Goal: Task Accomplishment & Management: Use online tool/utility

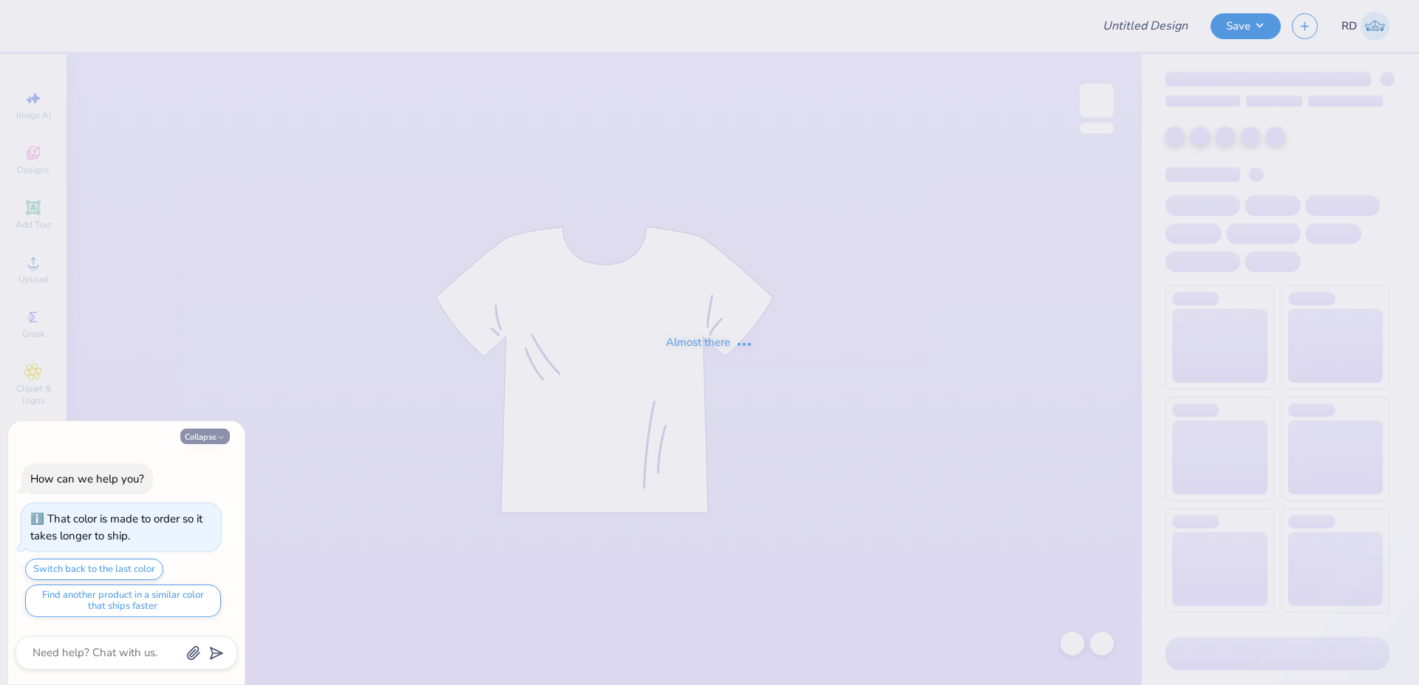
click at [211, 432] on button "Collapse" at bounding box center [205, 437] width 50 height 16
type textarea "x"
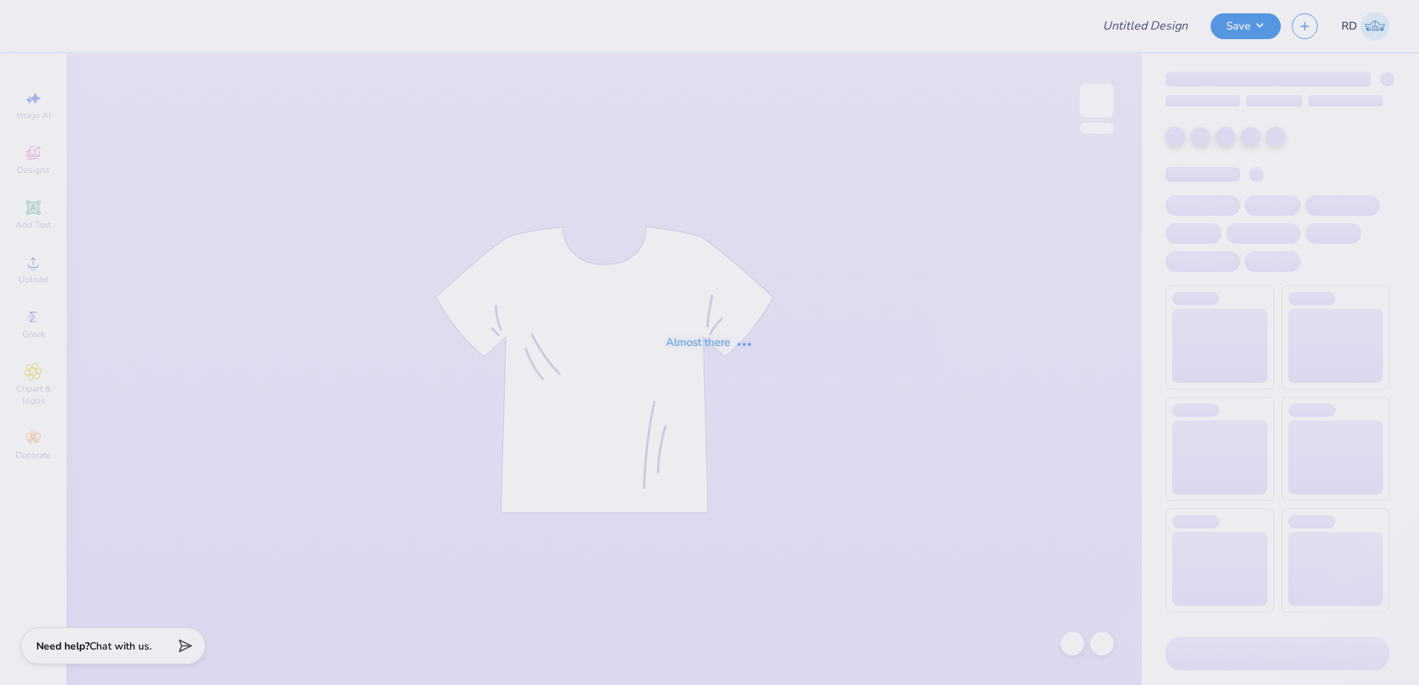
type input "FPS239840"
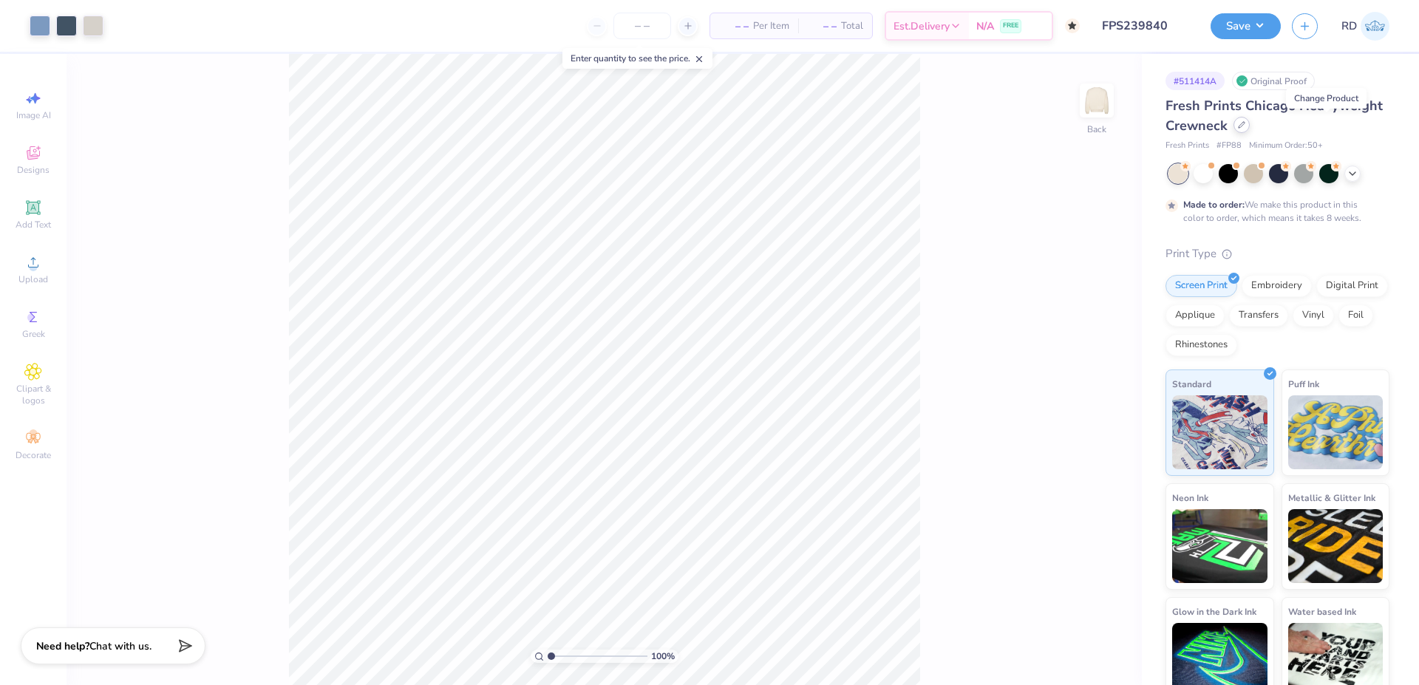
click at [1245, 125] on icon at bounding box center [1241, 124] width 7 height 7
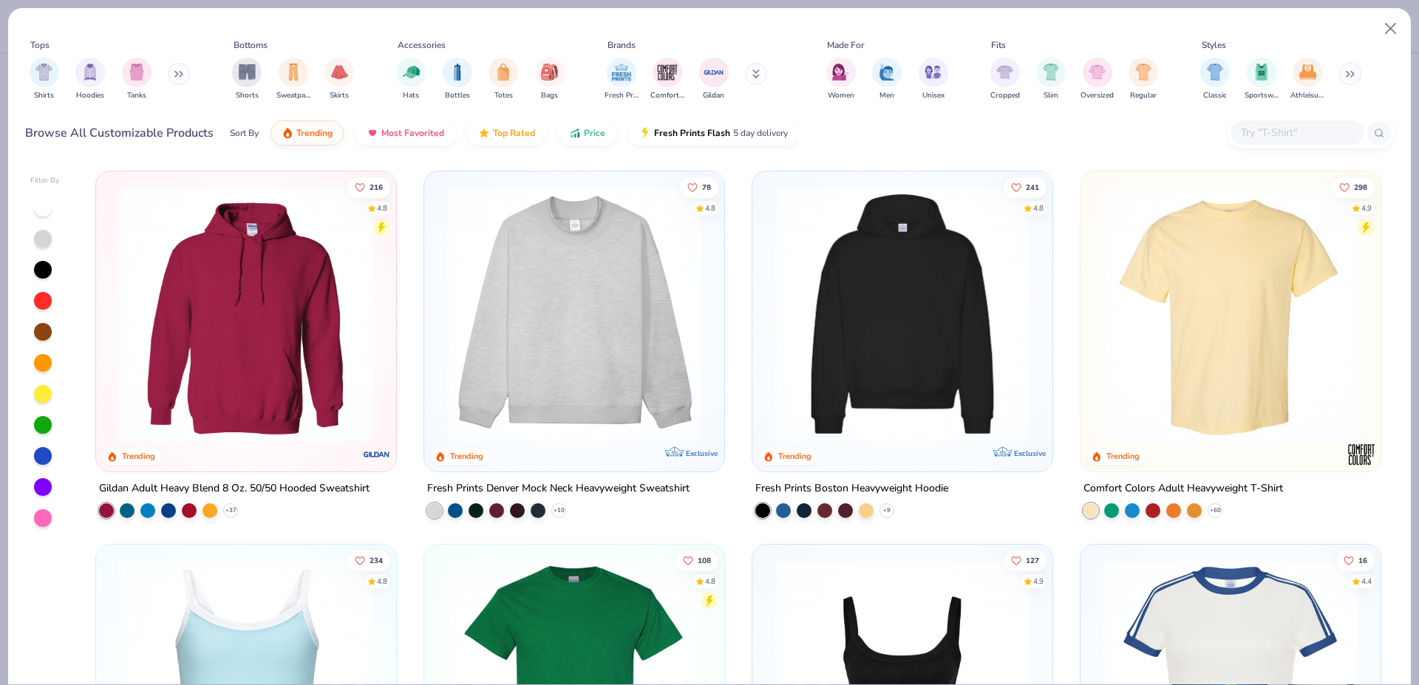
click at [304, 644] on img at bounding box center [246, 687] width 270 height 256
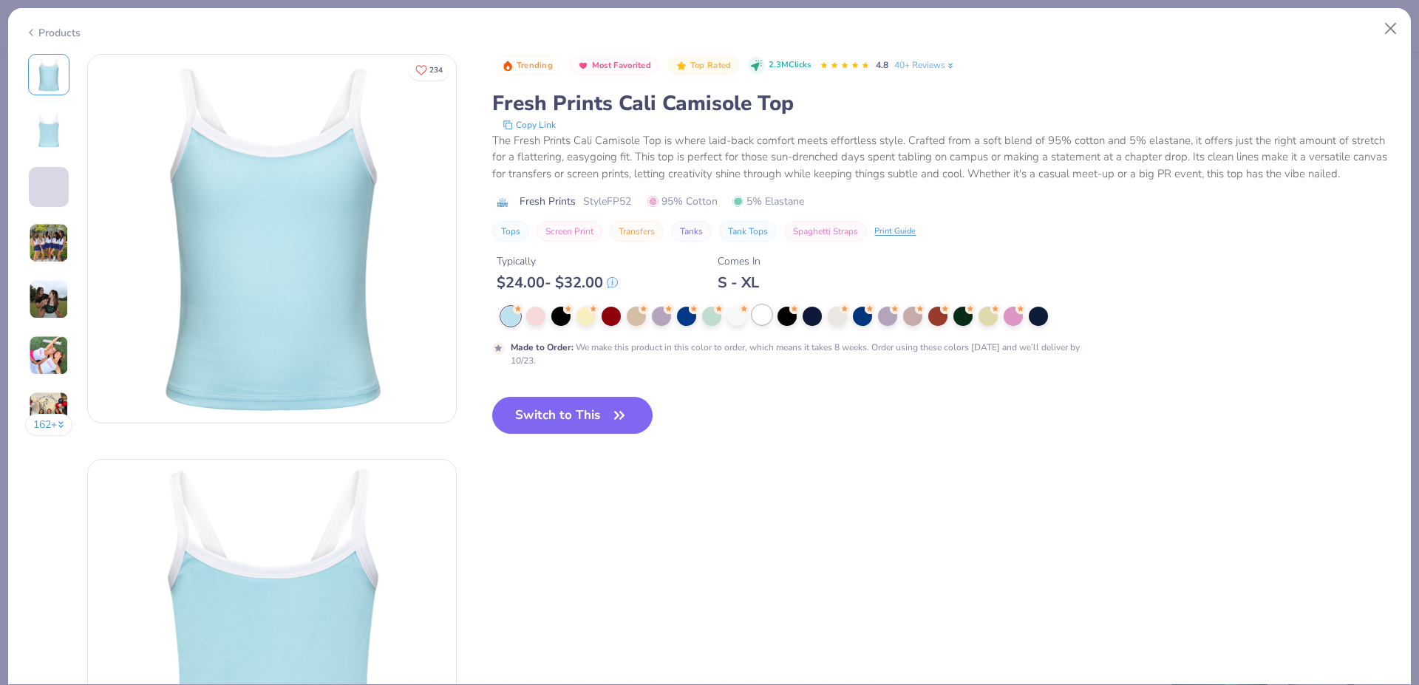
click at [770, 324] on div at bounding box center [761, 314] width 19 height 19
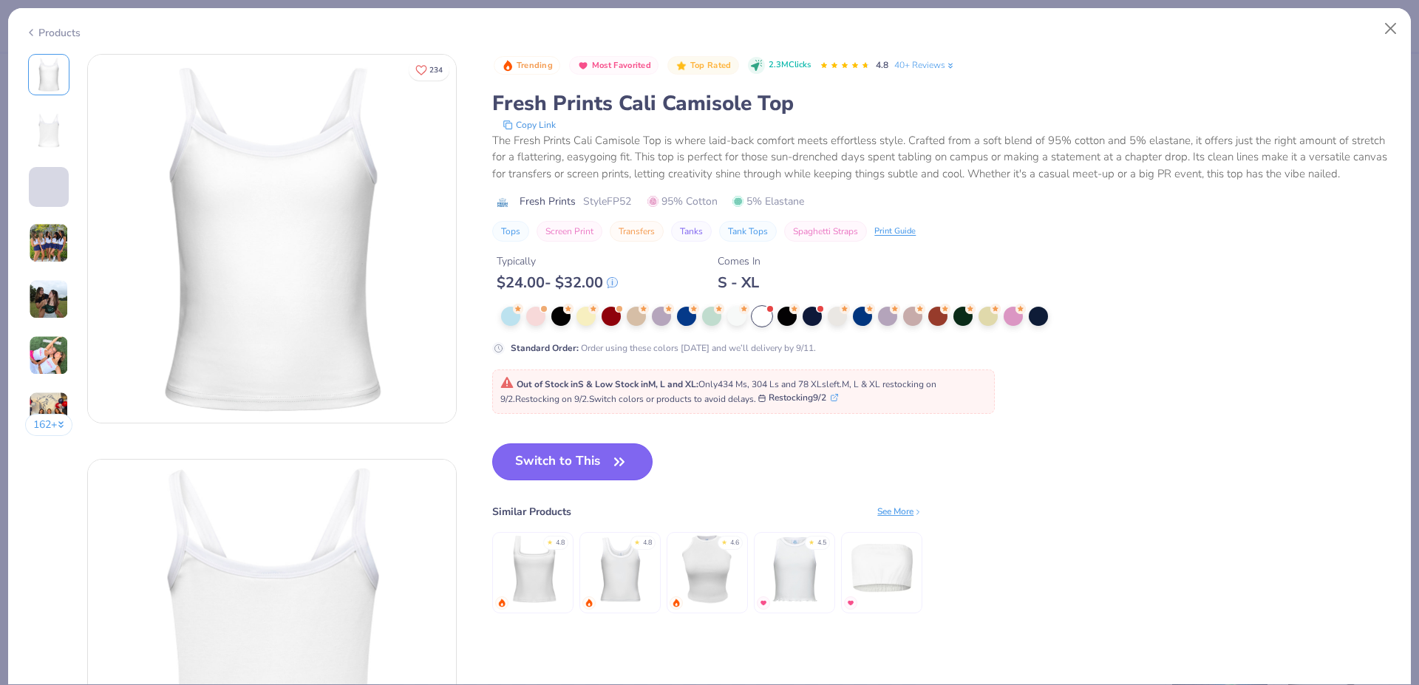
click at [567, 480] on button "Switch to This" at bounding box center [572, 461] width 160 height 37
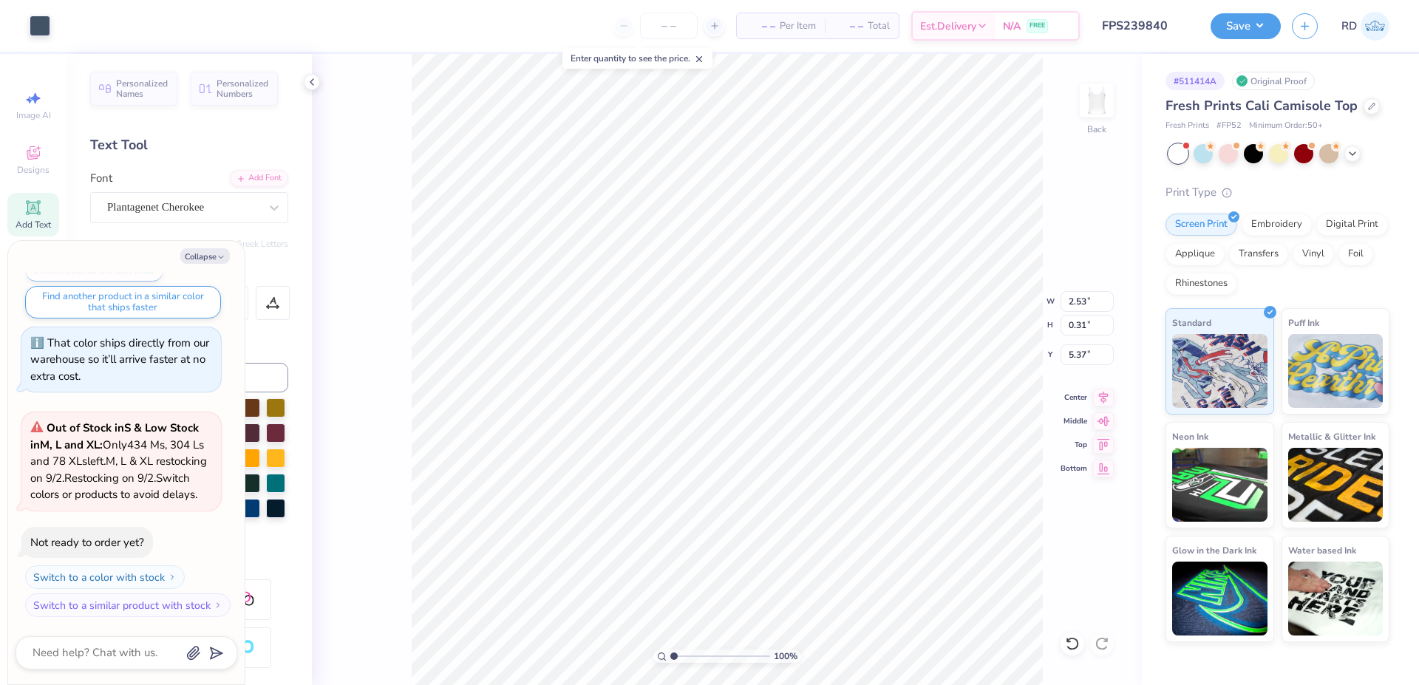
type textarea "x"
type input "5.37"
click at [216, 259] on icon "button" at bounding box center [220, 257] width 9 height 9
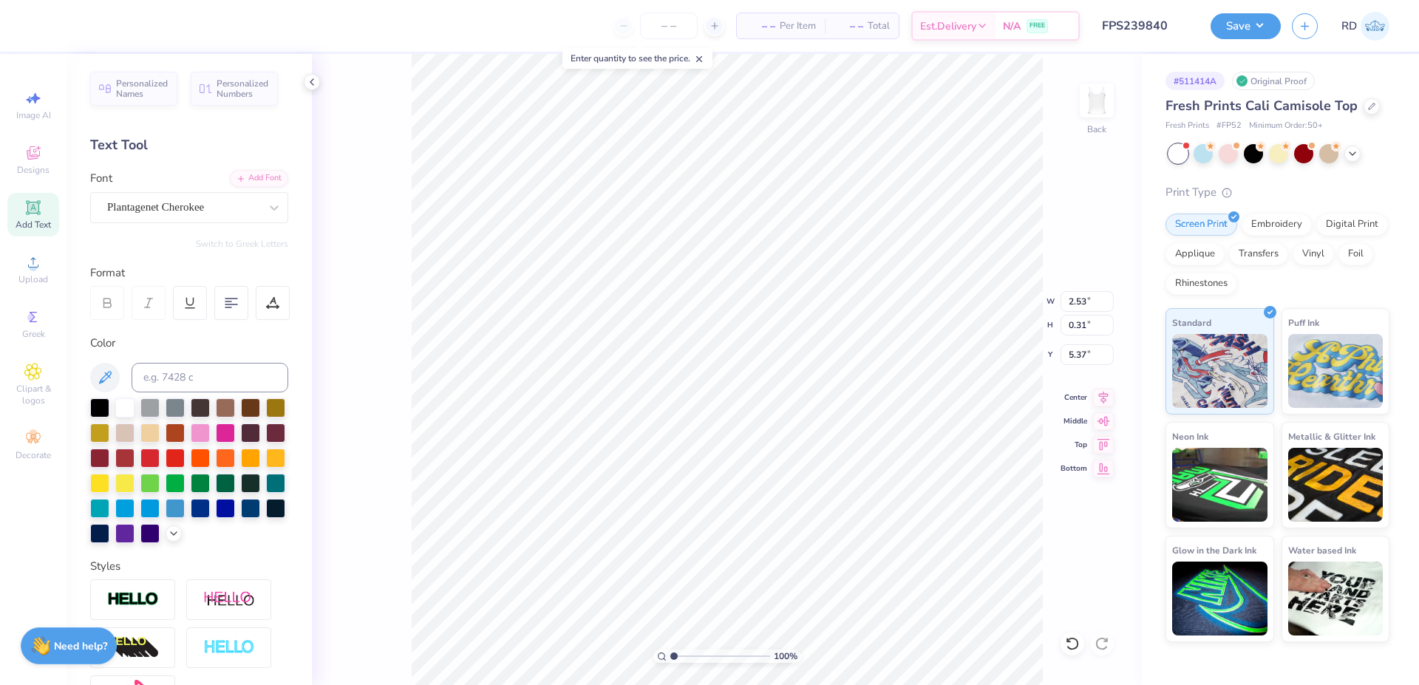
type textarea "x"
click at [35, 268] on circle at bounding box center [33, 267] width 8 height 8
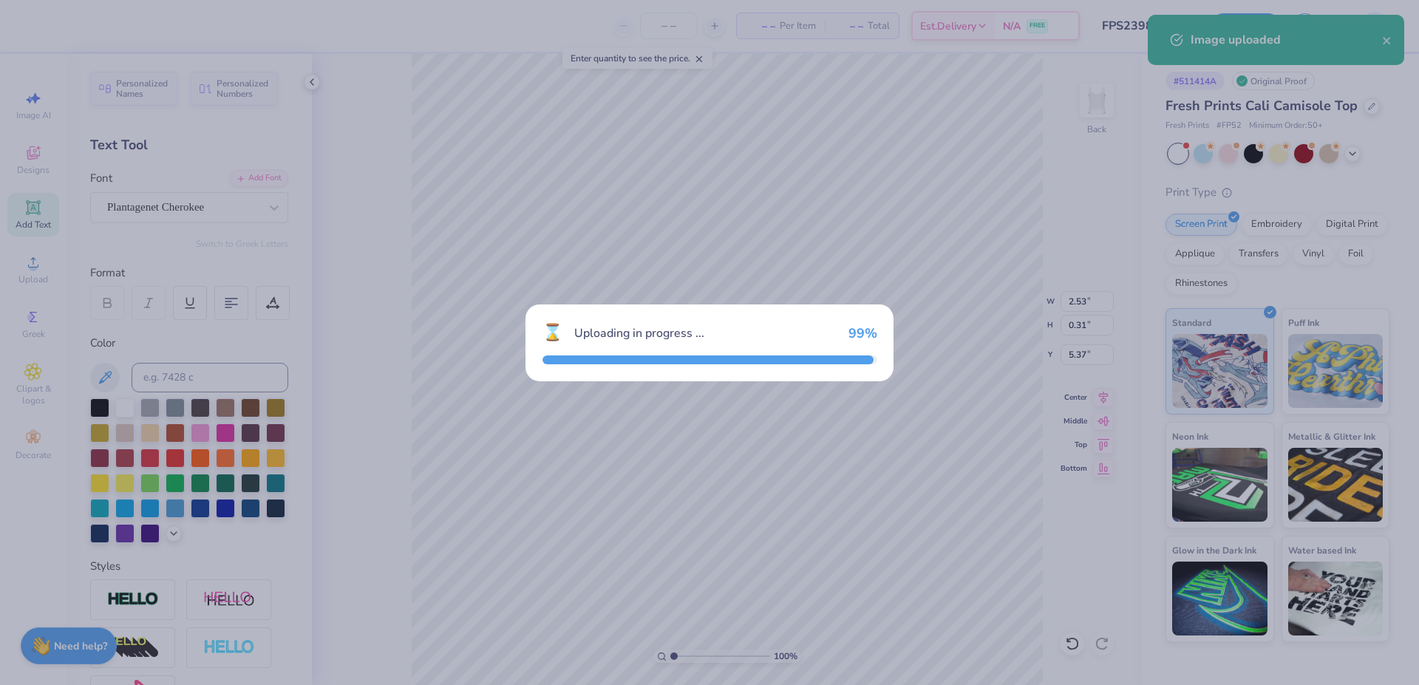
type input "9.19"
type input "3.50"
type input "5.25"
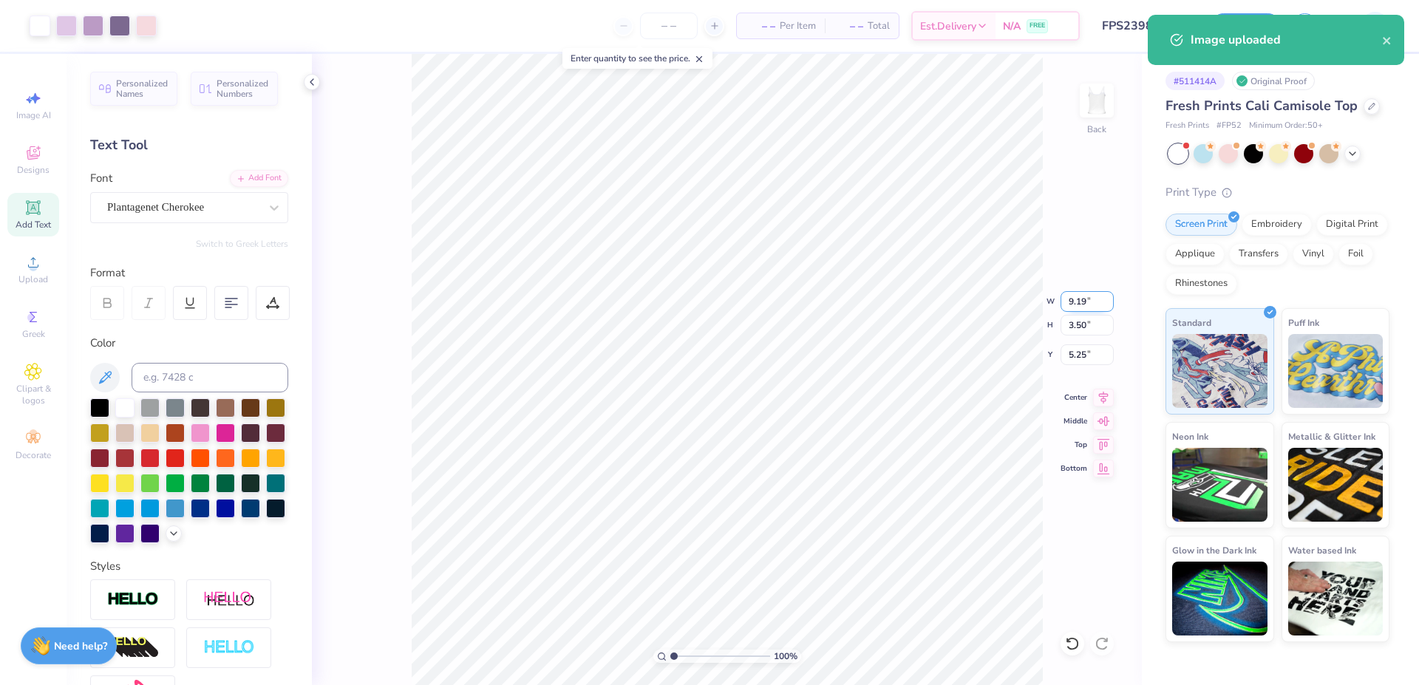
click at [1075, 301] on input "9.19" at bounding box center [1086, 301] width 53 height 21
type input "7.00"
type input "2.66"
click at [1095, 359] on input "5.67" at bounding box center [1086, 354] width 53 height 21
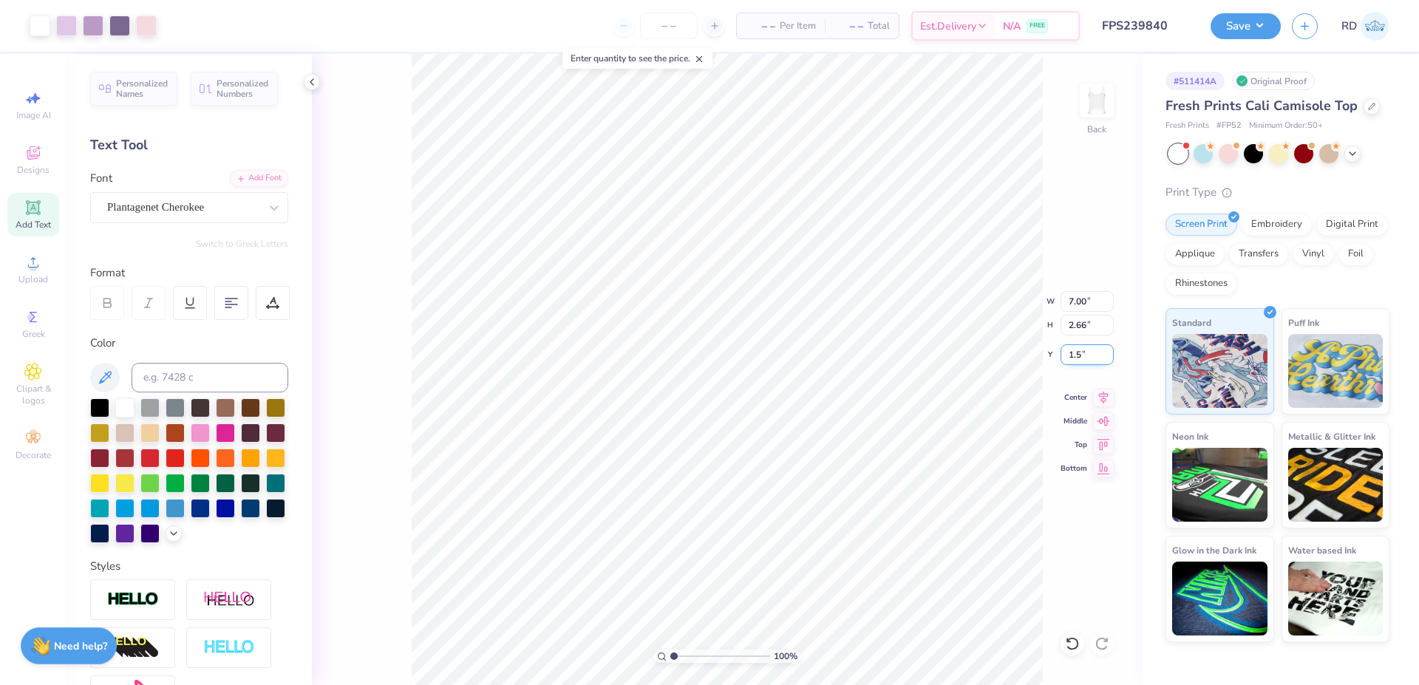
type input "1.50"
click at [1106, 398] on icon at bounding box center [1103, 395] width 21 height 18
type input "2.53"
type input "0.31"
type input "5.37"
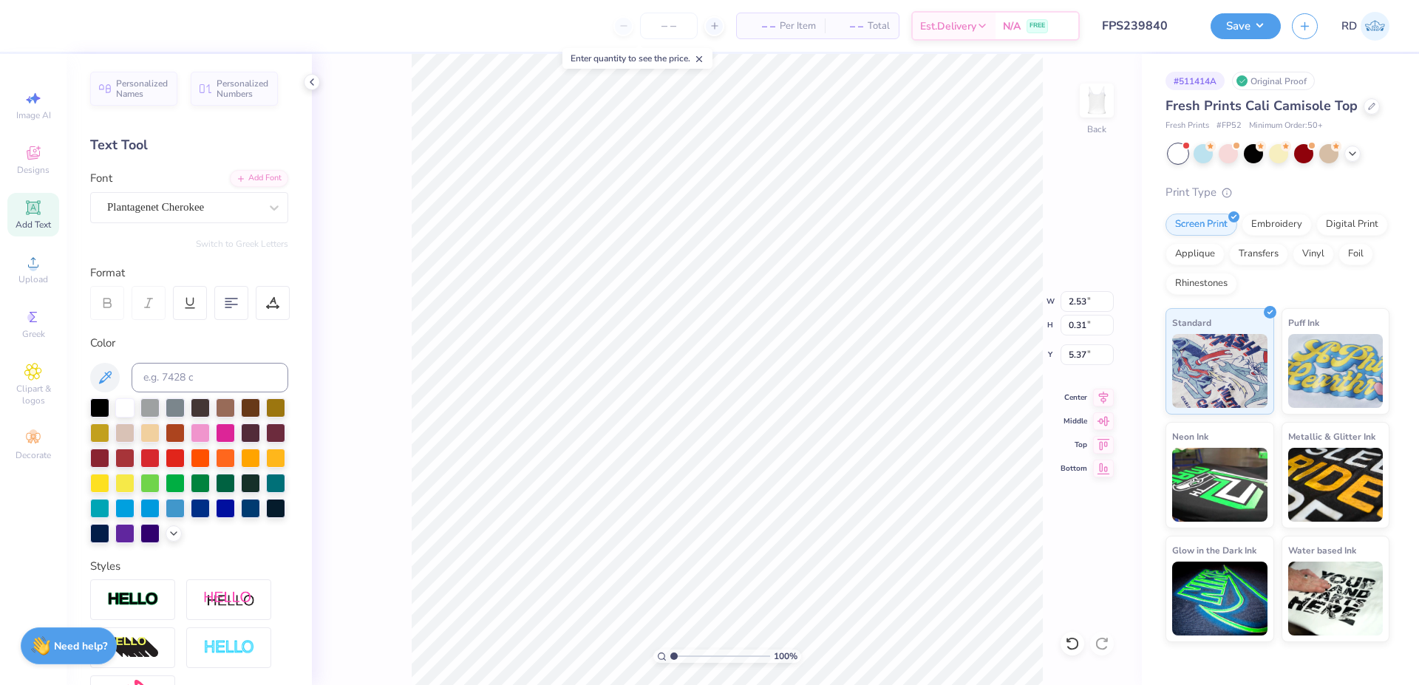
click at [235, 169] on div "Personalized Names Personalized Numbers Text Tool Add Font Font Plantagenet Che…" at bounding box center [188, 369] width 245 height 631
click at [236, 179] on div "Add Font" at bounding box center [259, 176] width 58 height 17
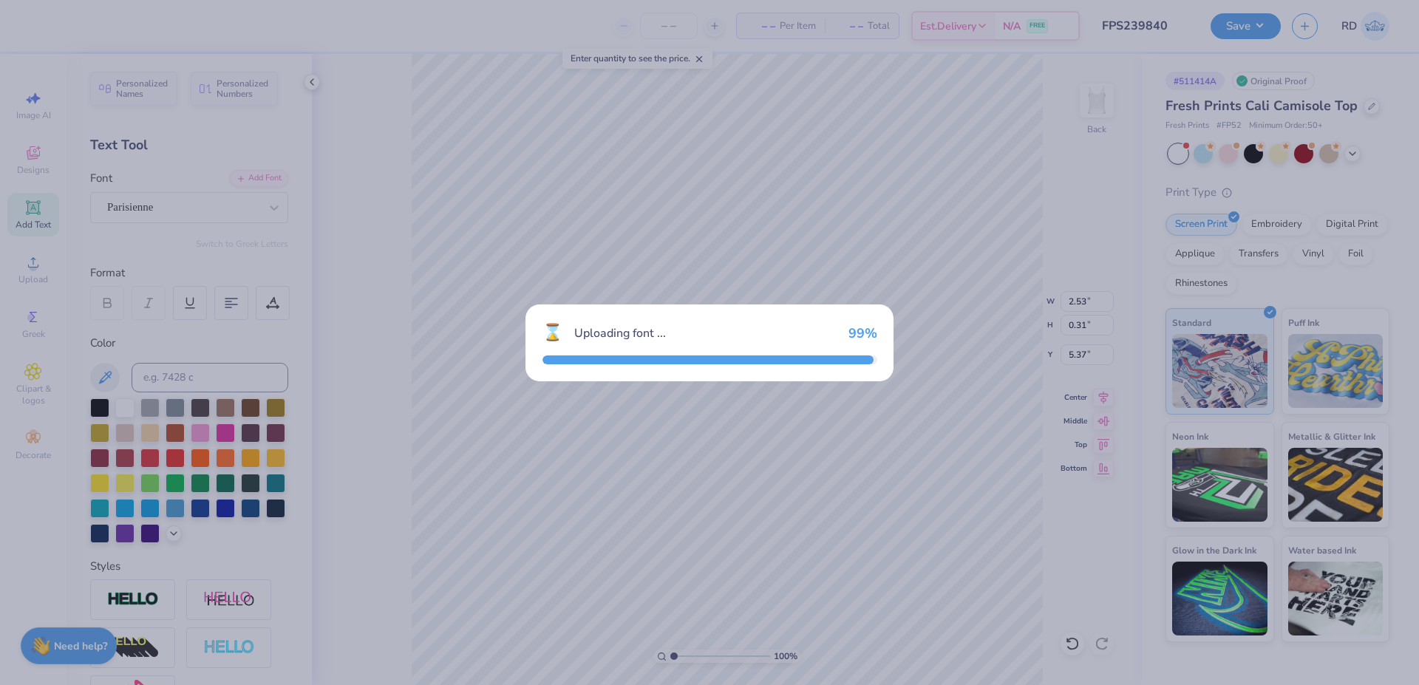
type input "3.71"
type input "0.49"
type input "5.28"
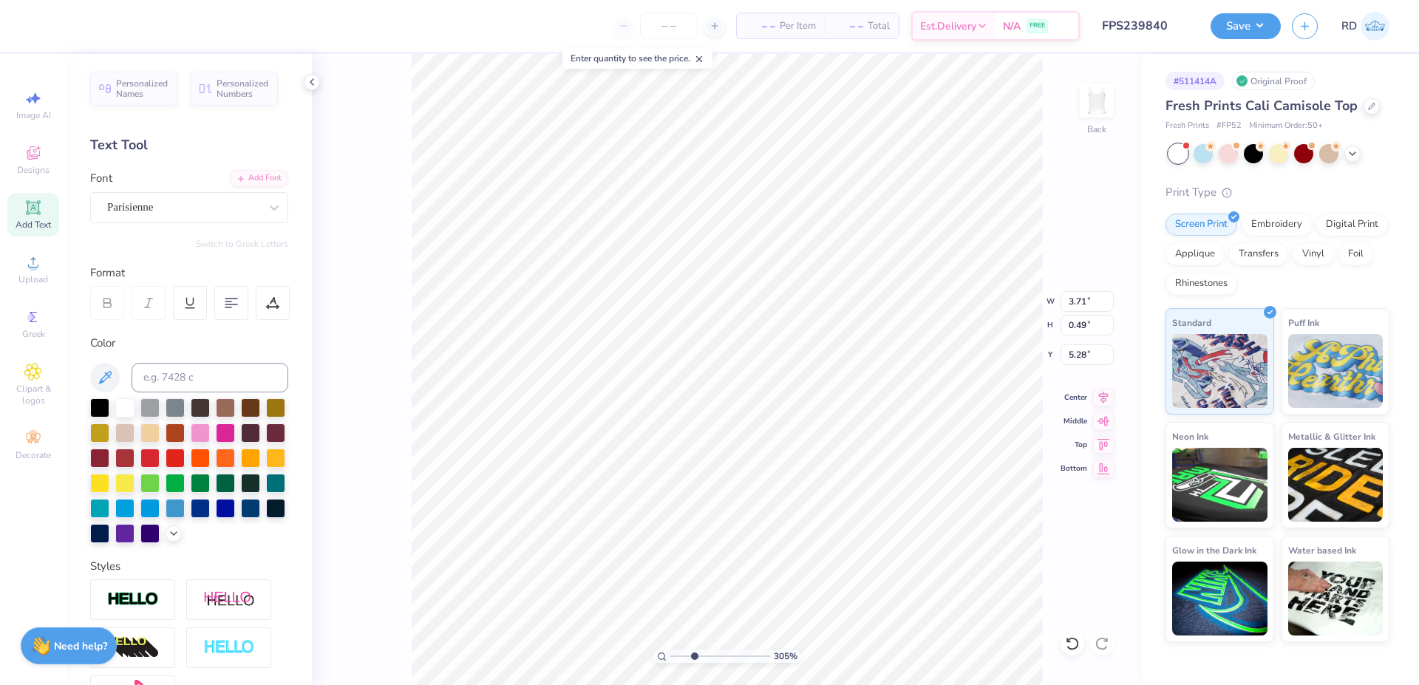
click at [694, 654] on input "range" at bounding box center [720, 655] width 100 height 13
type input "3.05"
type textarea "Bid Day '25"
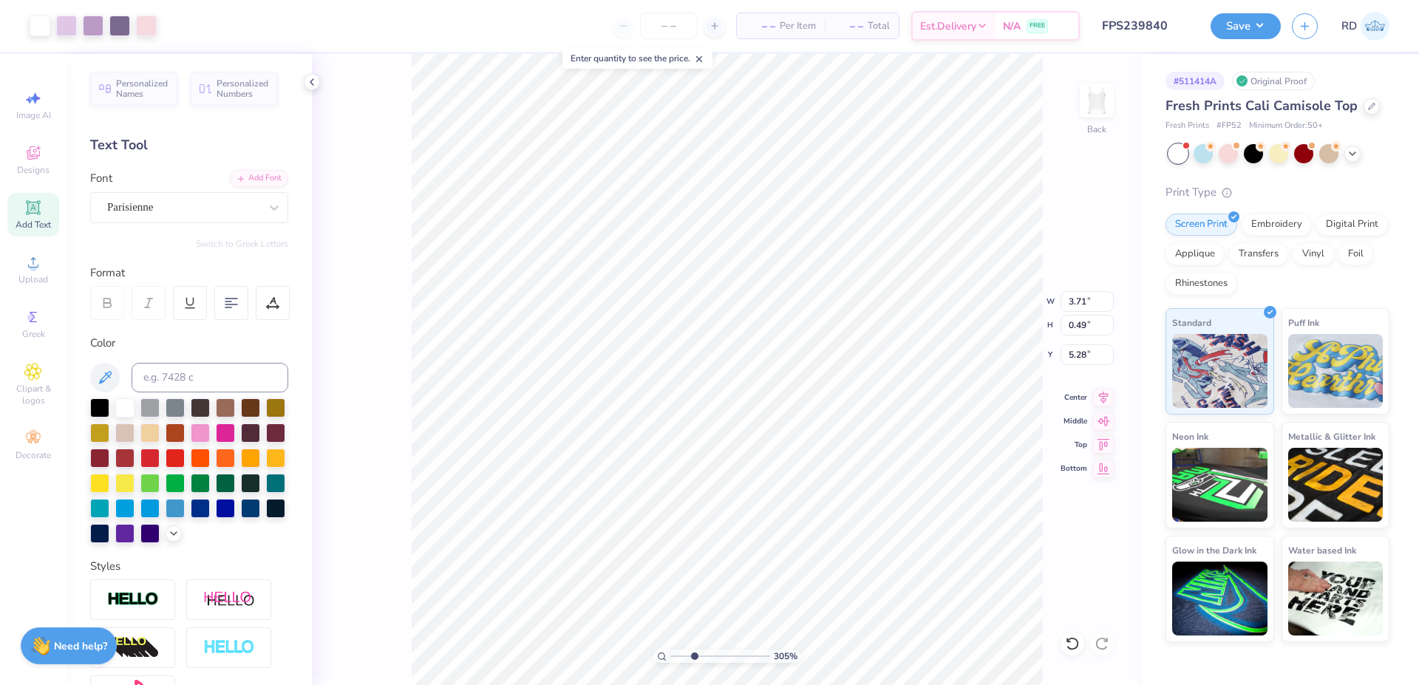
type input "7.00"
type input "2.66"
type input "1.50"
type input "2.67"
type input "0.51"
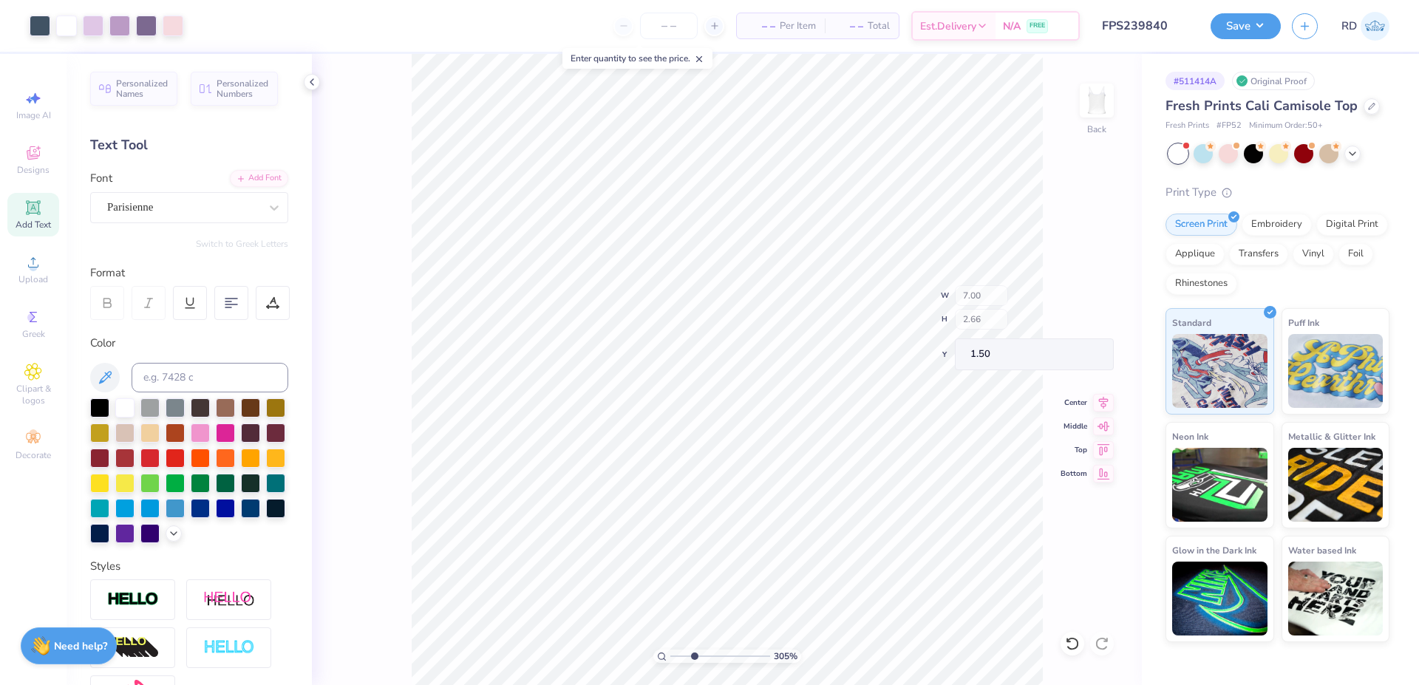
type input "5.27"
click at [205, 384] on input at bounding box center [210, 378] width 157 height 30
type input "522"
click at [279, 314] on div at bounding box center [273, 303] width 34 height 34
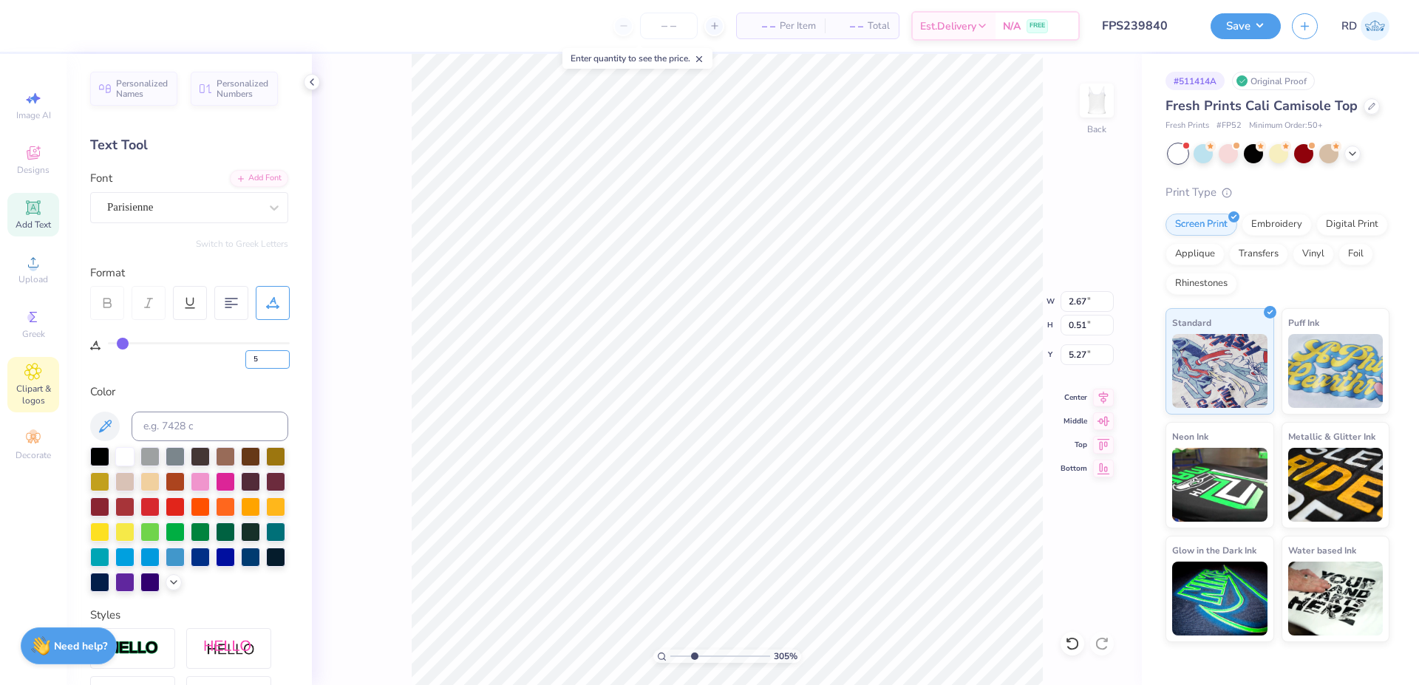
drag, startPoint x: 262, startPoint y: 357, endPoint x: 47, endPoint y: 358, distance: 214.3
click at [245, 364] on input "5" at bounding box center [267, 359] width 44 height 18
type input "0"
type input "2.46"
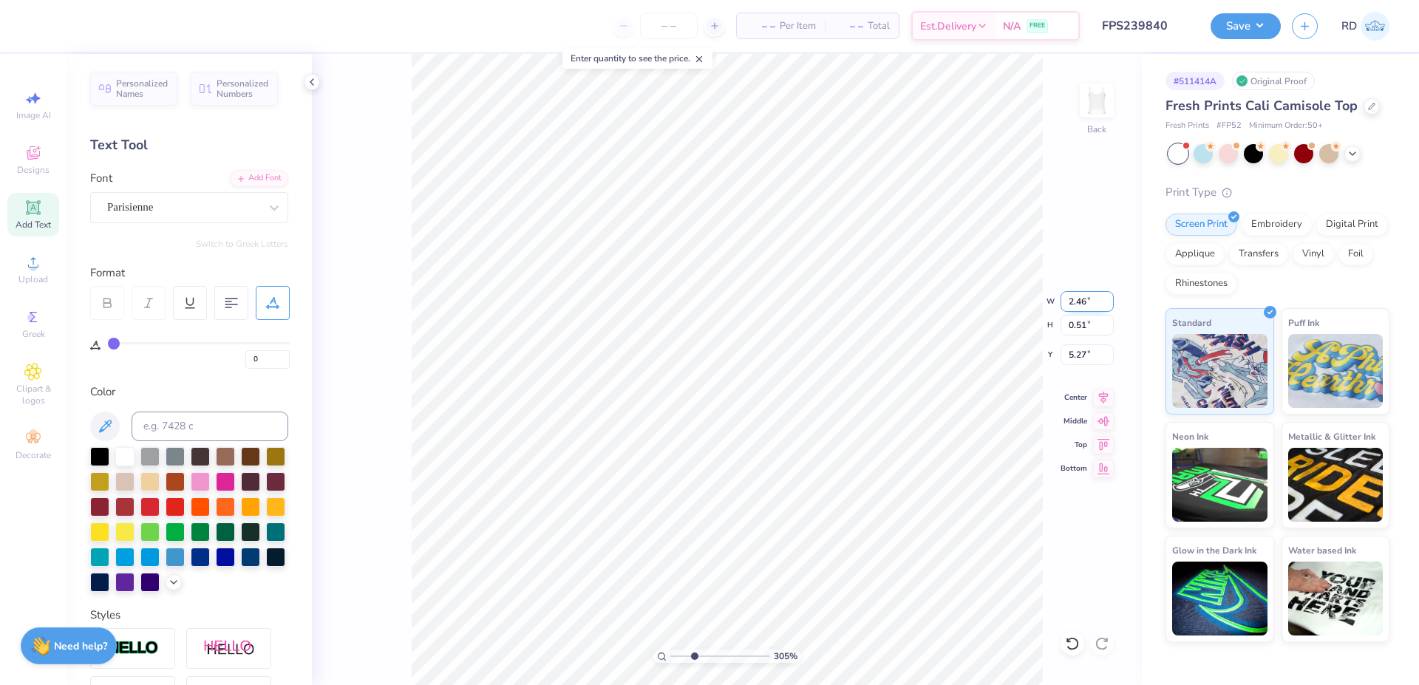
click at [1078, 302] on input "2.46" at bounding box center [1086, 301] width 53 height 21
paste input "88.77"
type input "9.24"
type input "1.90"
type input "4.57"
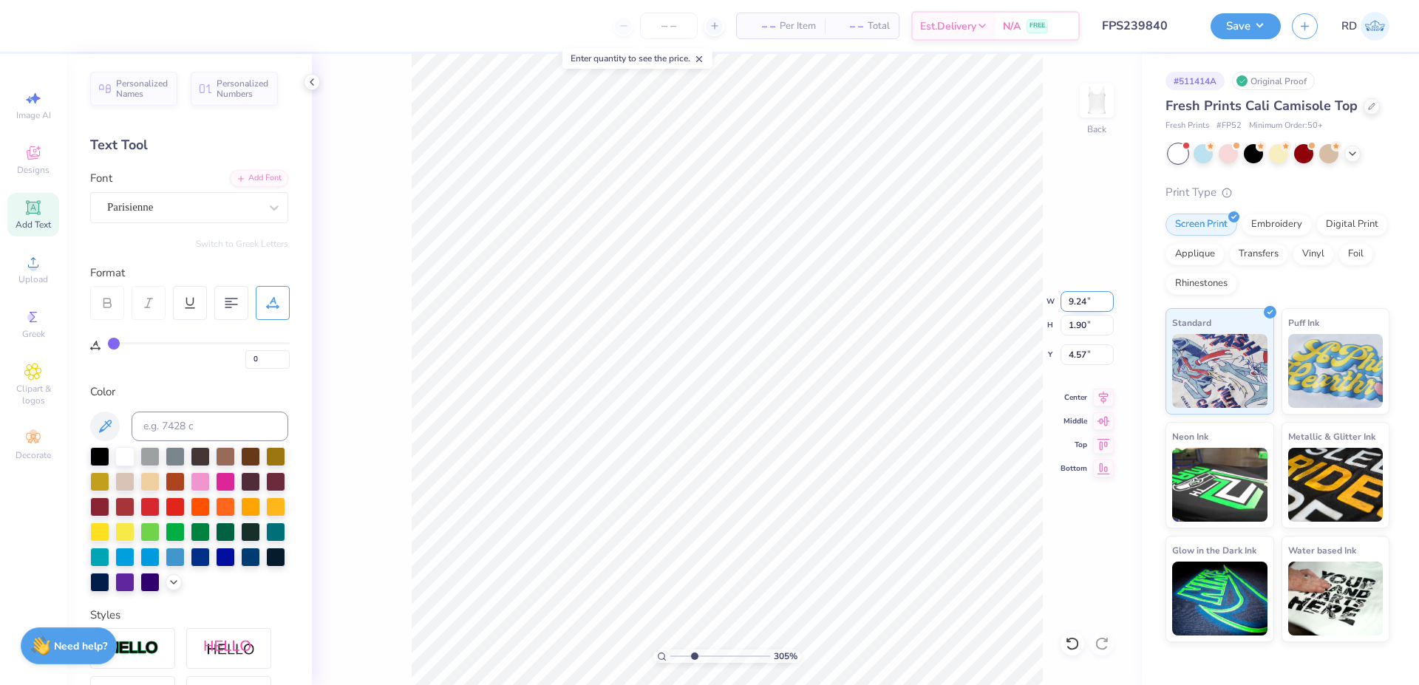
click at [1085, 299] on input "9.24" at bounding box center [1086, 301] width 53 height 21
paste input "2.021"
type input "2.02"
type input "0.42"
click at [829, 408] on li "Duplicate" at bounding box center [844, 407] width 116 height 29
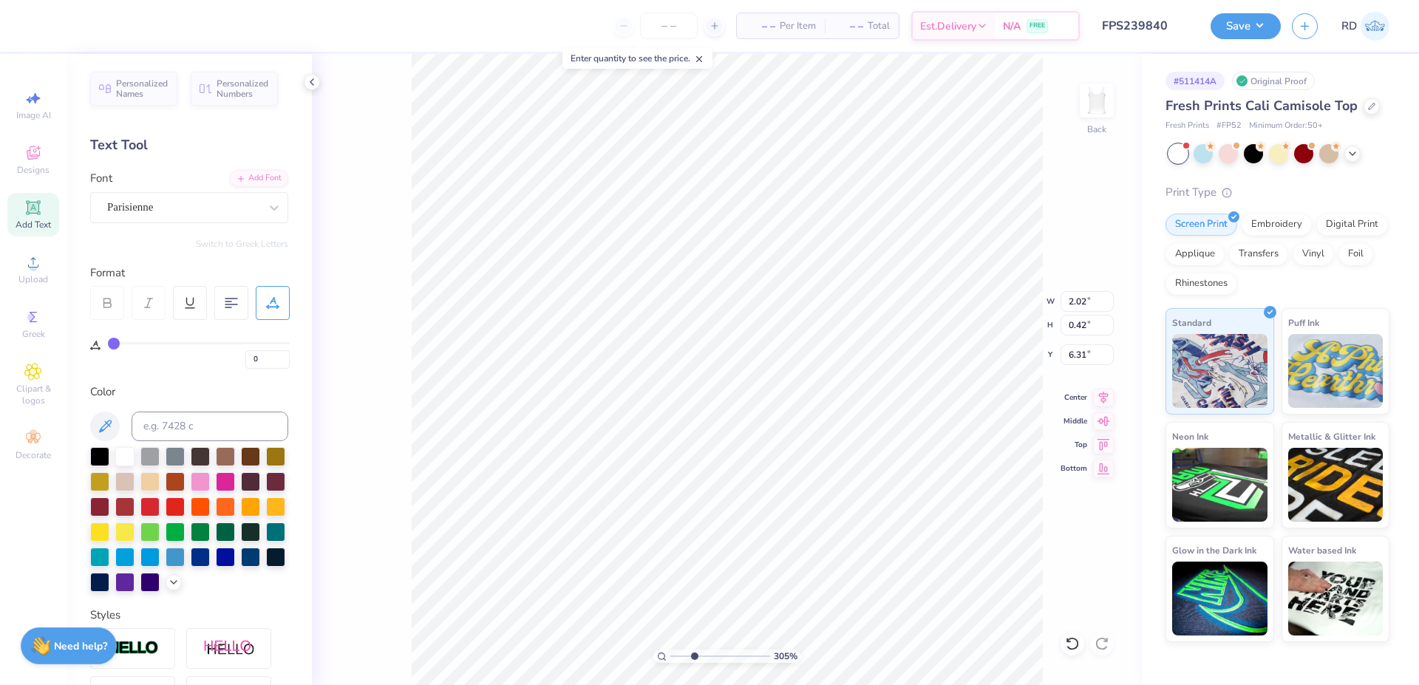
type input "4.35"
type textarea "SIGMA KAPPA"
click at [250, 180] on div "Add Font" at bounding box center [259, 176] width 58 height 17
type input "3.61"
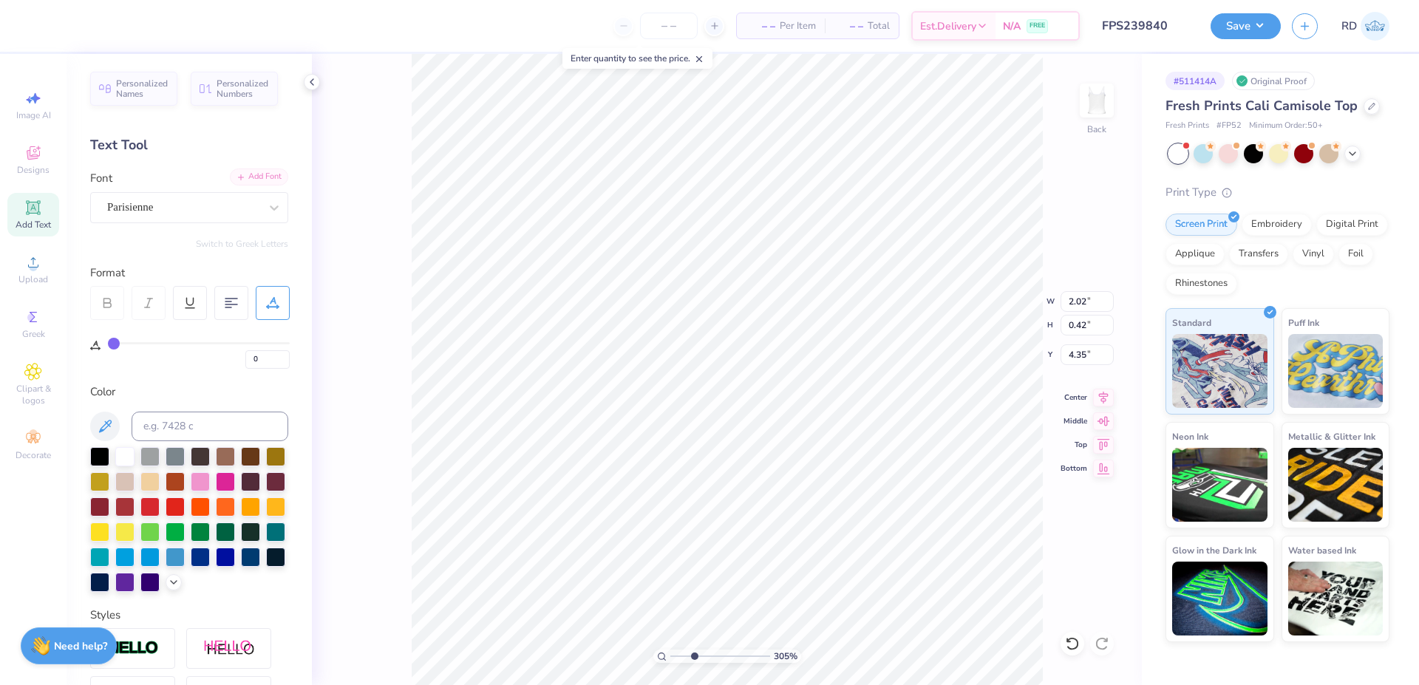
type input "0.35"
type input "4.38"
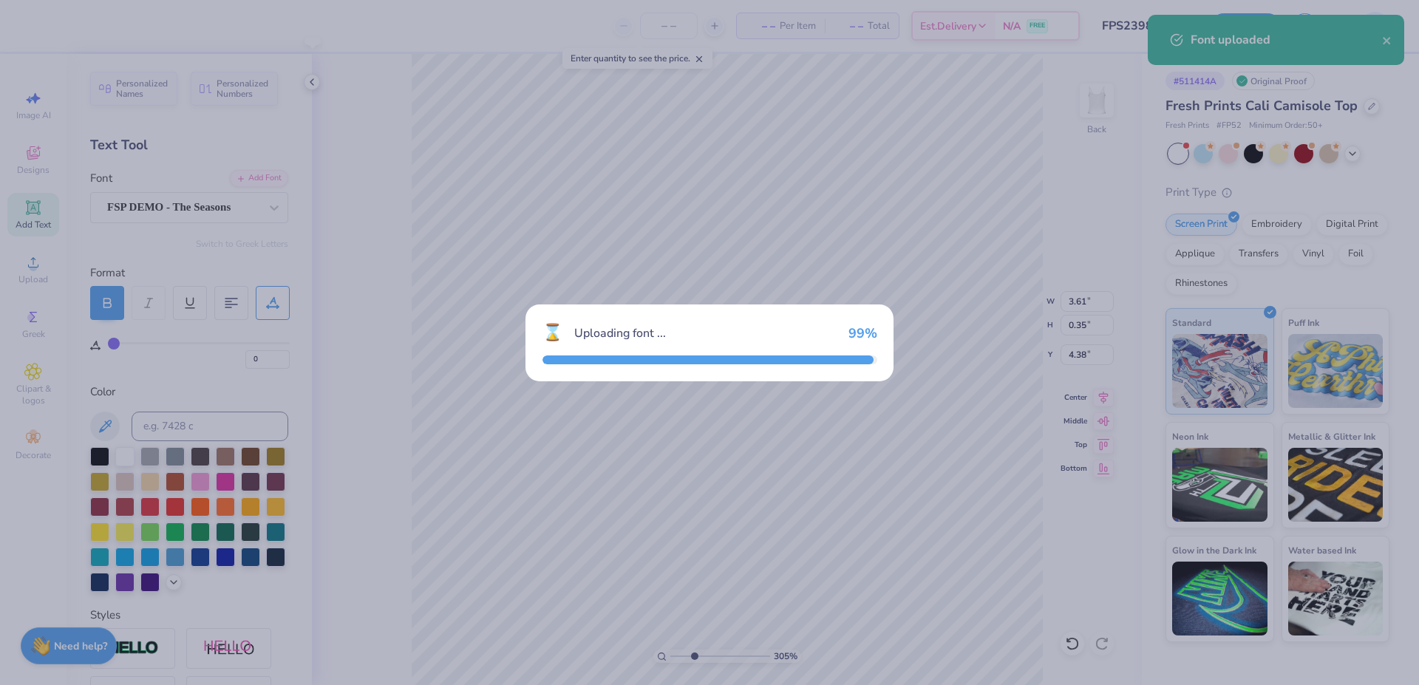
type input "2.21"
type input "0.26"
type input "4.43"
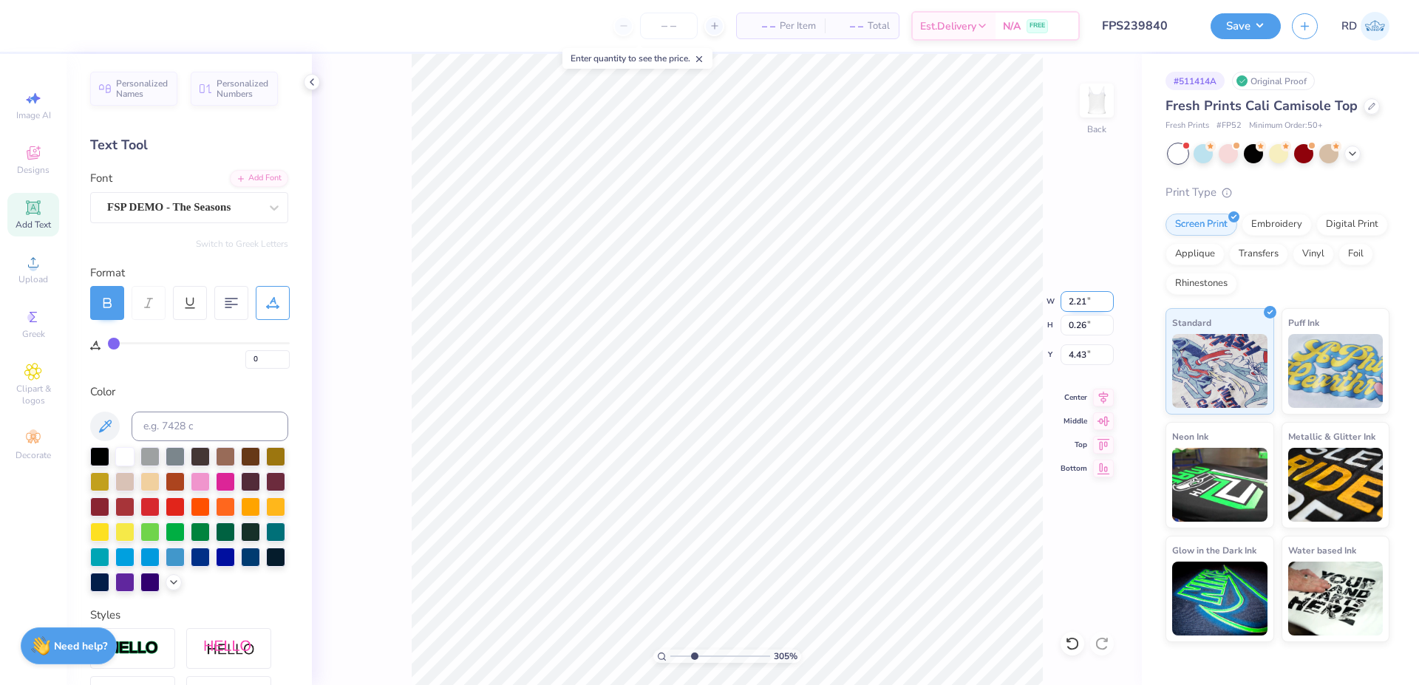
click at [1078, 301] on input "2.21" at bounding box center [1086, 301] width 53 height 21
paste input "68"
type input "2.68"
type input "0.31"
type input "4.40"
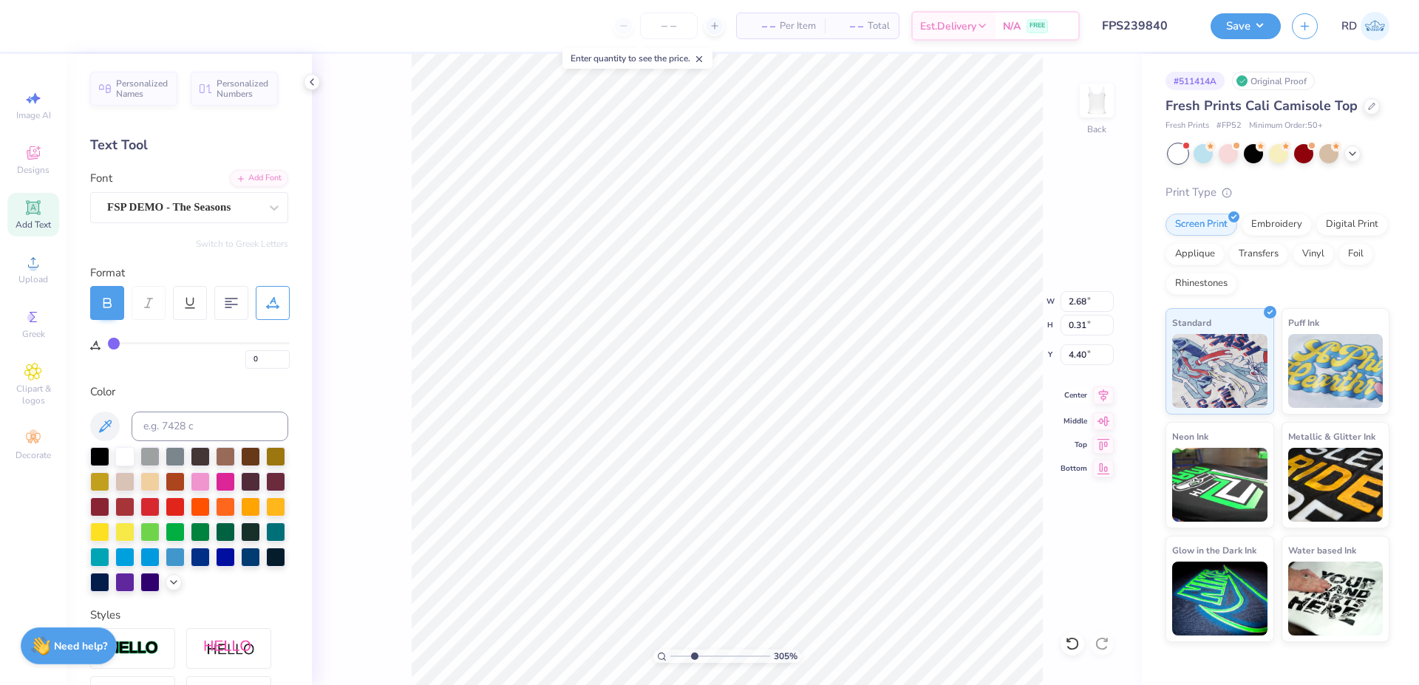
click at [1104, 392] on icon at bounding box center [1104, 395] width 10 height 13
type input "3.94"
click at [1099, 390] on icon at bounding box center [1103, 395] width 21 height 18
type input "2.02"
type input "0.42"
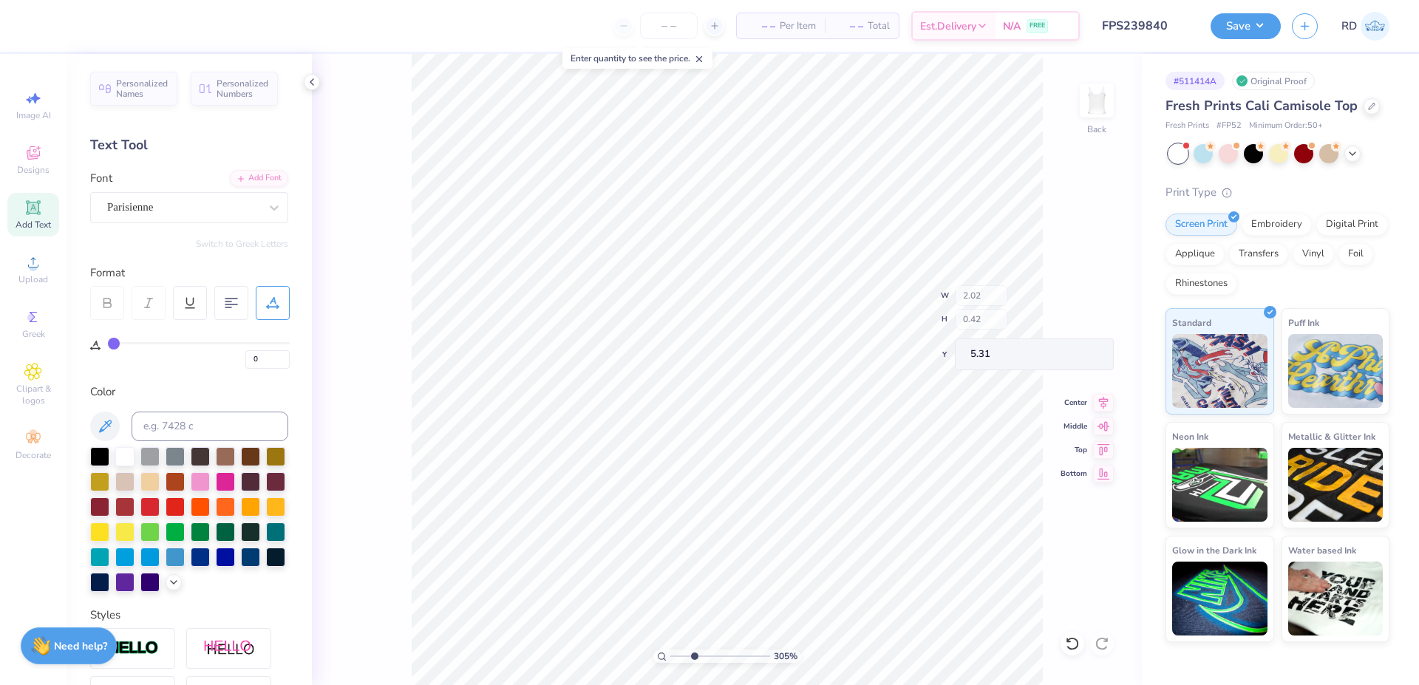
type input "4.32"
click at [1100, 392] on icon at bounding box center [1103, 395] width 21 height 18
type input "2.68"
type input "0.31"
type input "3.94"
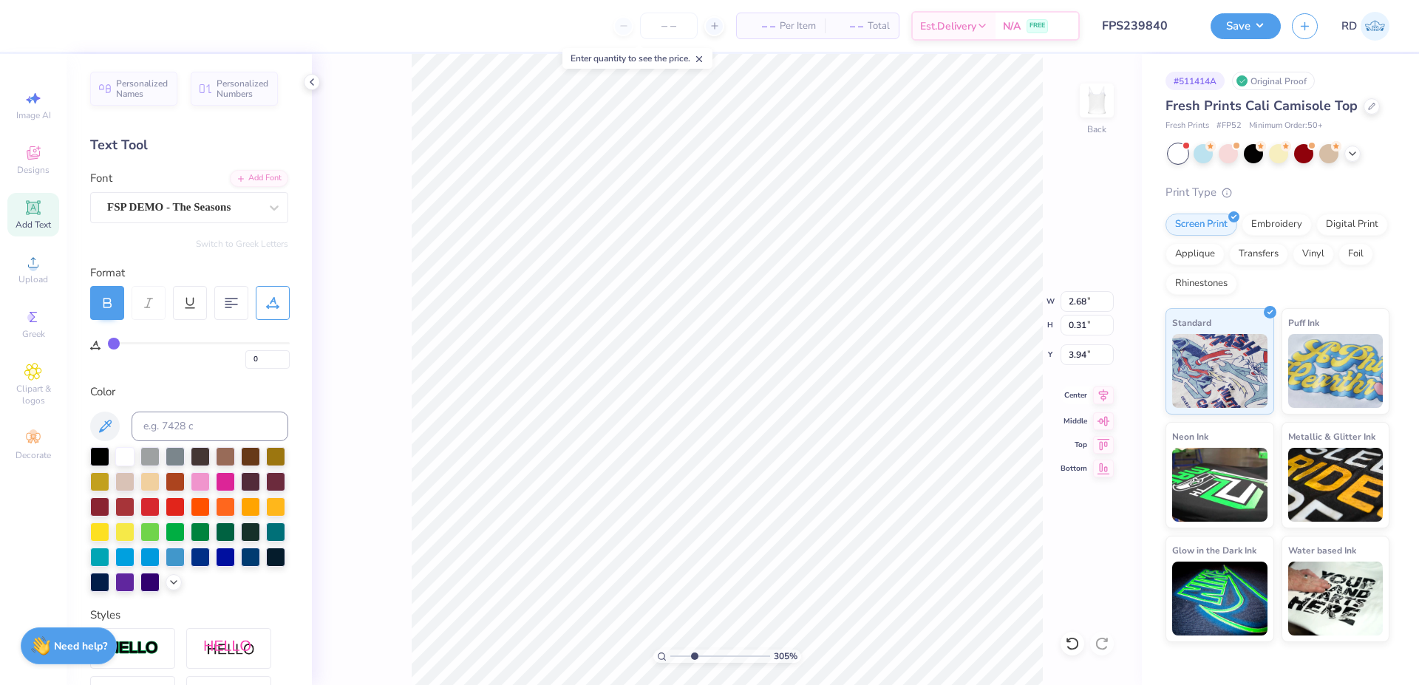
click at [1107, 389] on icon at bounding box center [1103, 395] width 21 height 18
type input "2.02"
type input "0.42"
type input "4.32"
click at [1109, 398] on icon at bounding box center [1103, 395] width 21 height 18
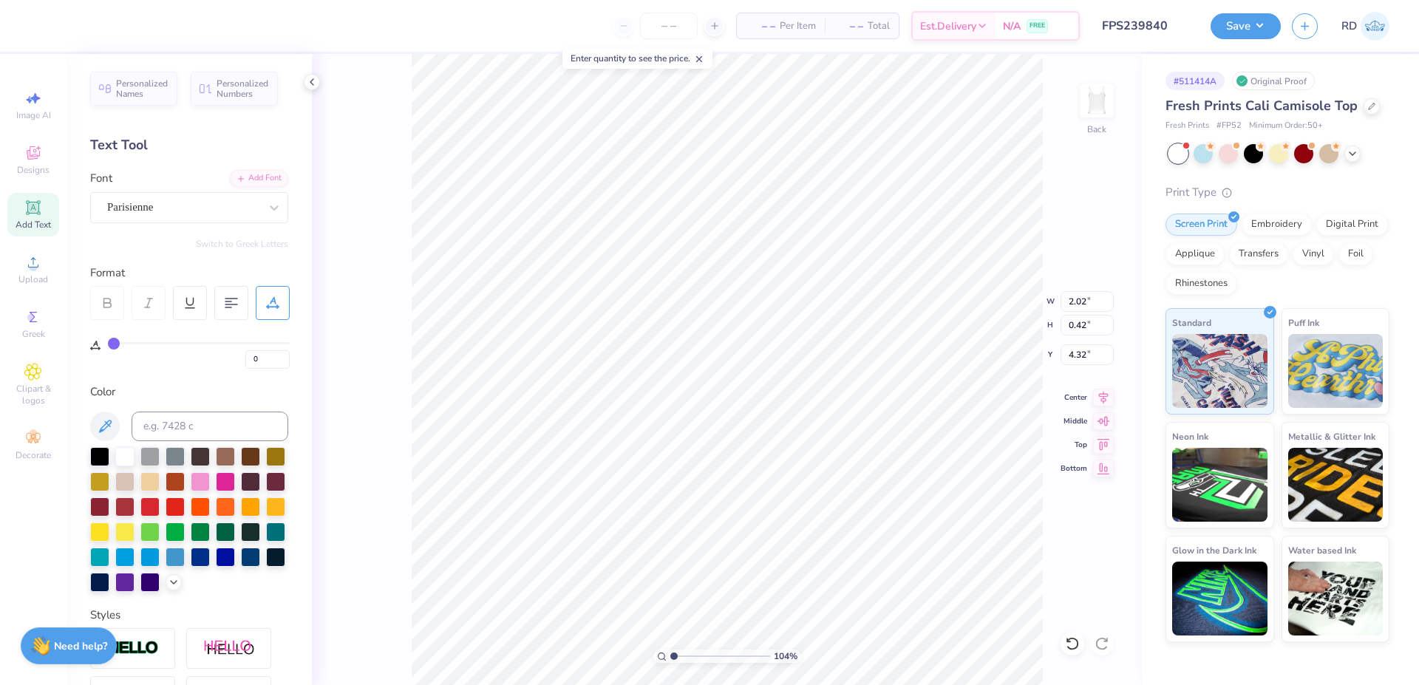
click at [674, 655] on input "range" at bounding box center [720, 655] width 100 height 13
type input "1.04"
click at [1093, 302] on input "7.00" at bounding box center [1086, 301] width 53 height 21
type input "6.00"
type input "2.77"
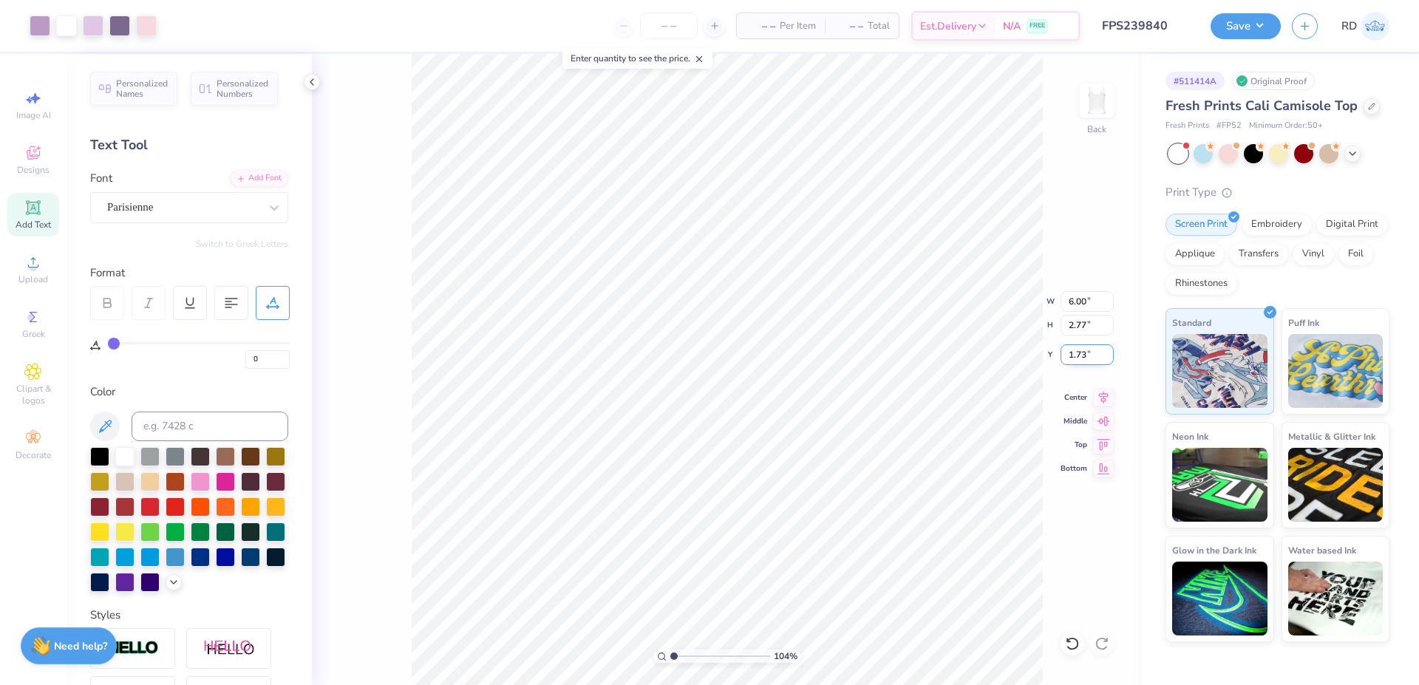
click at [1098, 360] on input "1.73" at bounding box center [1086, 354] width 53 height 21
type input "1.50"
click at [1254, 17] on button "Save" at bounding box center [1245, 24] width 70 height 26
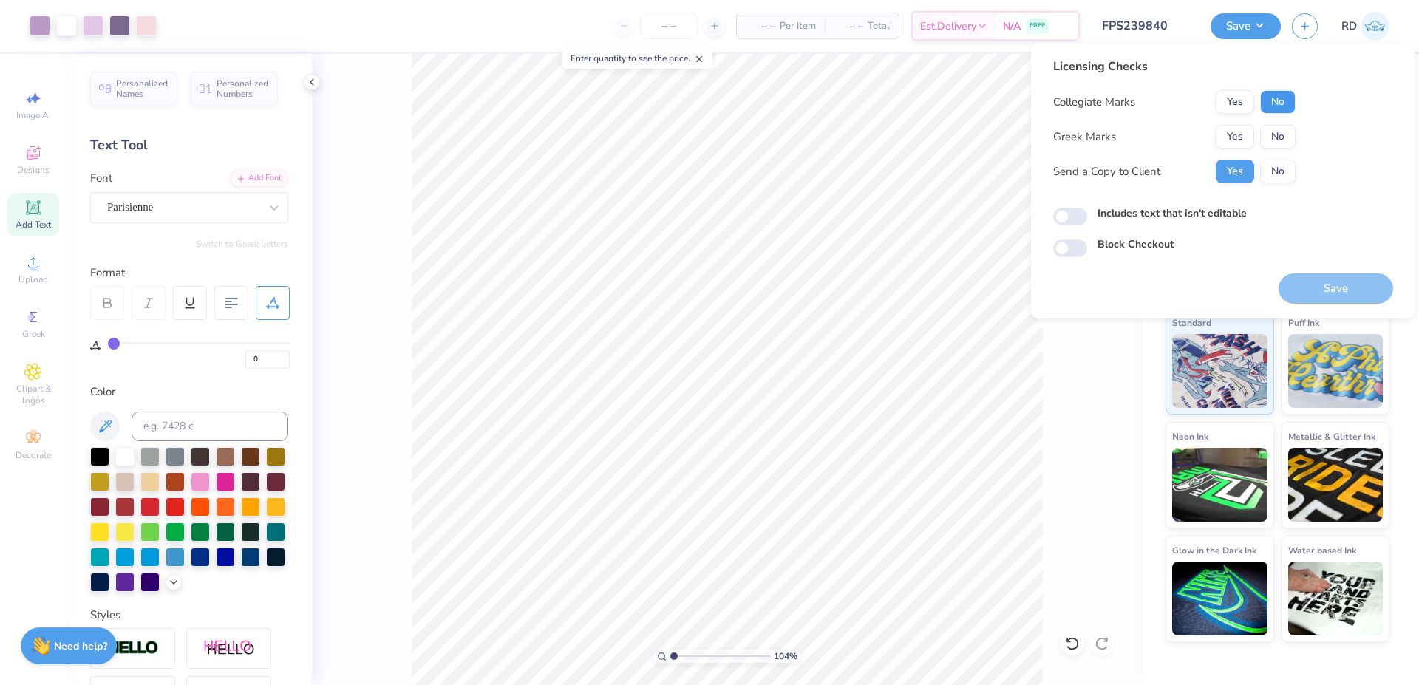
drag, startPoint x: 1276, startPoint y: 103, endPoint x: 1241, endPoint y: 124, distance: 40.8
click at [1275, 103] on button "No" at bounding box center [1277, 102] width 35 height 24
click at [1233, 128] on button "Yes" at bounding box center [1234, 137] width 38 height 24
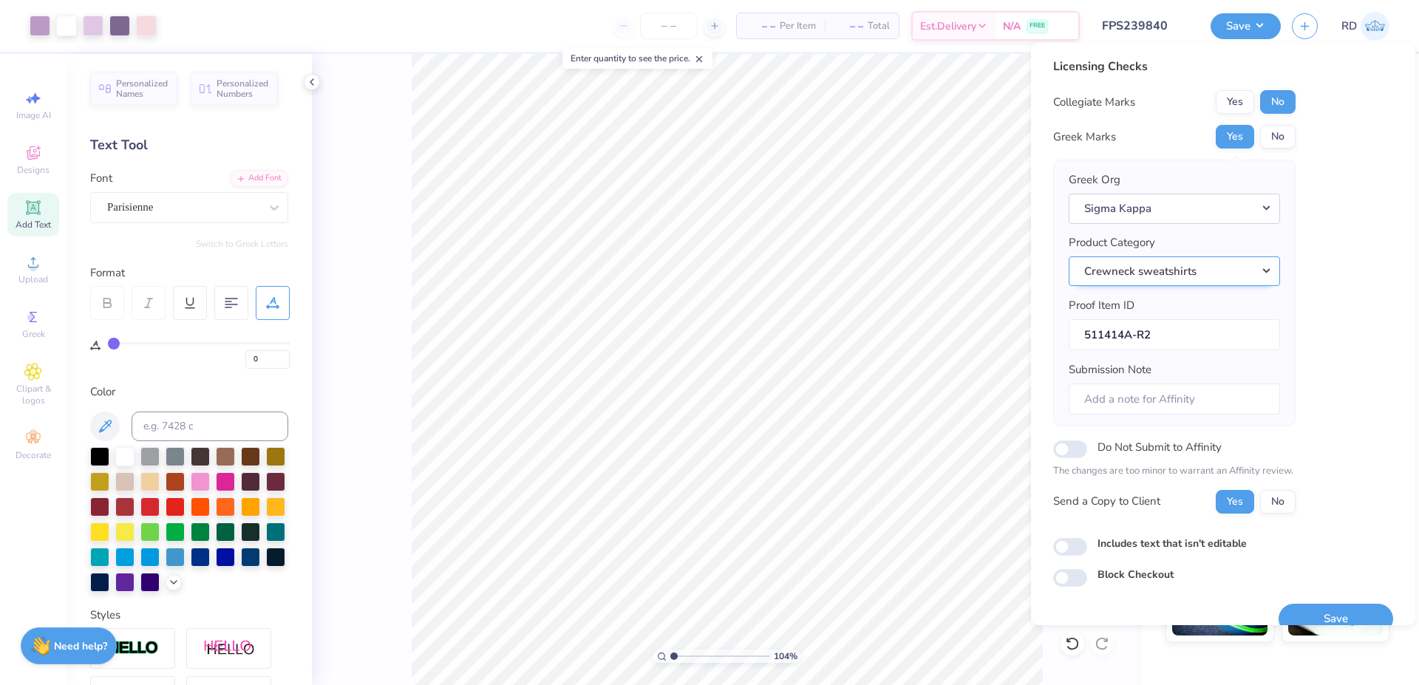
click at [1235, 263] on button "Crewneck sweatshirts" at bounding box center [1173, 271] width 211 height 30
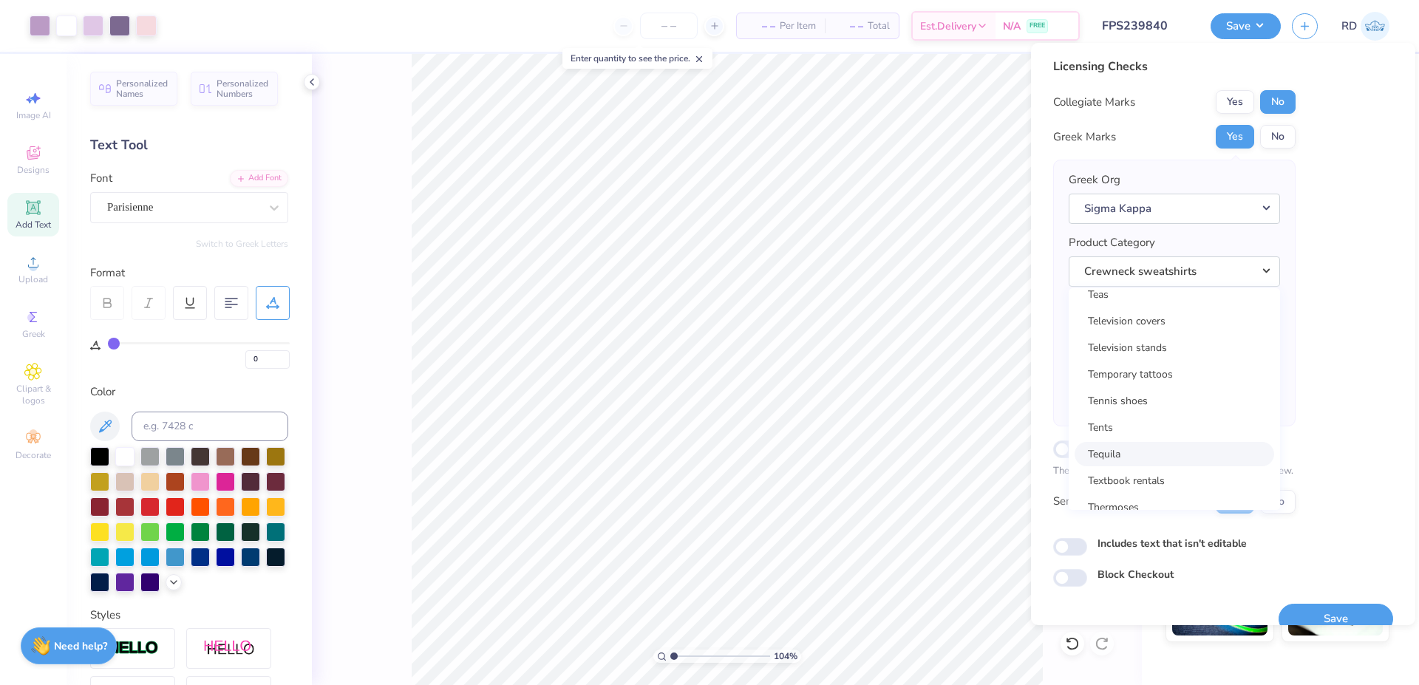
scroll to position [23810, 0]
click at [1196, 408] on link "Tank tops" at bounding box center [1173, 410] width 199 height 24
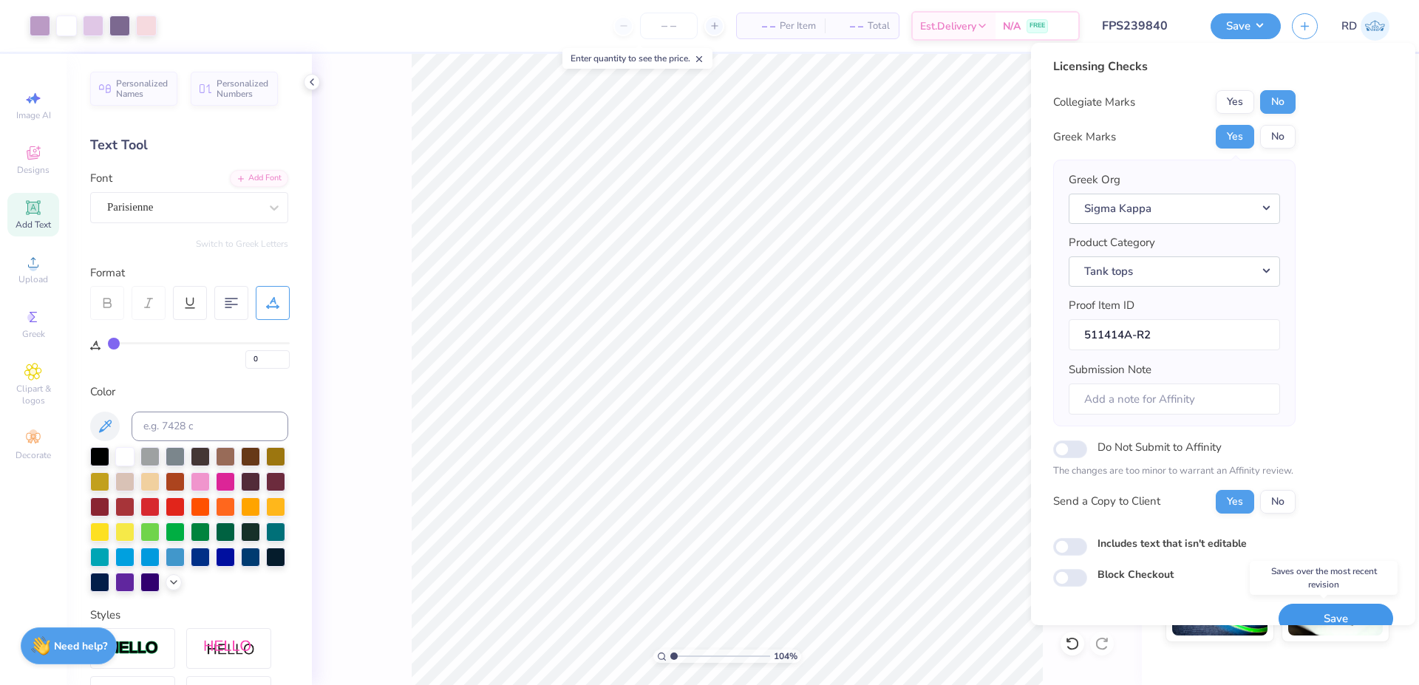
click at [1310, 606] on button "Save" at bounding box center [1335, 619] width 115 height 30
checkbox input "true"
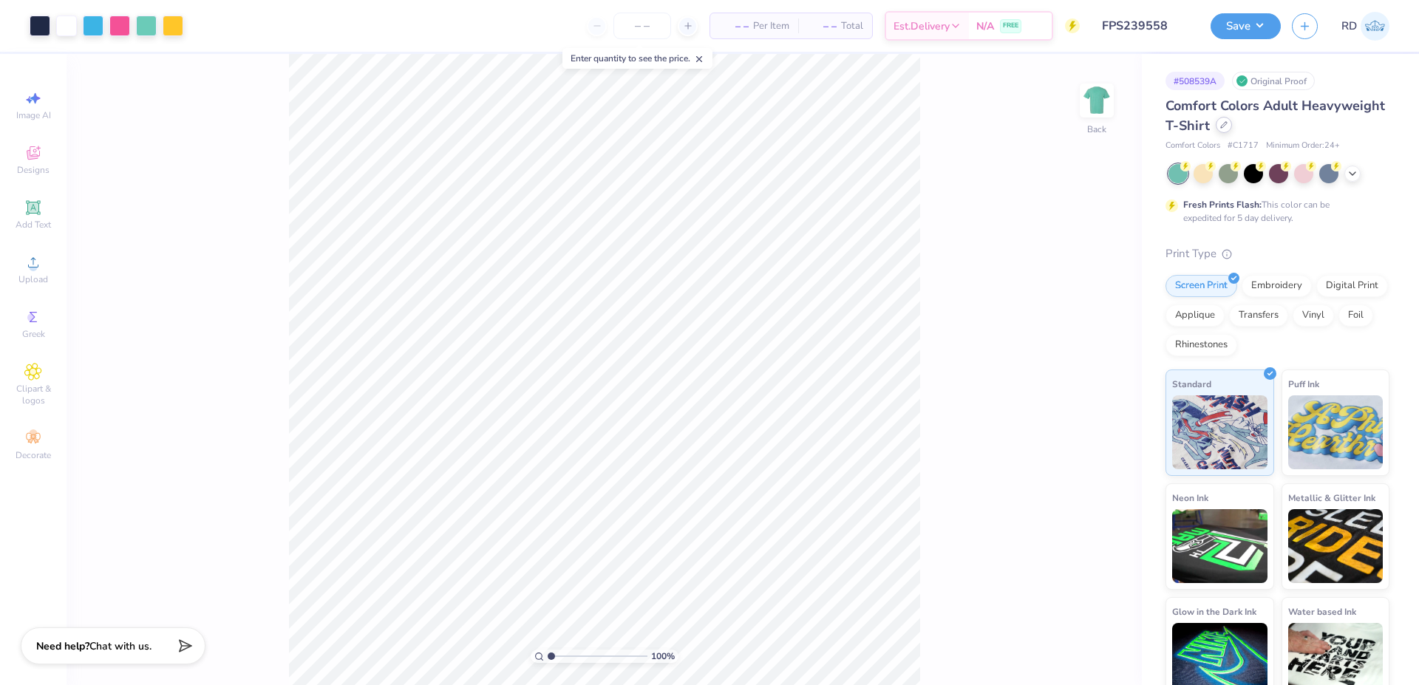
click at [1232, 129] on div at bounding box center [1223, 125] width 16 height 16
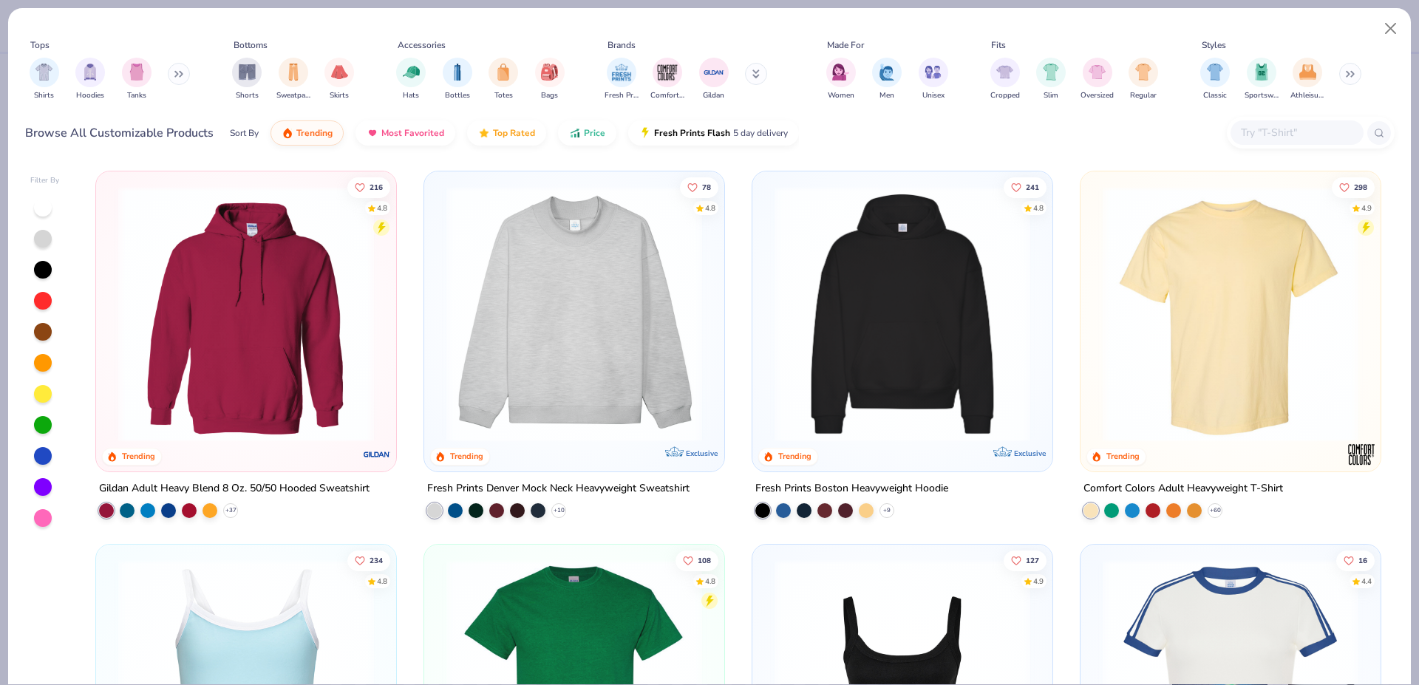
click at [1280, 130] on input "text" at bounding box center [1296, 132] width 114 height 17
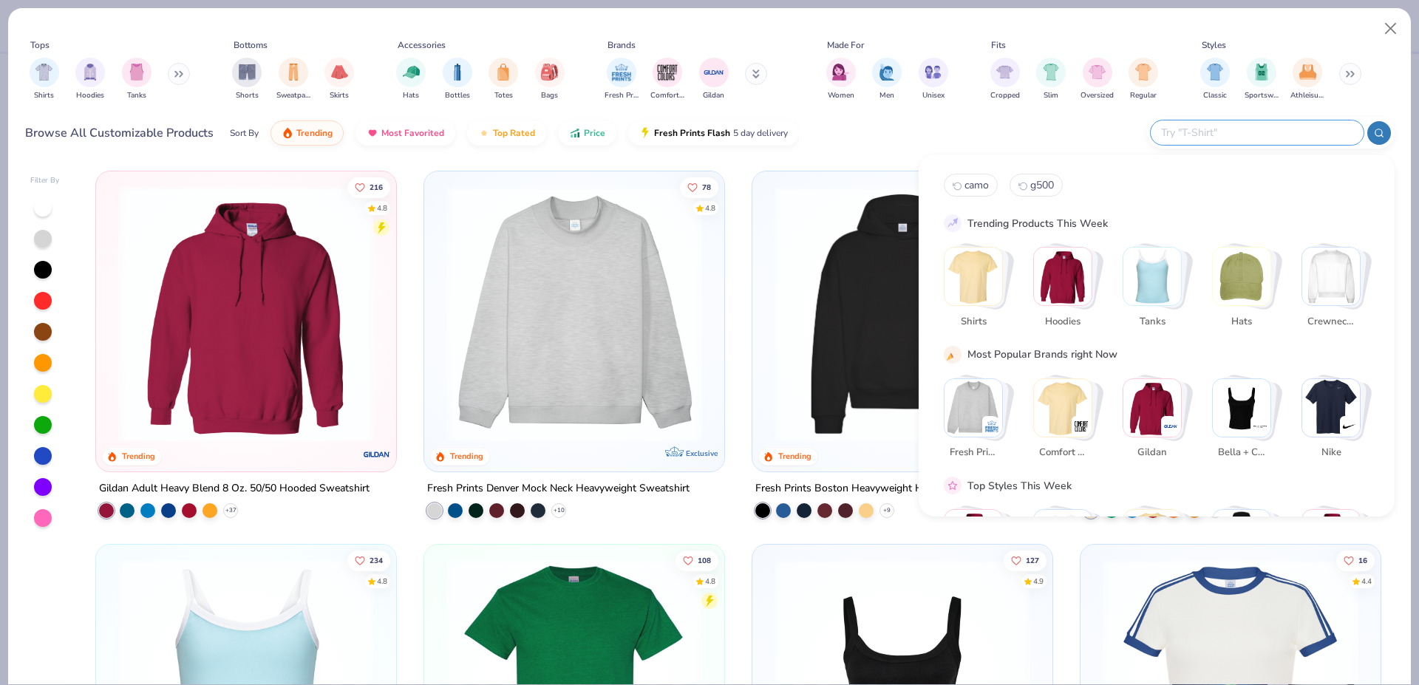
paste input "FP88"
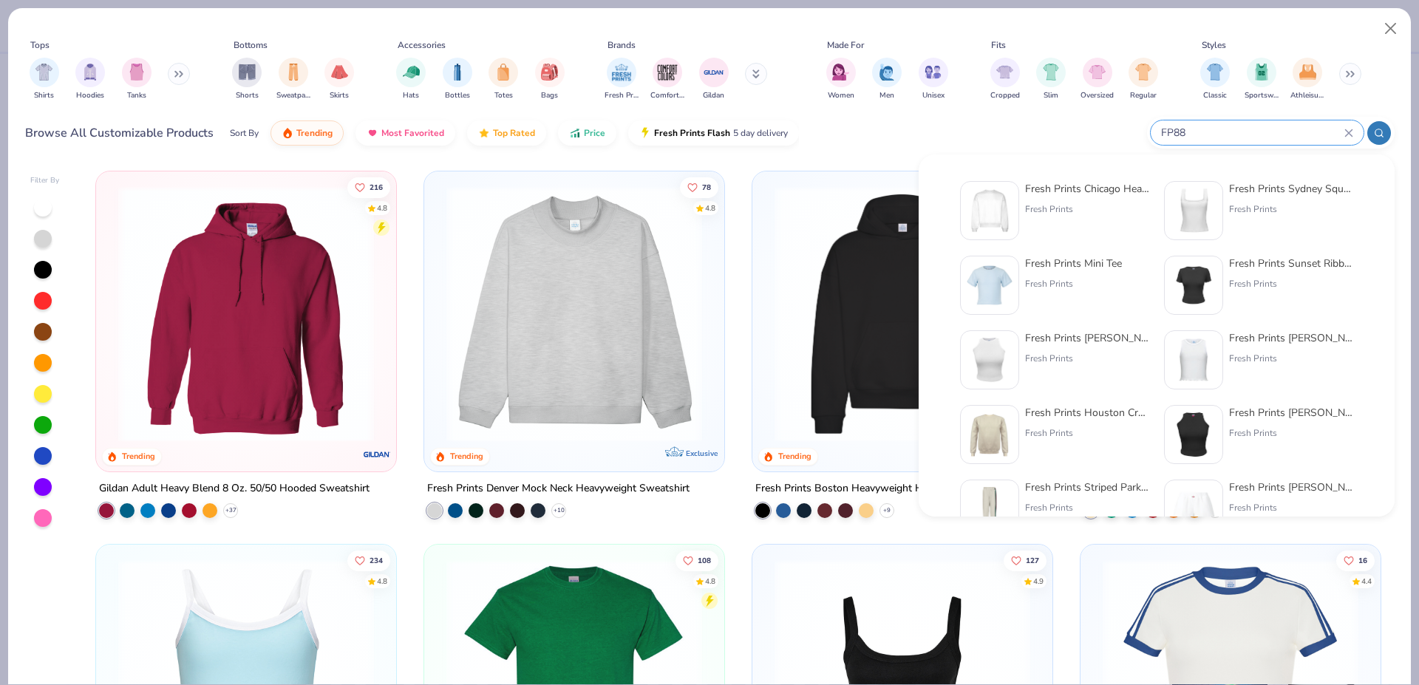
type input "FP88"
click at [1083, 203] on div "Fresh Prints" at bounding box center [1087, 208] width 124 height 13
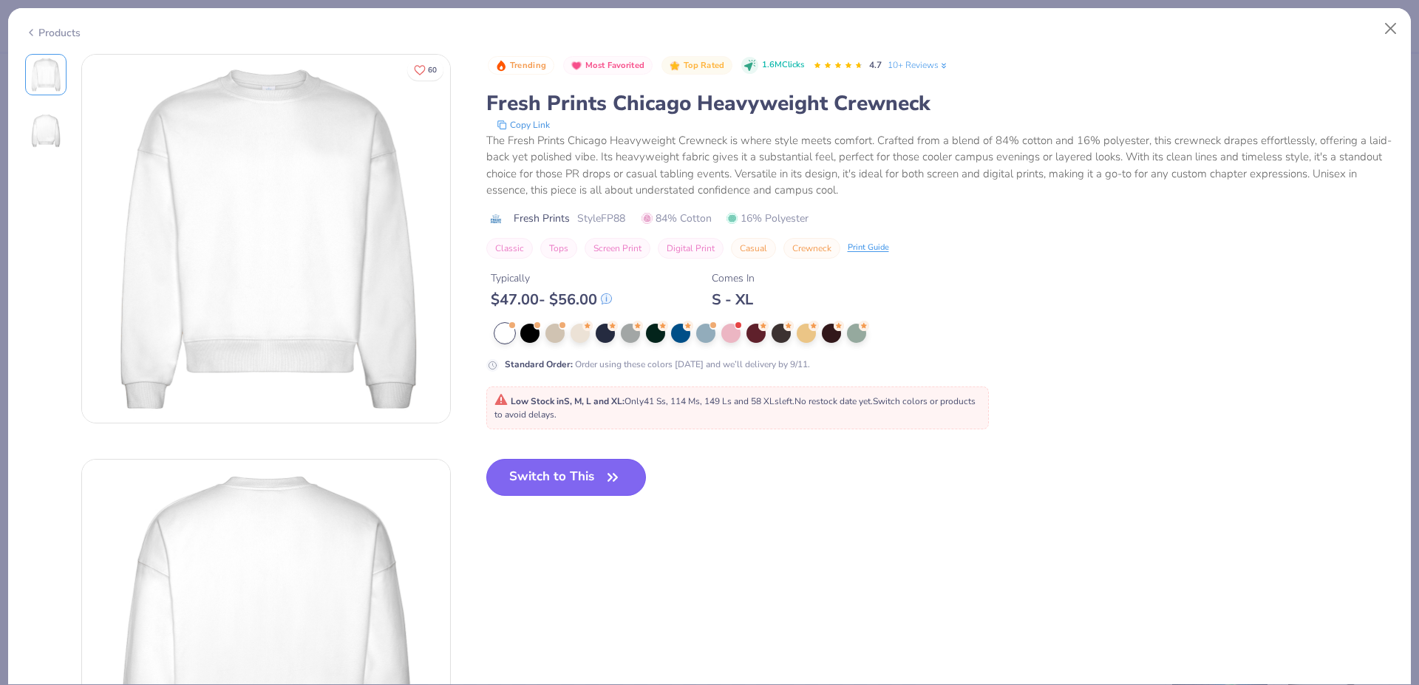
click at [565, 471] on button "Switch to This" at bounding box center [566, 477] width 160 height 37
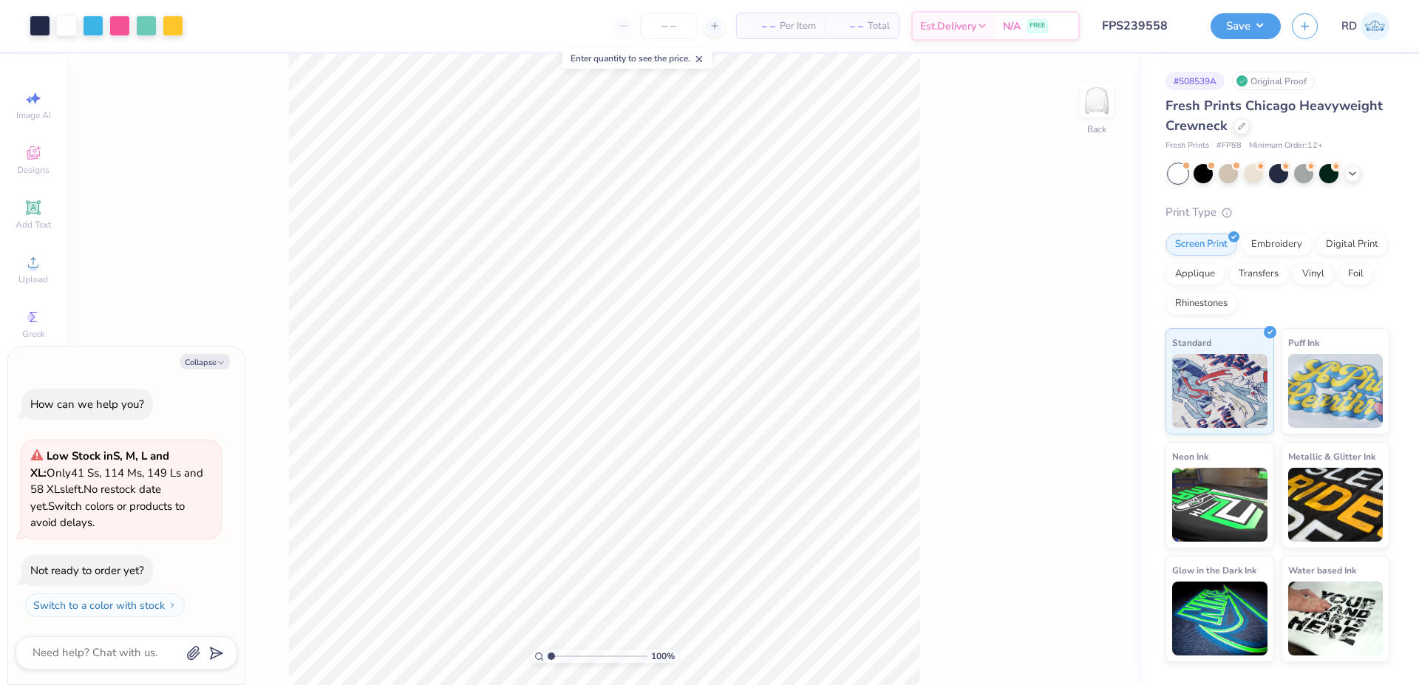
click at [1237, 143] on span "# FP88" at bounding box center [1228, 146] width 25 height 13
copy span "FP88"
click at [1243, 121] on div at bounding box center [1241, 125] width 16 height 16
type textarea "x"
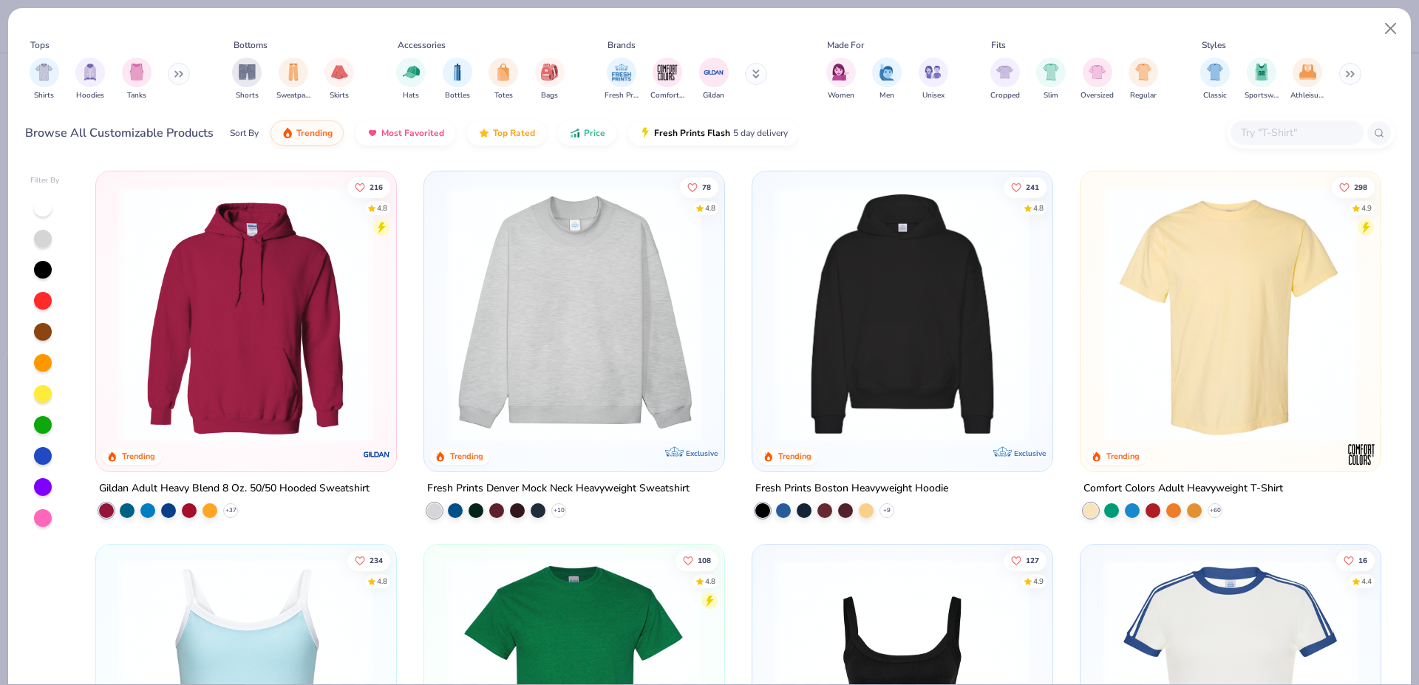
click at [1299, 122] on div at bounding box center [1296, 132] width 133 height 24
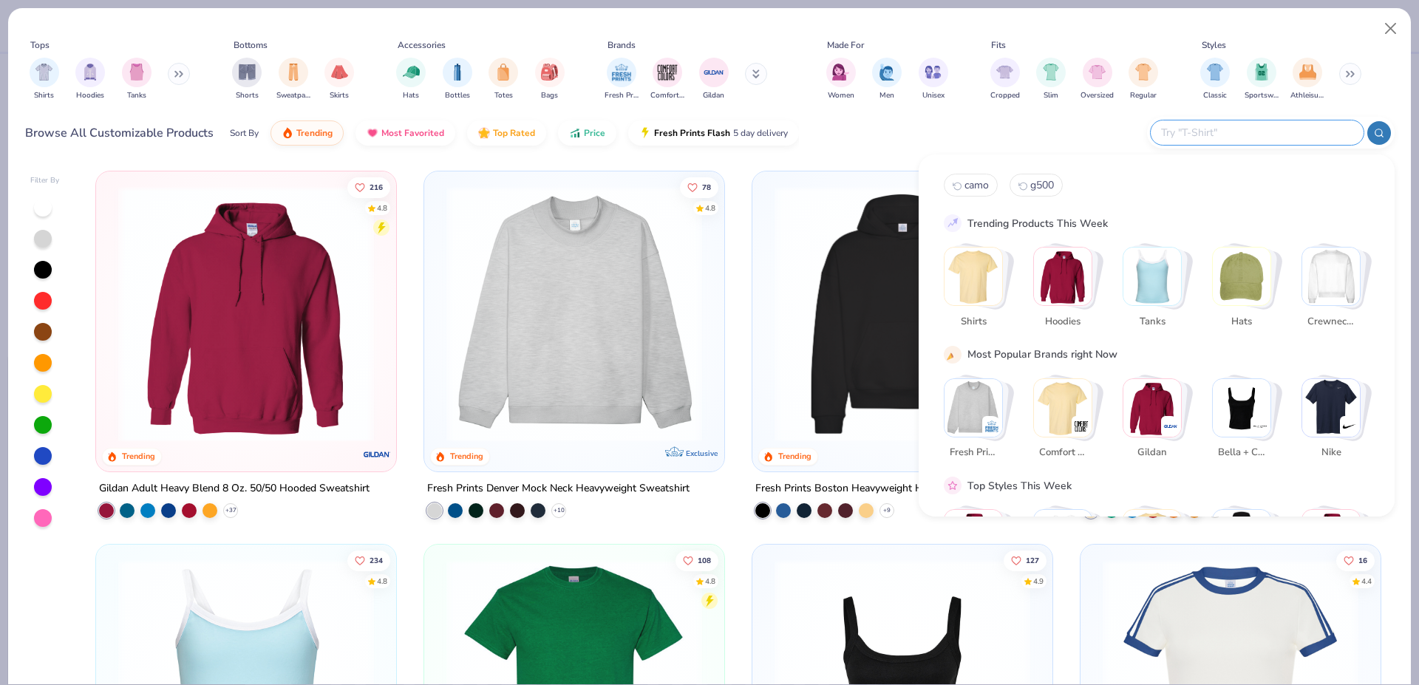
paste input "FP88"
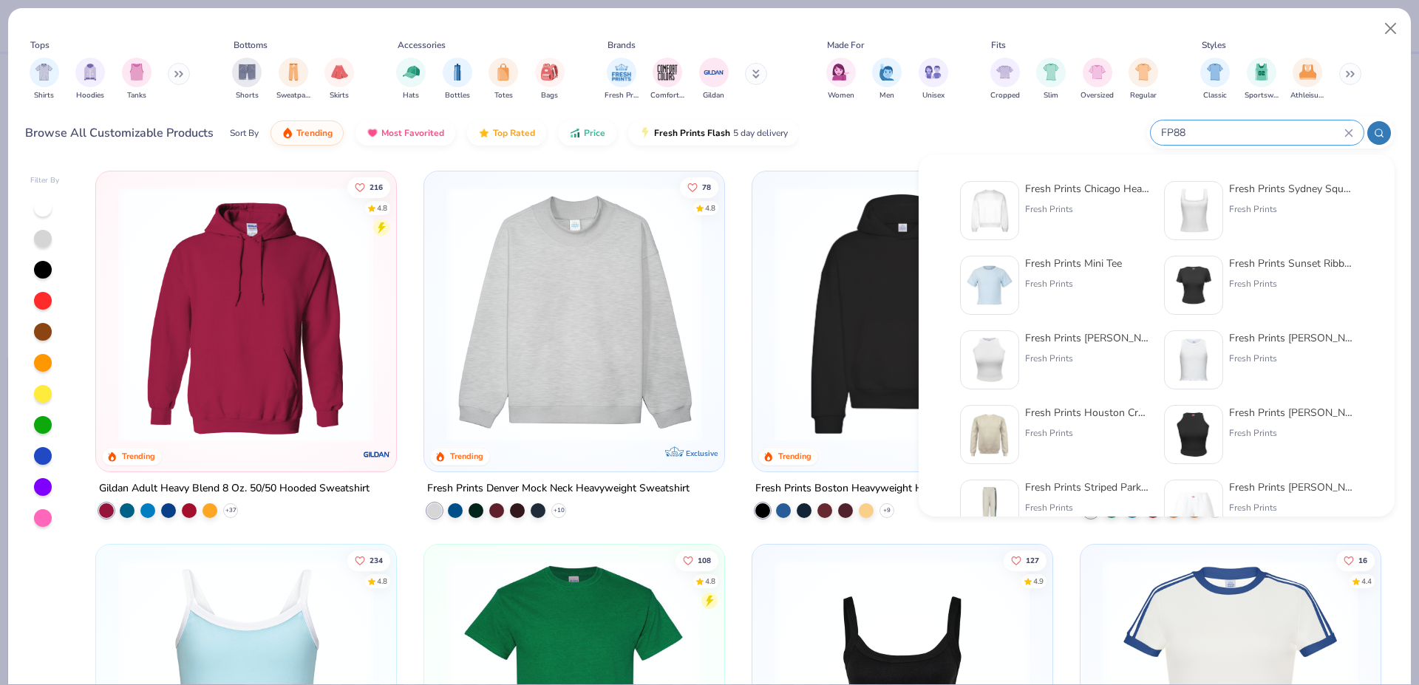
type input "FP88"
click at [1031, 198] on div "Fresh Prints Chicago Heavyweight Crewneck Fresh Prints" at bounding box center [1087, 210] width 124 height 59
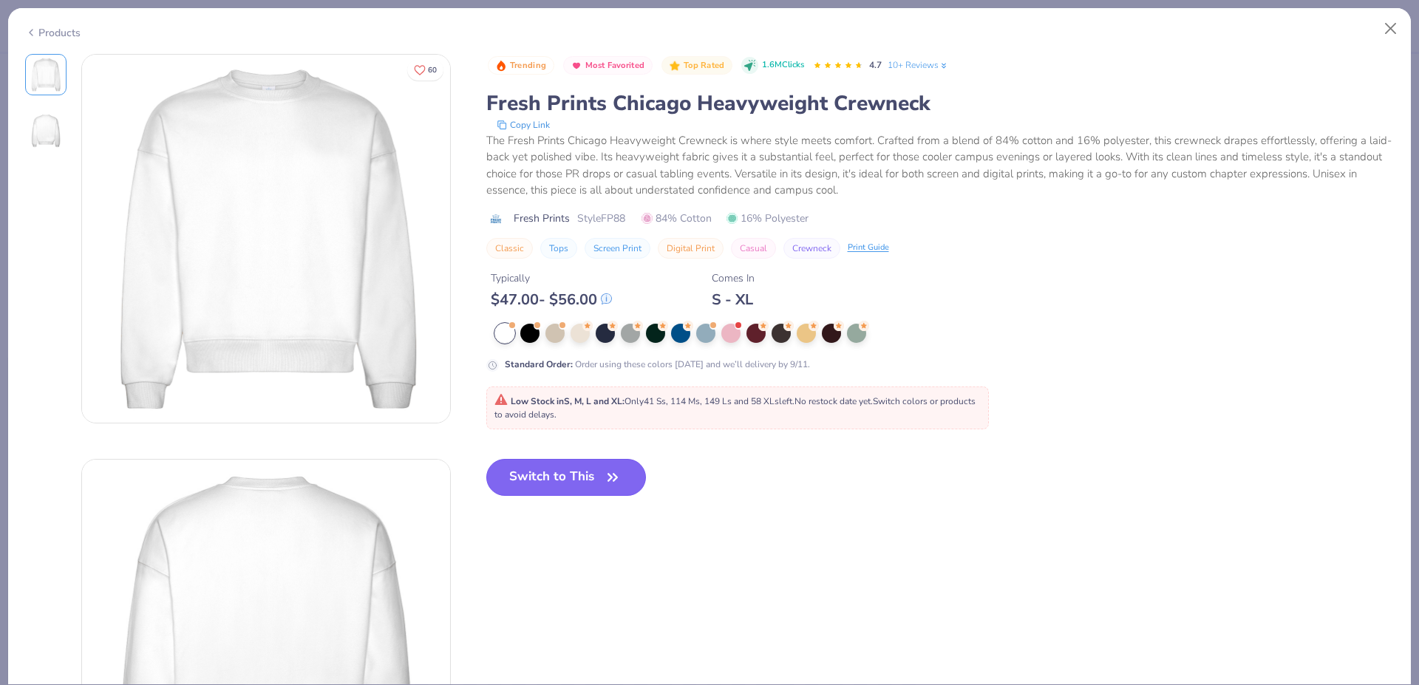
click at [534, 474] on button "Switch to This" at bounding box center [566, 477] width 160 height 37
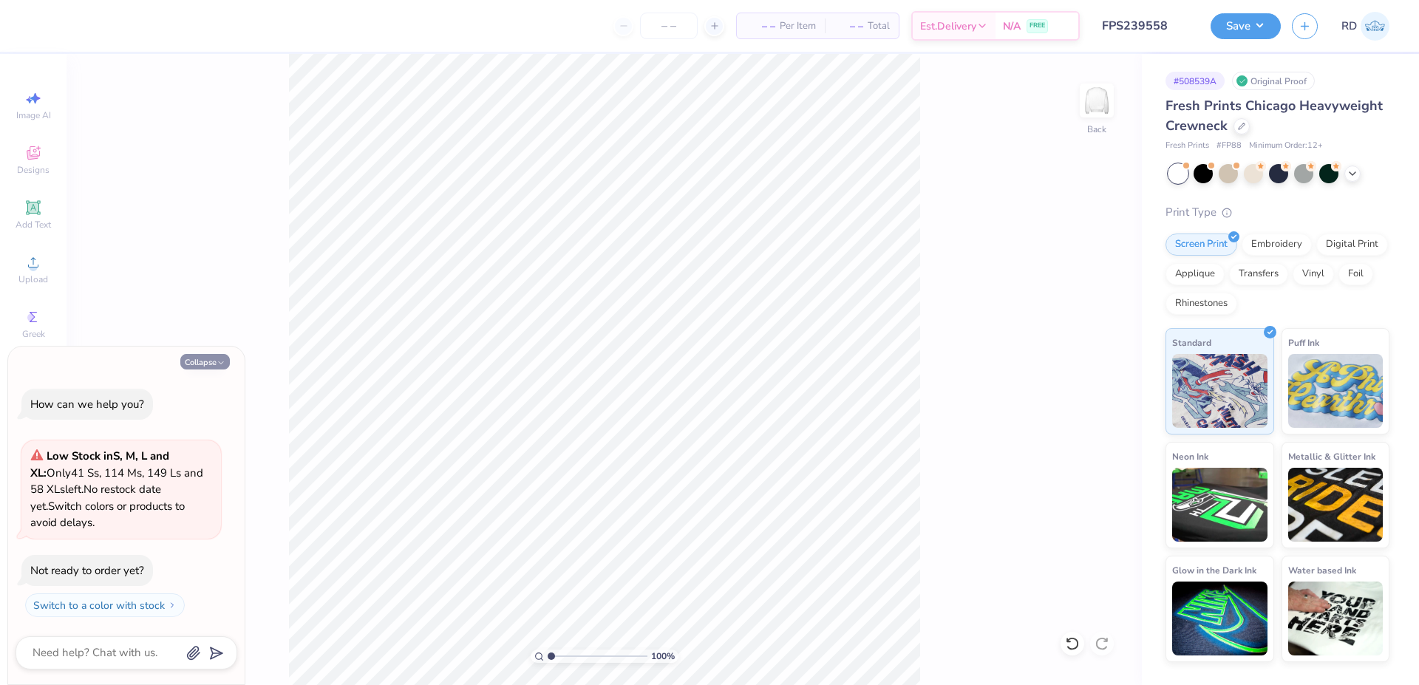
click at [203, 365] on button "Collapse" at bounding box center [205, 362] width 50 height 16
type textarea "x"
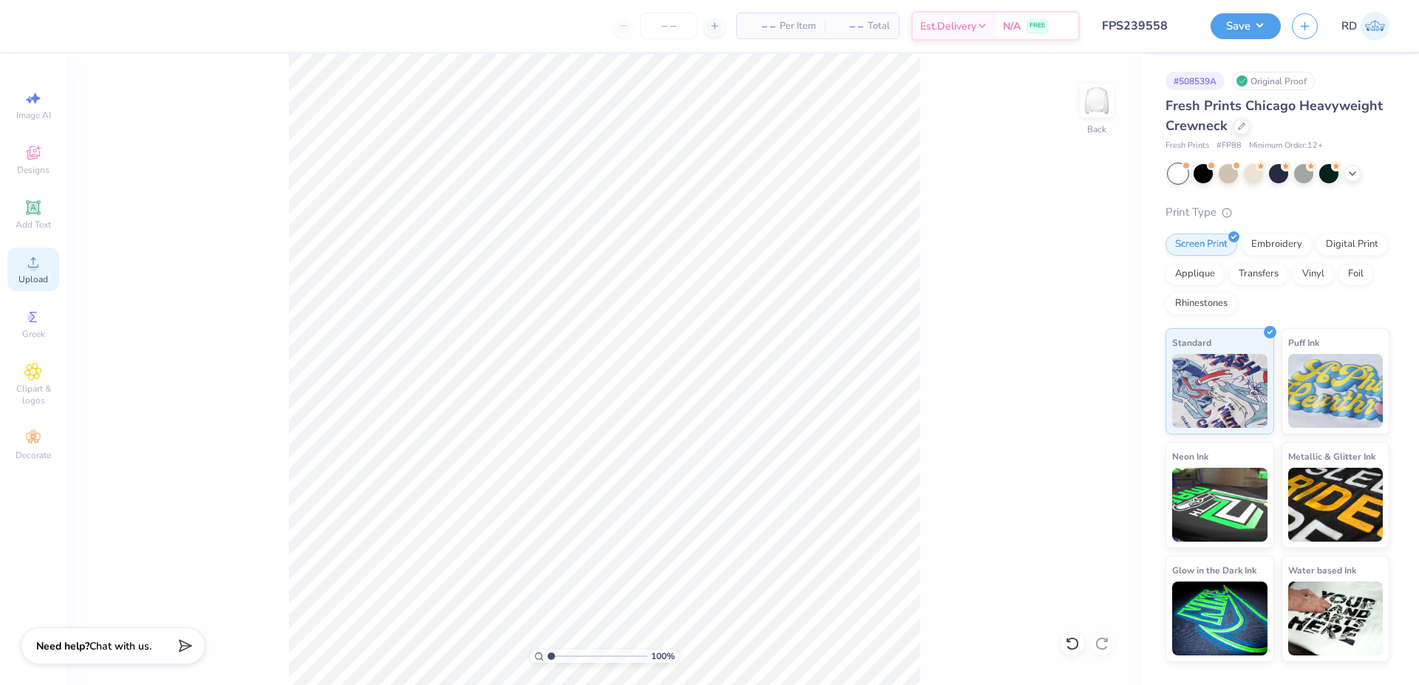
click at [41, 275] on span "Upload" at bounding box center [33, 279] width 30 height 12
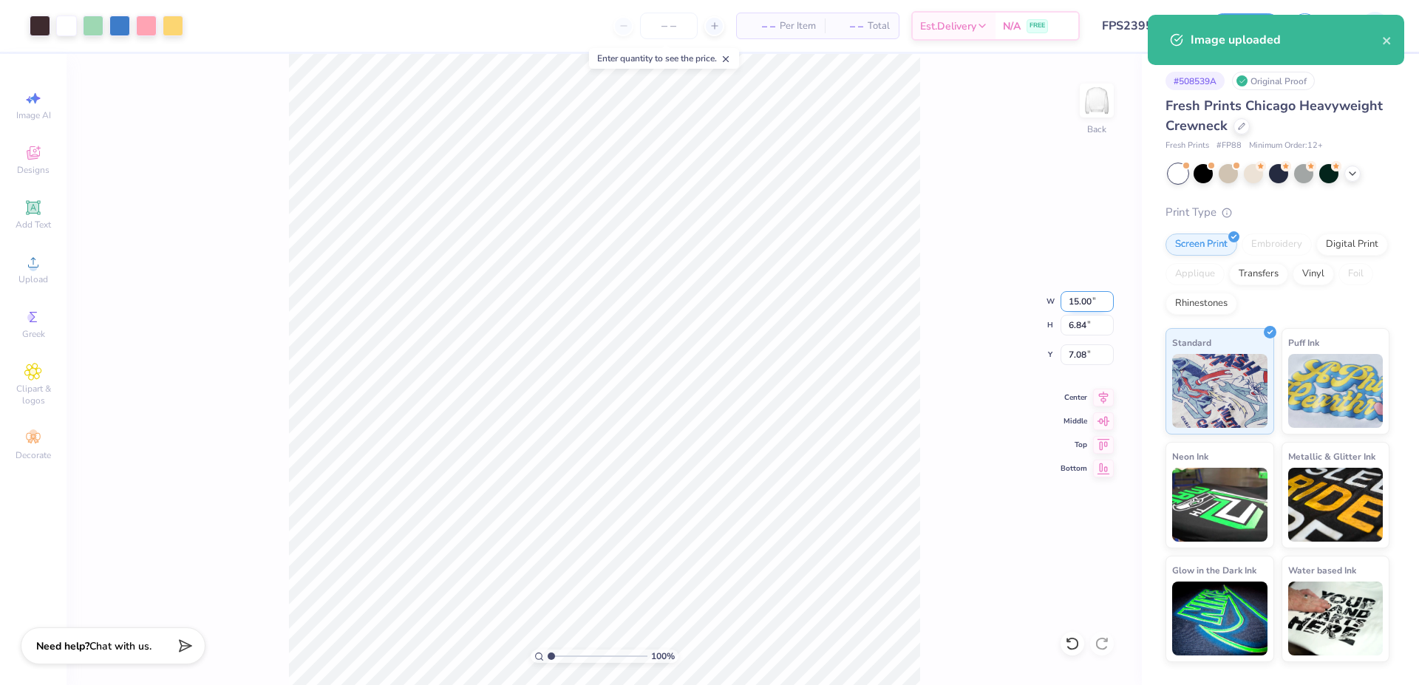
click at [1078, 301] on input "15.00" at bounding box center [1086, 301] width 53 height 21
type input "12.00"
type input "5.47"
type input "7.77"
click at [1085, 366] on div "100 % Back W 12.00 12.00 " H 5.47 5.47 " Y 7.77 7.77 " Center Middle Top Bottom" at bounding box center [603, 369] width 1075 height 631
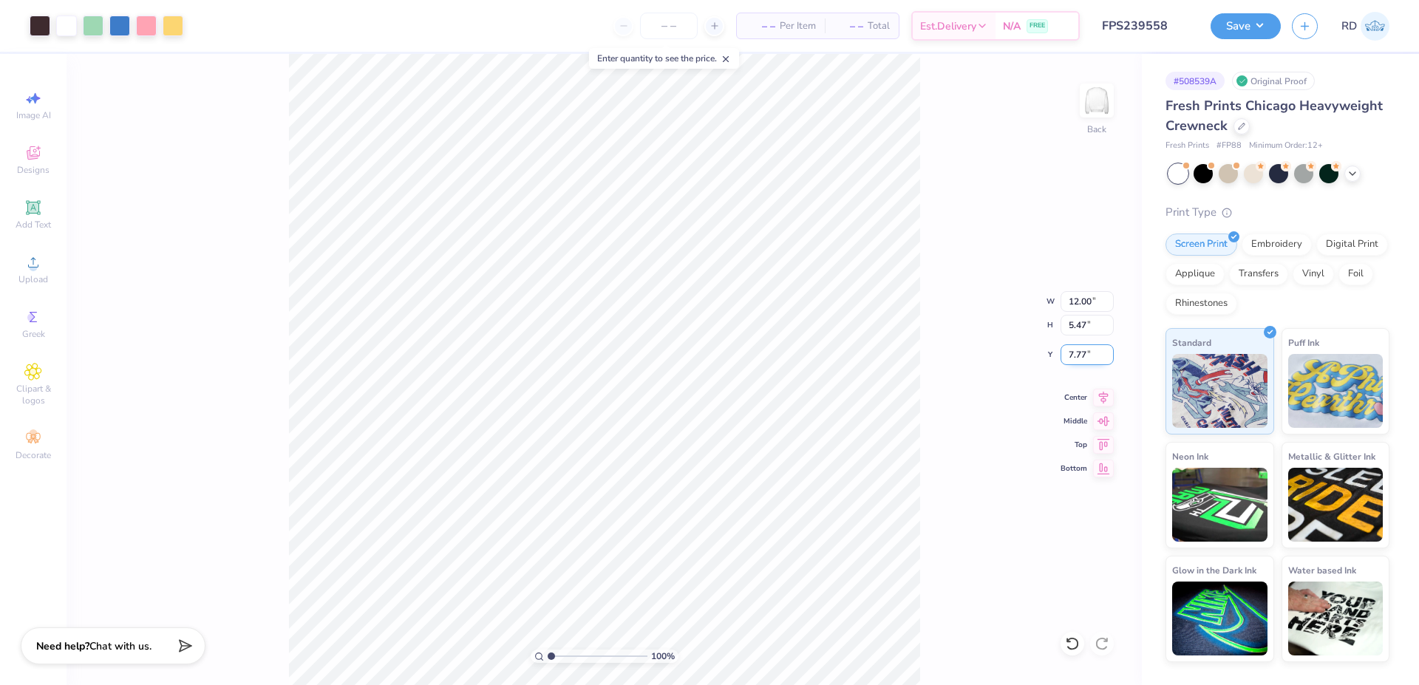
click at [1077, 359] on input "7.77" at bounding box center [1086, 354] width 53 height 21
type input "3.00"
click at [1102, 397] on icon at bounding box center [1104, 395] width 10 height 13
click at [34, 270] on circle at bounding box center [33, 267] width 8 height 8
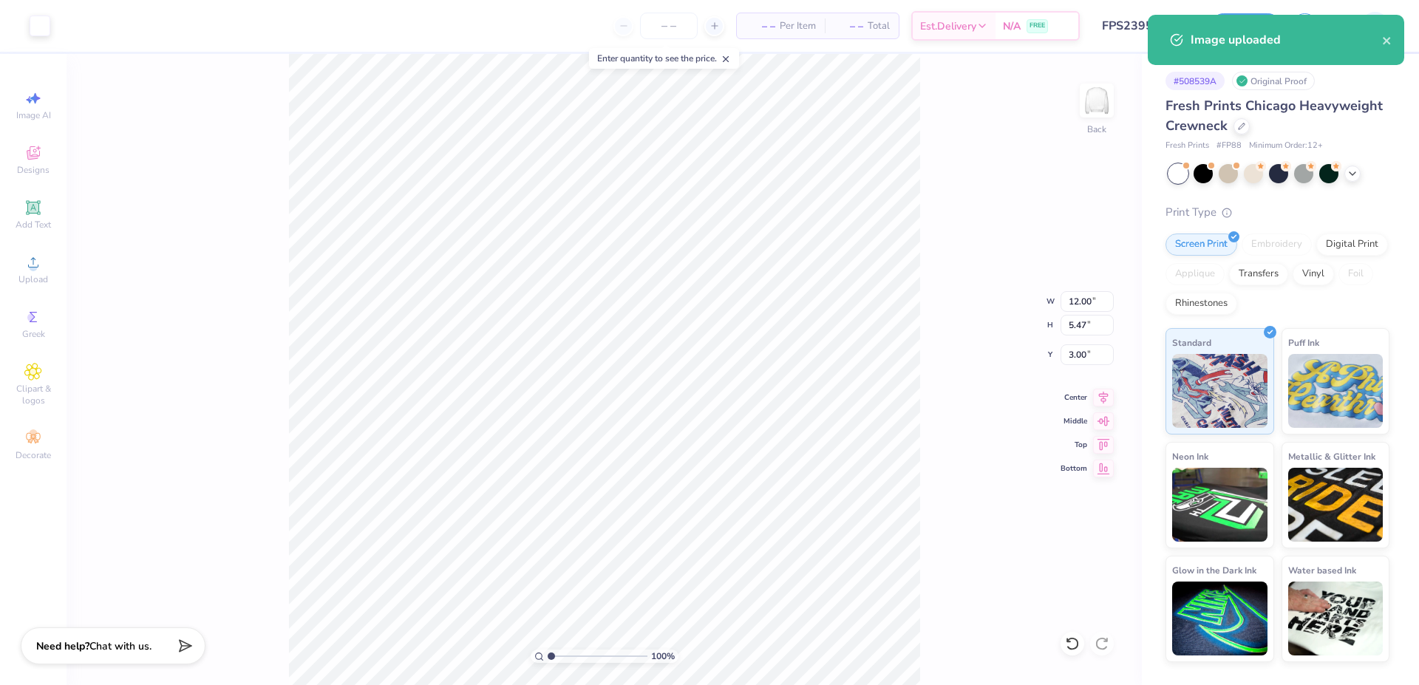
type input "15.00"
type input "6.83"
type input "7.08"
click at [1078, 305] on input "15.00" at bounding box center [1086, 301] width 53 height 21
type input "12.00"
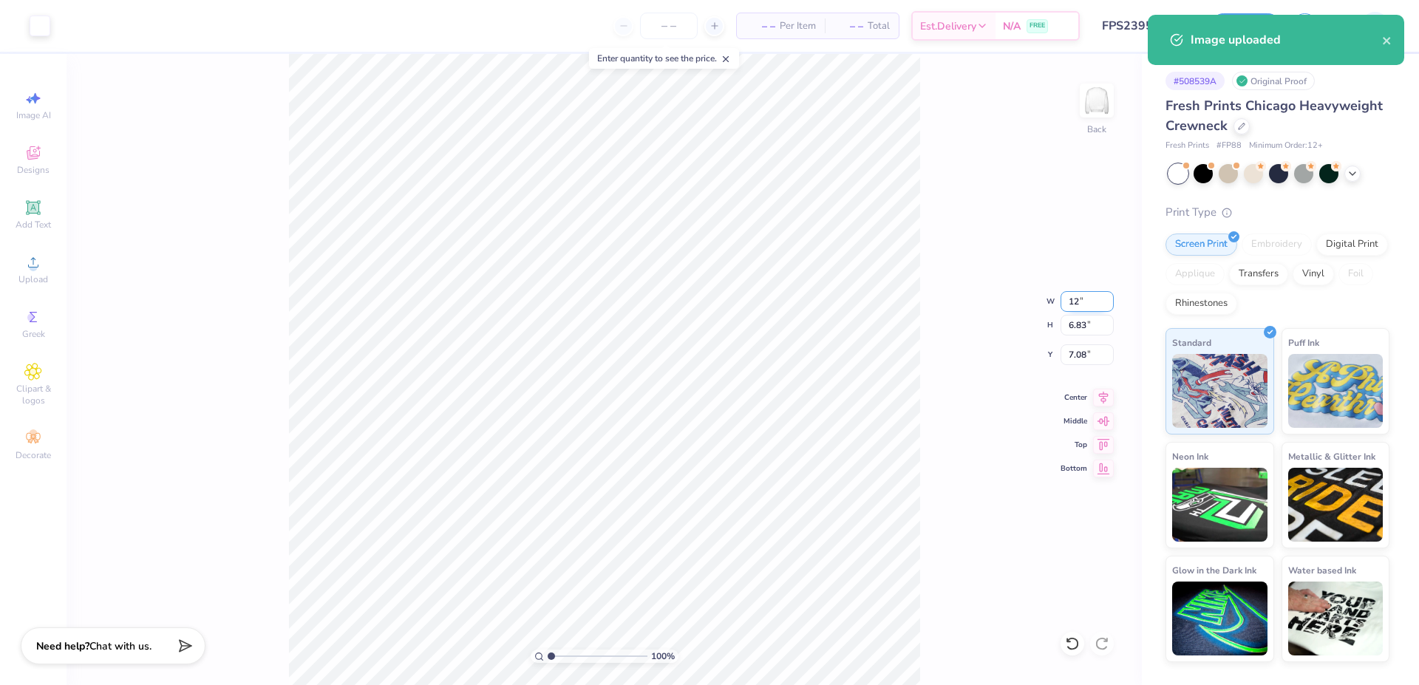
type input "5.47"
click at [1094, 353] on input "7.77" at bounding box center [1086, 354] width 53 height 21
type input "3.00"
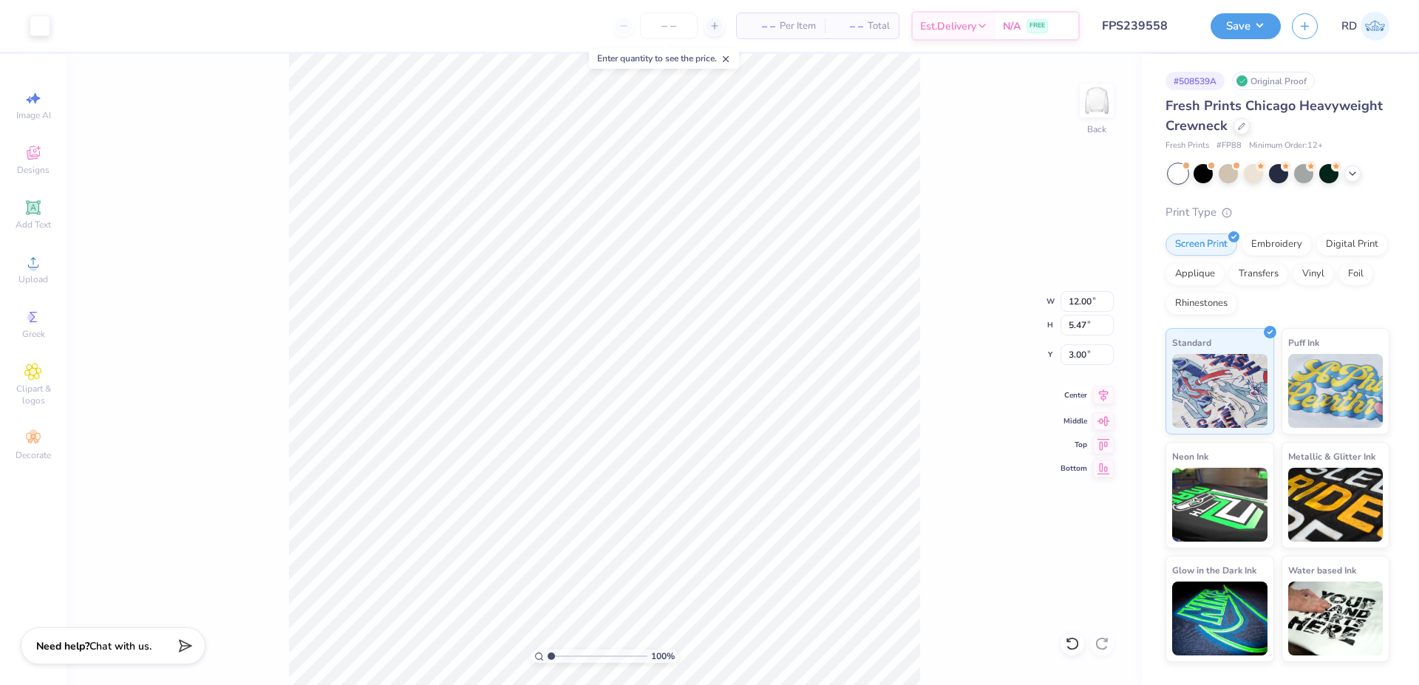
click at [1104, 401] on icon at bounding box center [1103, 395] width 21 height 18
type input "2.08"
click at [562, 662] on input "range" at bounding box center [598, 655] width 100 height 13
type input "3.00"
click at [41, 279] on span "Upload" at bounding box center [33, 279] width 30 height 12
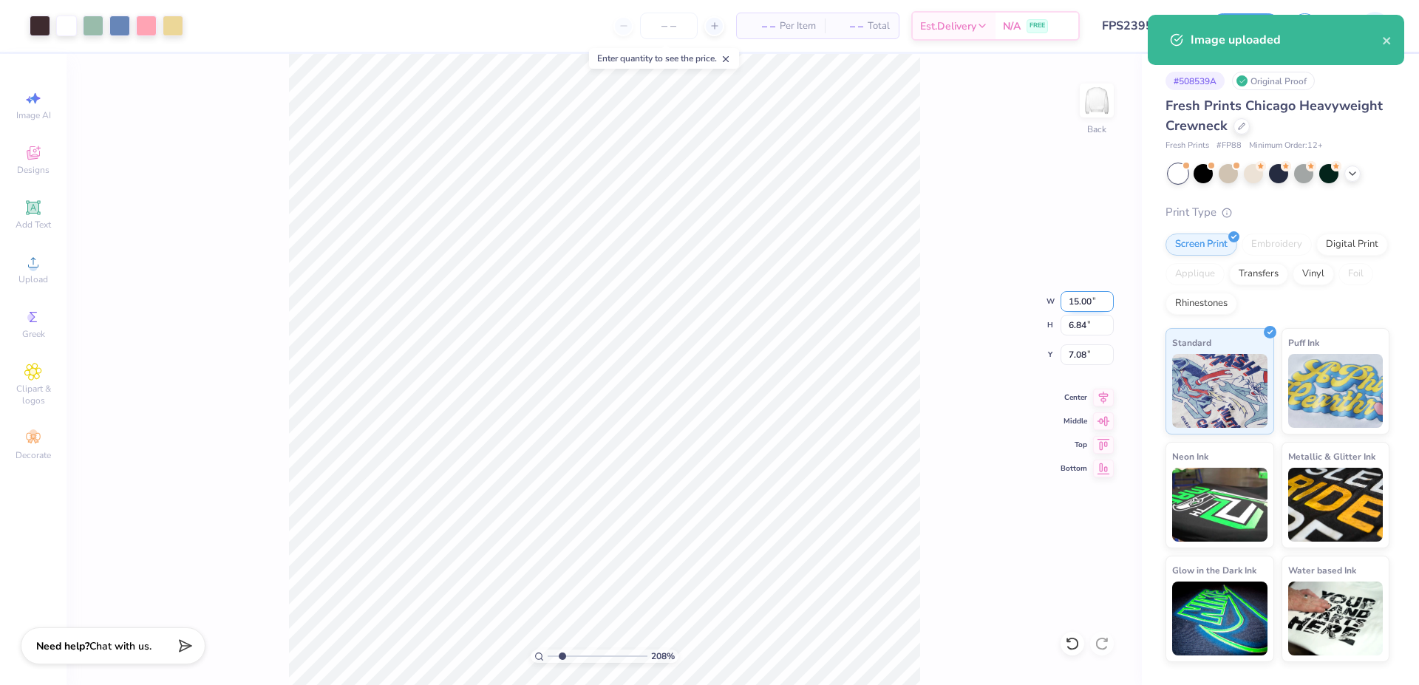
click at [1081, 296] on input "15.00" at bounding box center [1086, 301] width 53 height 21
type input "12.00"
type input "5.47"
click at [1079, 361] on input "7.77" at bounding box center [1086, 354] width 53 height 21
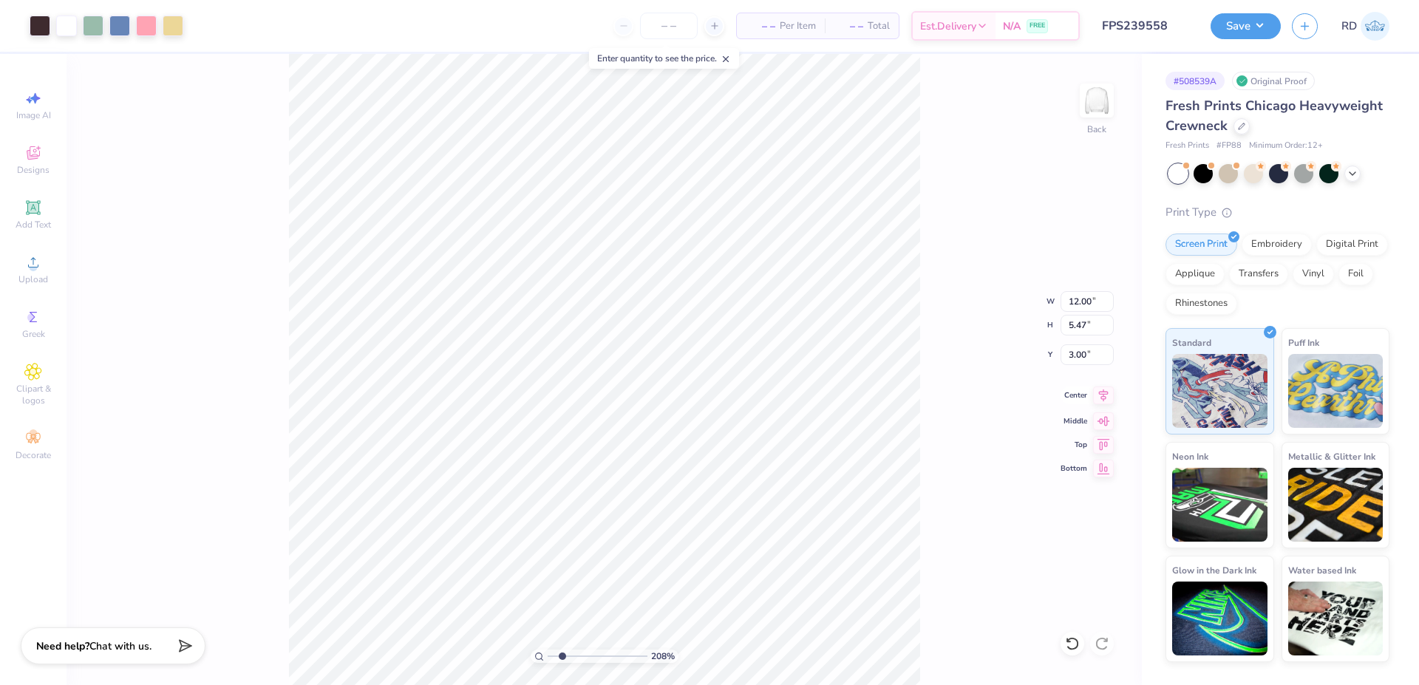
click at [1098, 399] on icon at bounding box center [1103, 395] width 21 height 18
click at [808, 663] on li "Send to Back" at bounding box center [811, 666] width 116 height 29
click at [1093, 357] on input "8.99" at bounding box center [1086, 354] width 53 height 21
type input "3.00"
click at [1109, 400] on icon at bounding box center [1103, 395] width 21 height 18
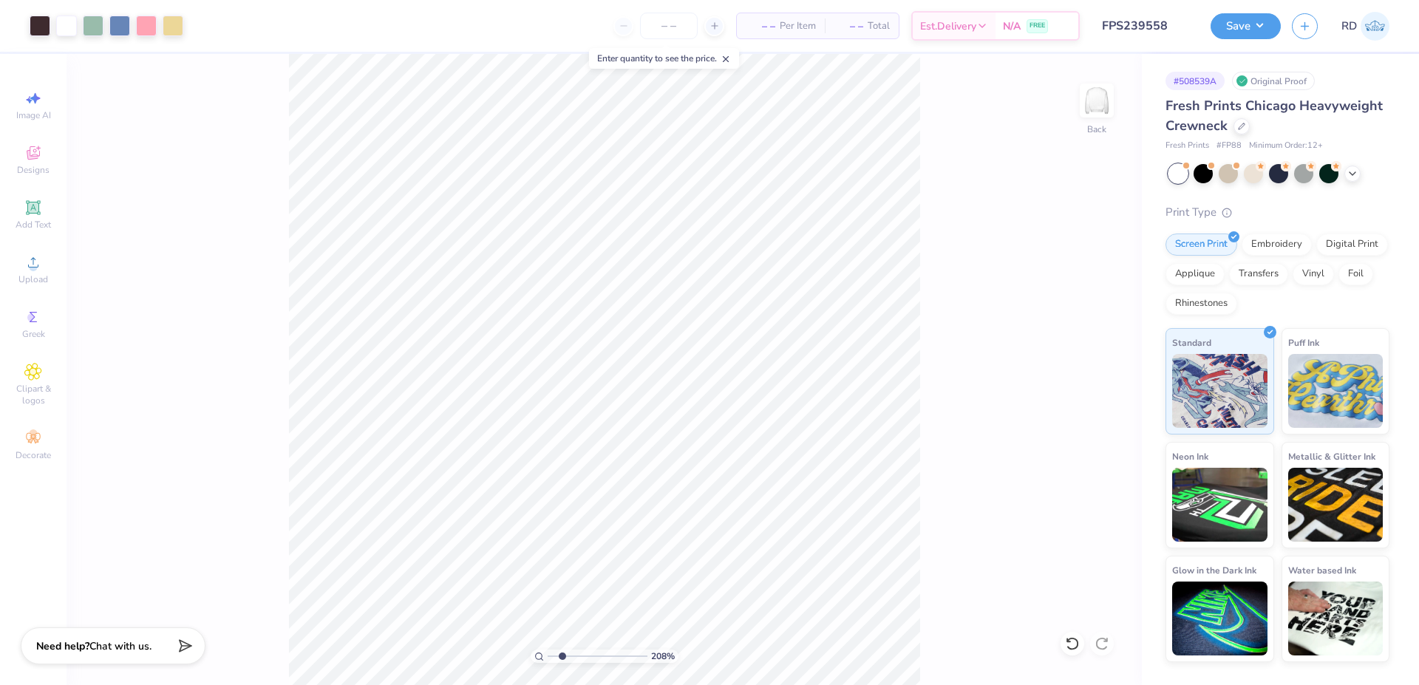
click at [1228, 149] on span "# FP88" at bounding box center [1228, 146] width 25 height 13
copy span "FP88"
drag, startPoint x: 542, startPoint y: 657, endPoint x: 510, endPoint y: 660, distance: 32.6
type input "1"
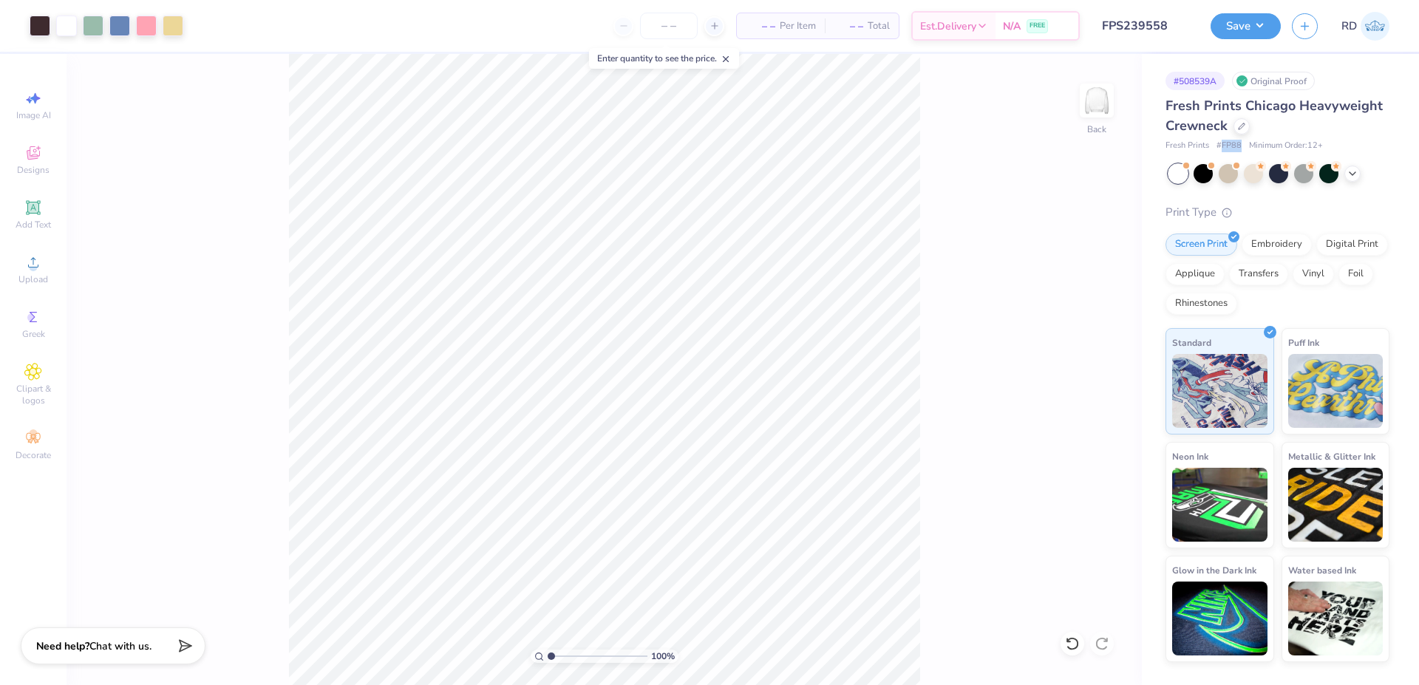
click at [548, 660] on input "range" at bounding box center [598, 655] width 100 height 13
click at [1092, 296] on input "12.00" at bounding box center [1086, 301] width 53 height 21
type input "11.00"
type input "5.01"
click at [1079, 361] on input "3.23" at bounding box center [1086, 354] width 53 height 21
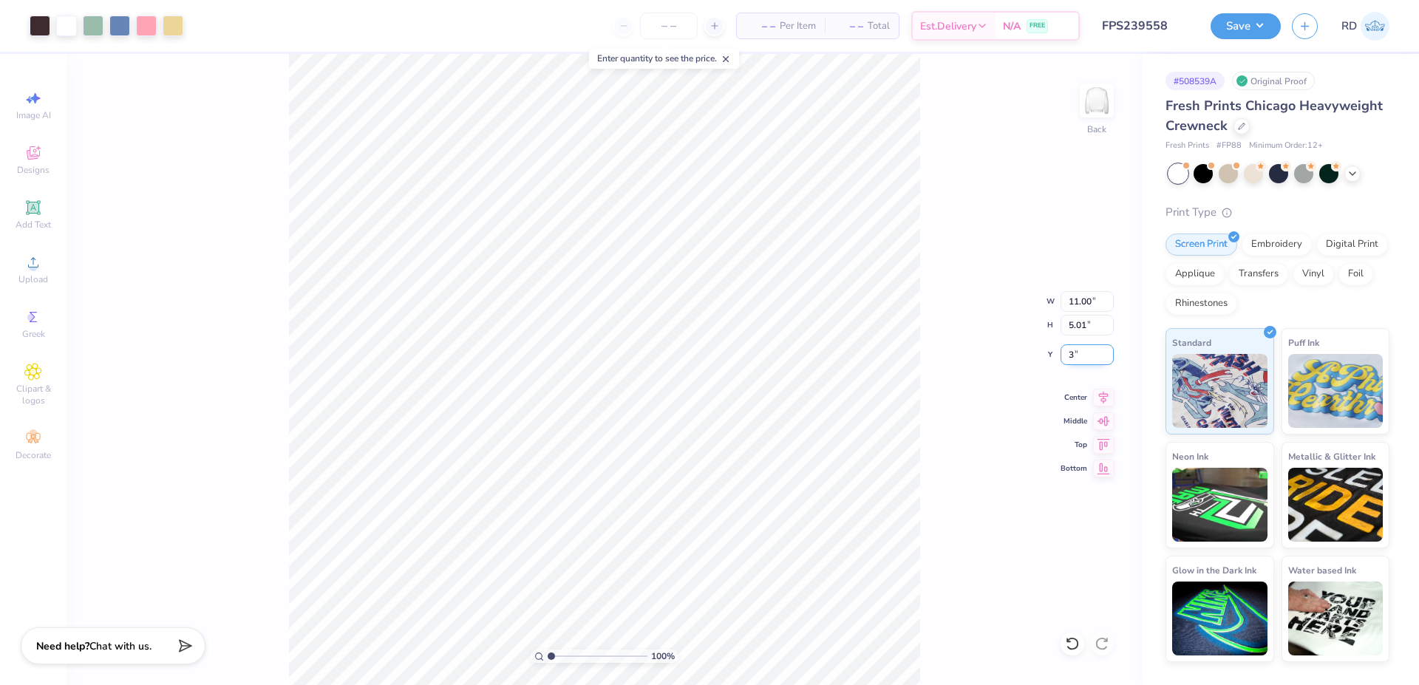
type input "3.00"
click at [1102, 389] on icon at bounding box center [1103, 395] width 21 height 18
click at [1258, 29] on button "Save" at bounding box center [1245, 24] width 70 height 26
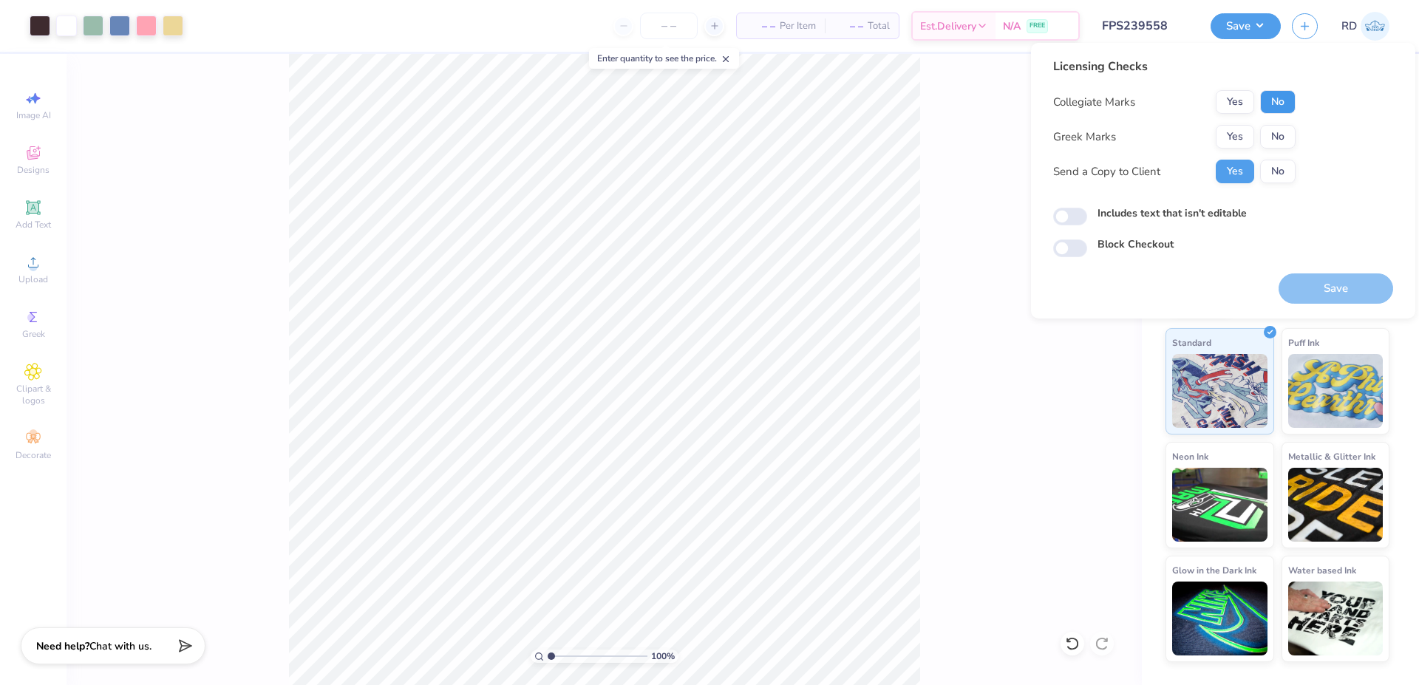
click at [1280, 106] on button "No" at bounding box center [1277, 102] width 35 height 24
click at [1241, 134] on button "Yes" at bounding box center [1234, 137] width 38 height 24
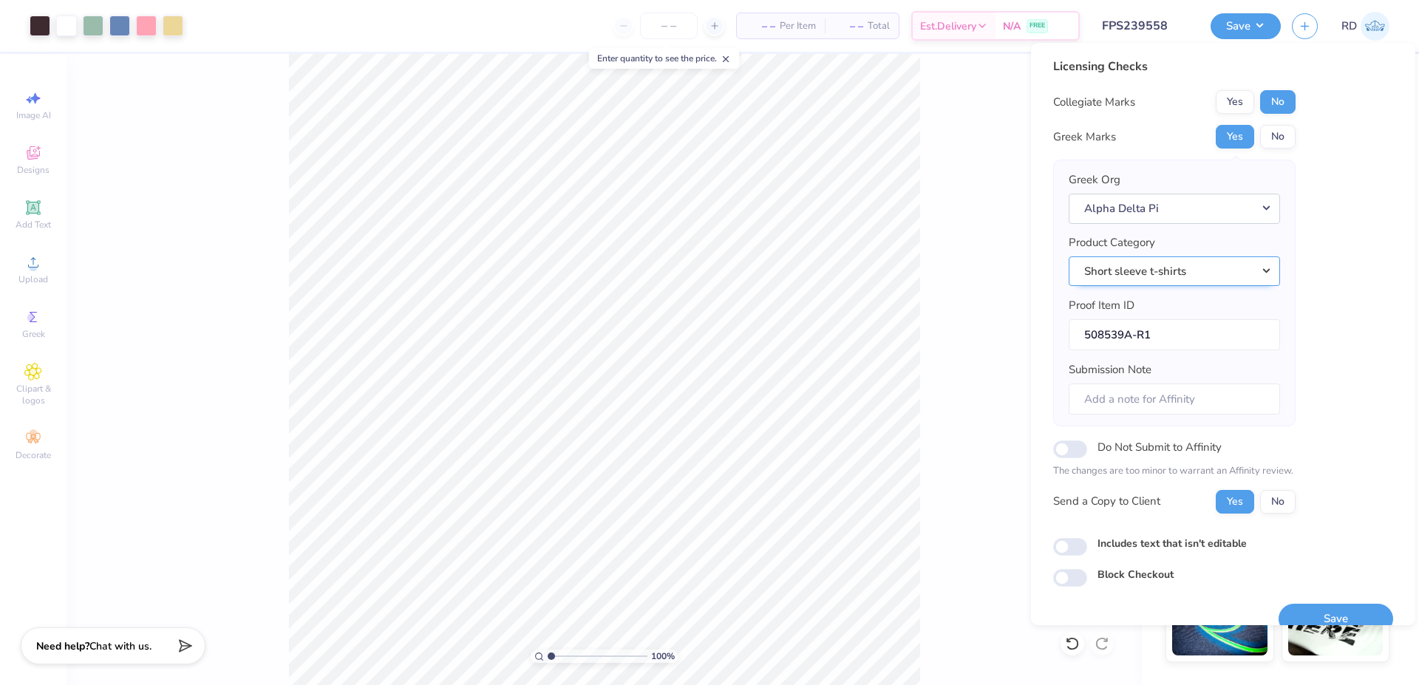
click at [1258, 272] on button "Short sleeve t-shirts" at bounding box center [1173, 271] width 211 height 30
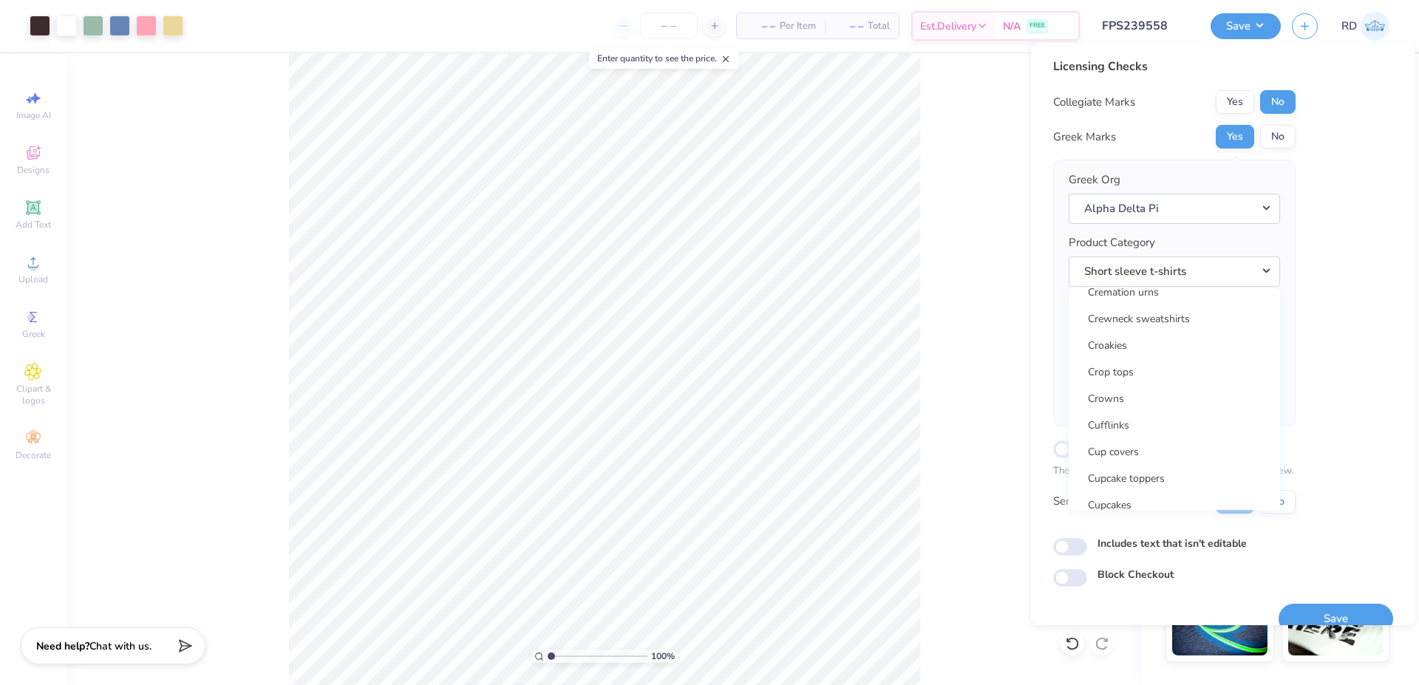
scroll to position [6499, 0]
click at [1157, 430] on link "Crewneck sweatshirts" at bounding box center [1173, 430] width 199 height 24
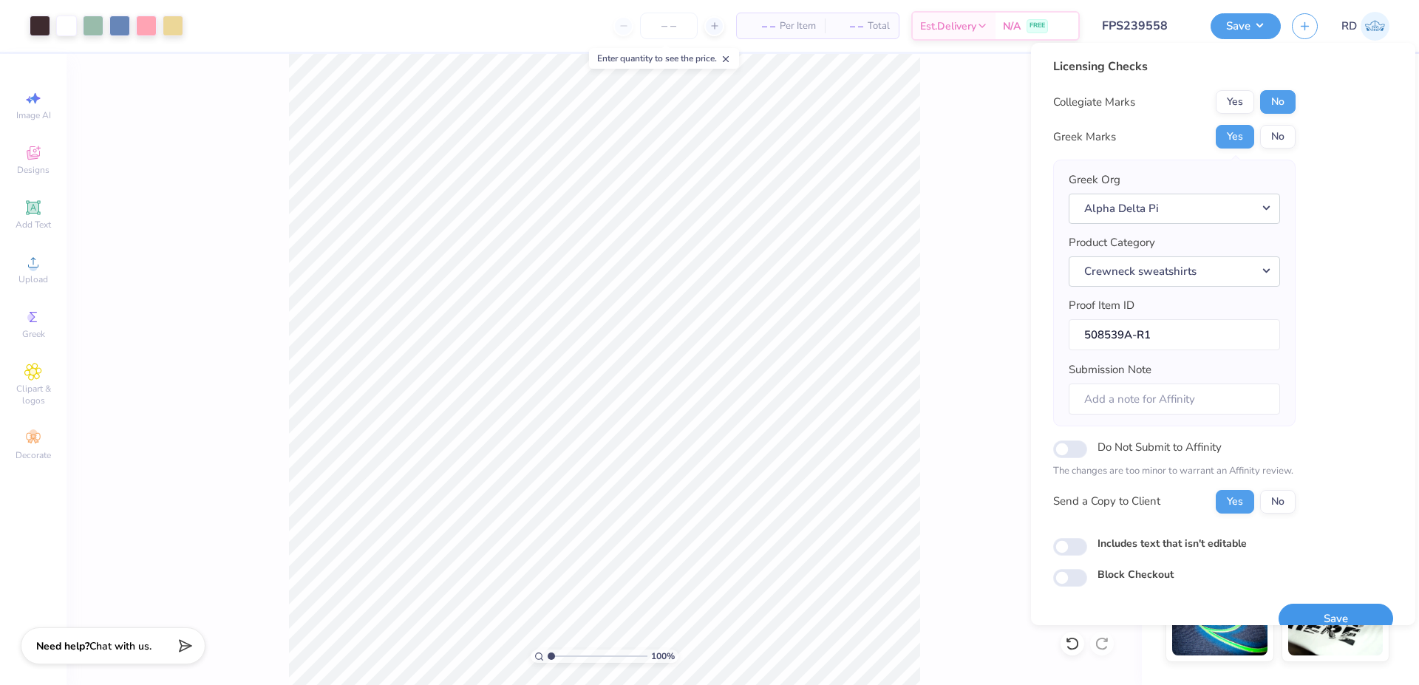
click at [1317, 617] on button "Save" at bounding box center [1335, 619] width 115 height 30
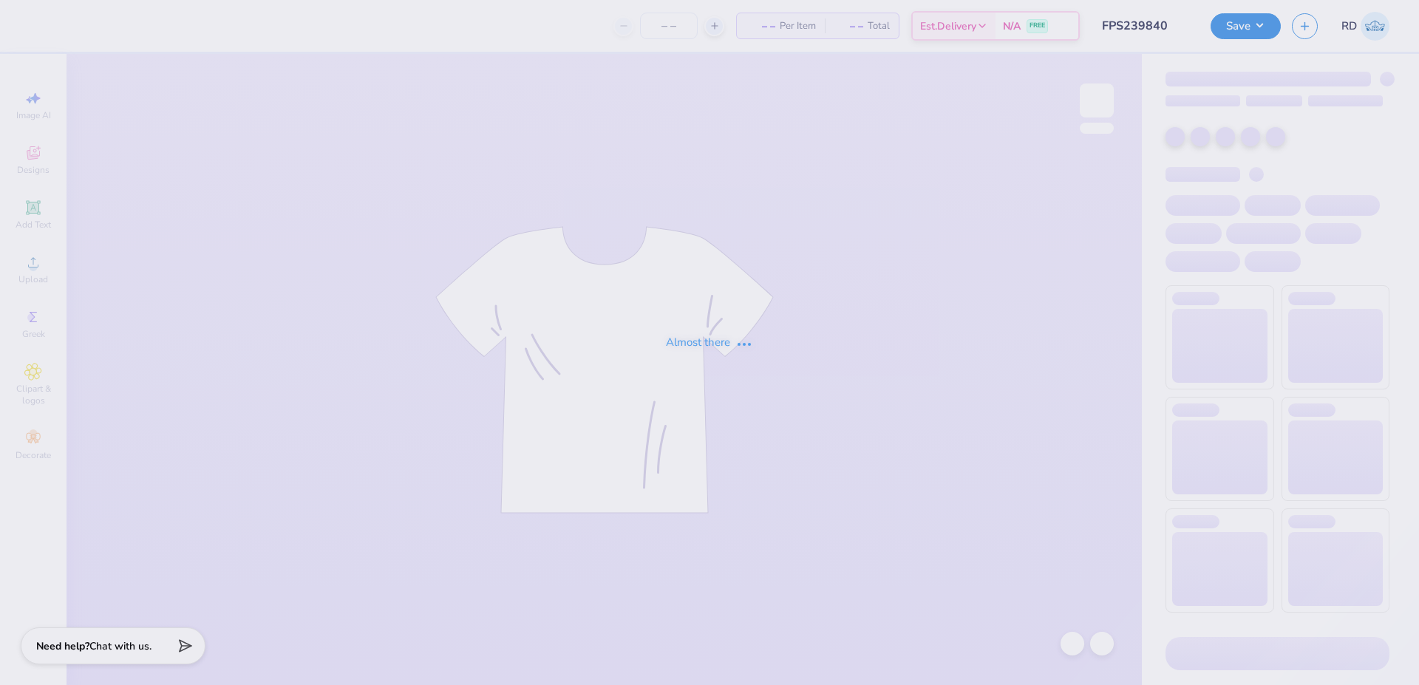
type input "FPS239840"
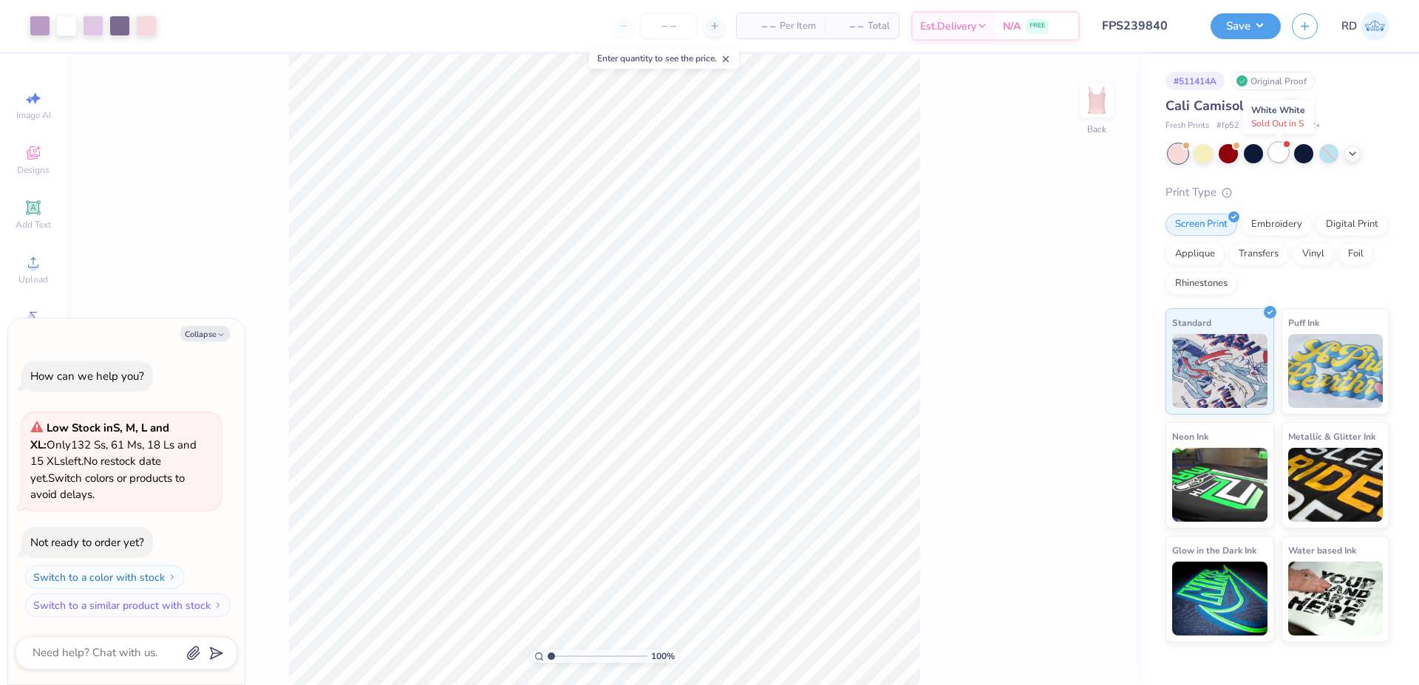
click at [1281, 151] on div at bounding box center [1278, 152] width 19 height 19
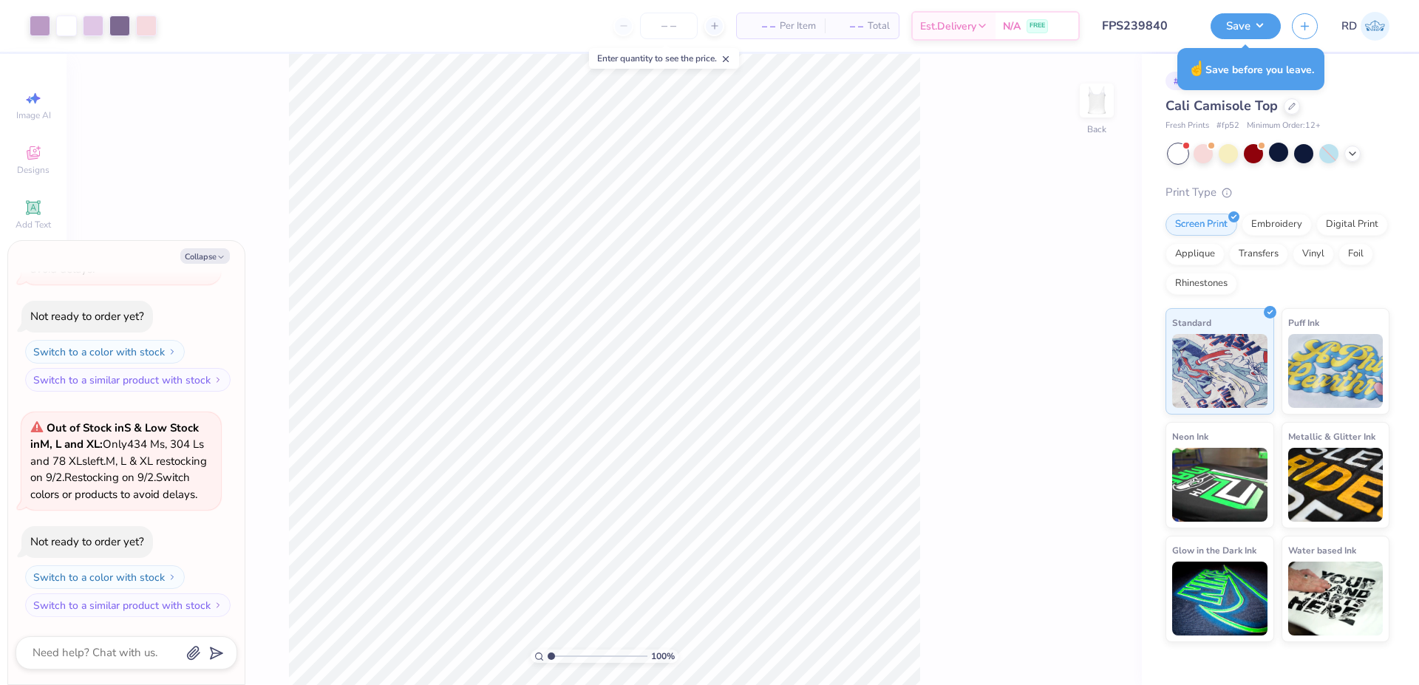
type textarea "x"
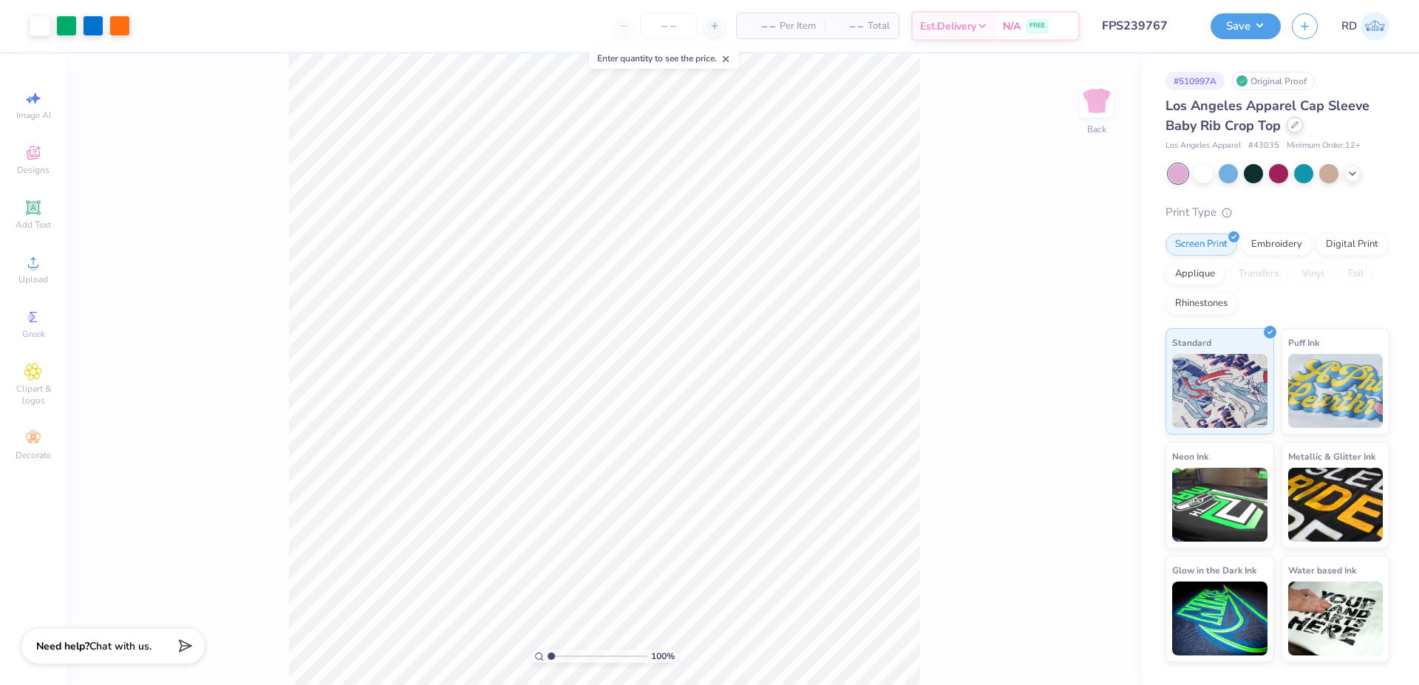
click at [1295, 125] on icon at bounding box center [1294, 124] width 7 height 7
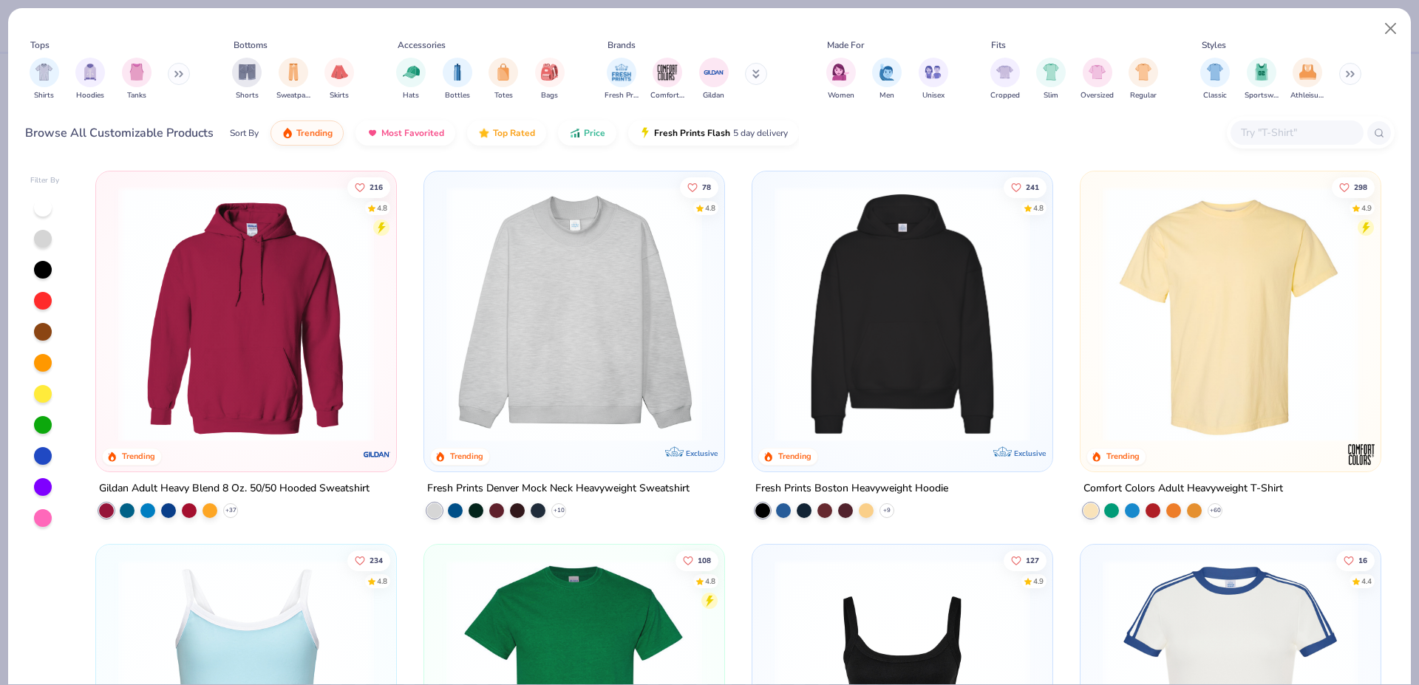
click at [1263, 126] on input "text" at bounding box center [1296, 132] width 114 height 17
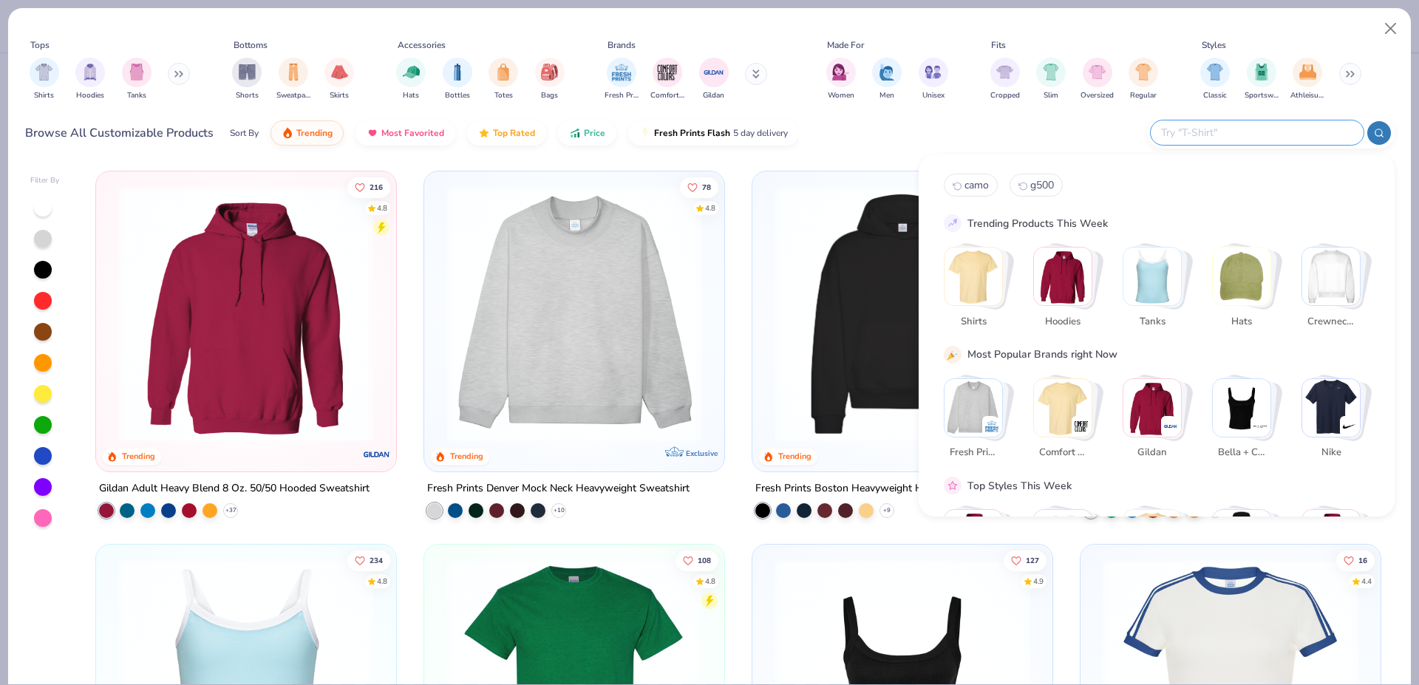
paste input "FP52"
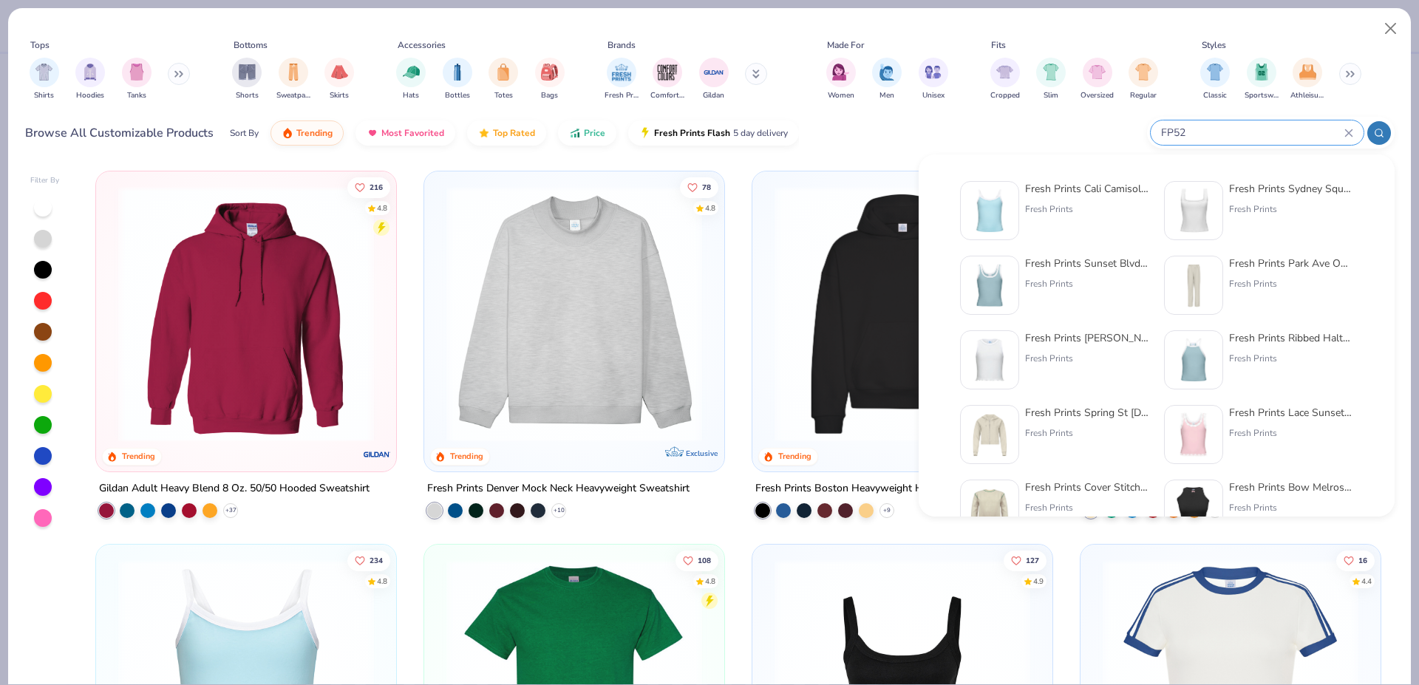
type input "FP52"
click at [1009, 199] on img at bounding box center [989, 211] width 46 height 46
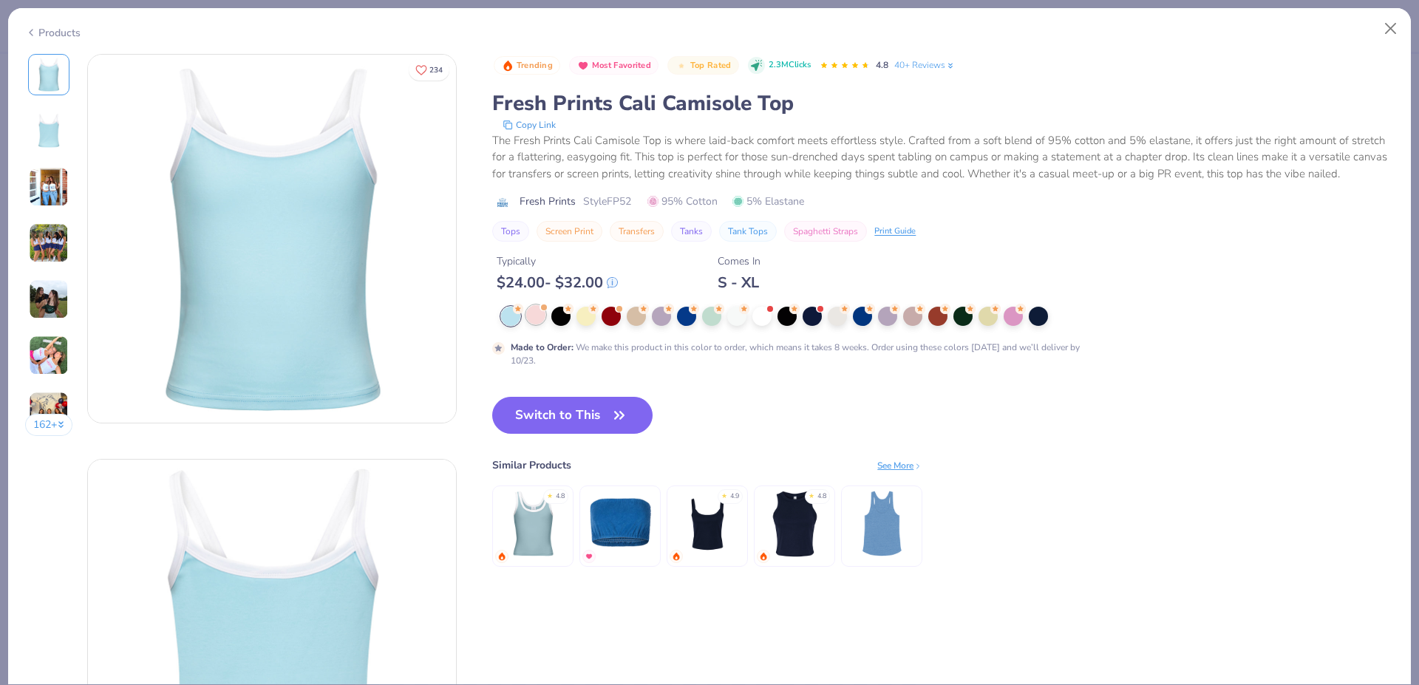
click at [541, 324] on div at bounding box center [535, 314] width 19 height 19
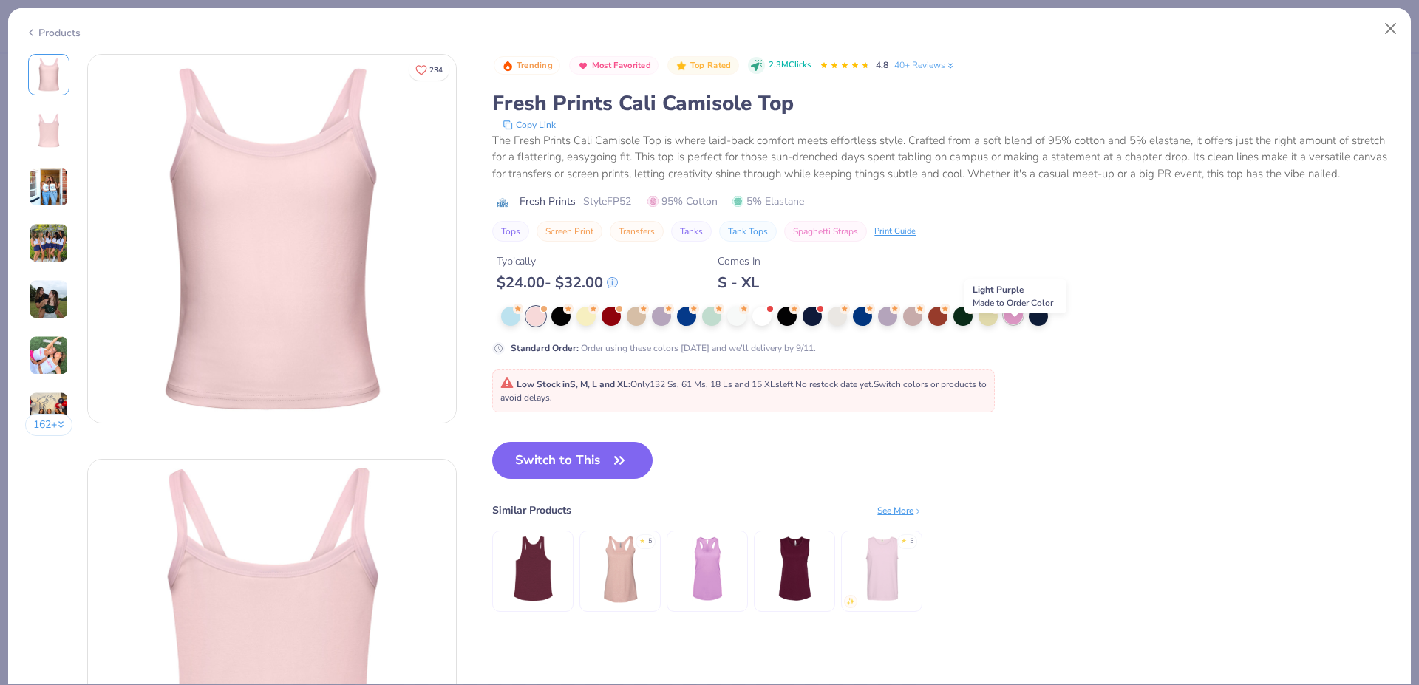
click at [1011, 324] on div at bounding box center [1012, 314] width 19 height 19
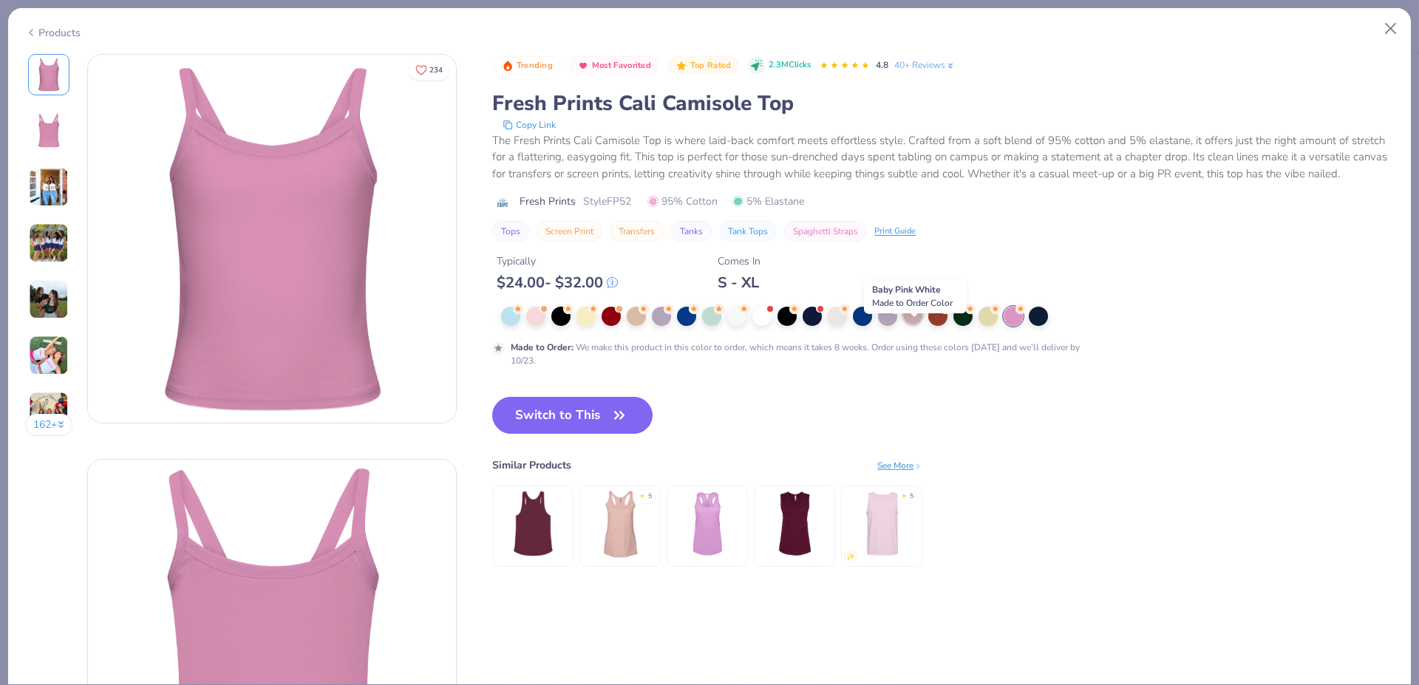
click at [913, 324] on div at bounding box center [912, 314] width 19 height 19
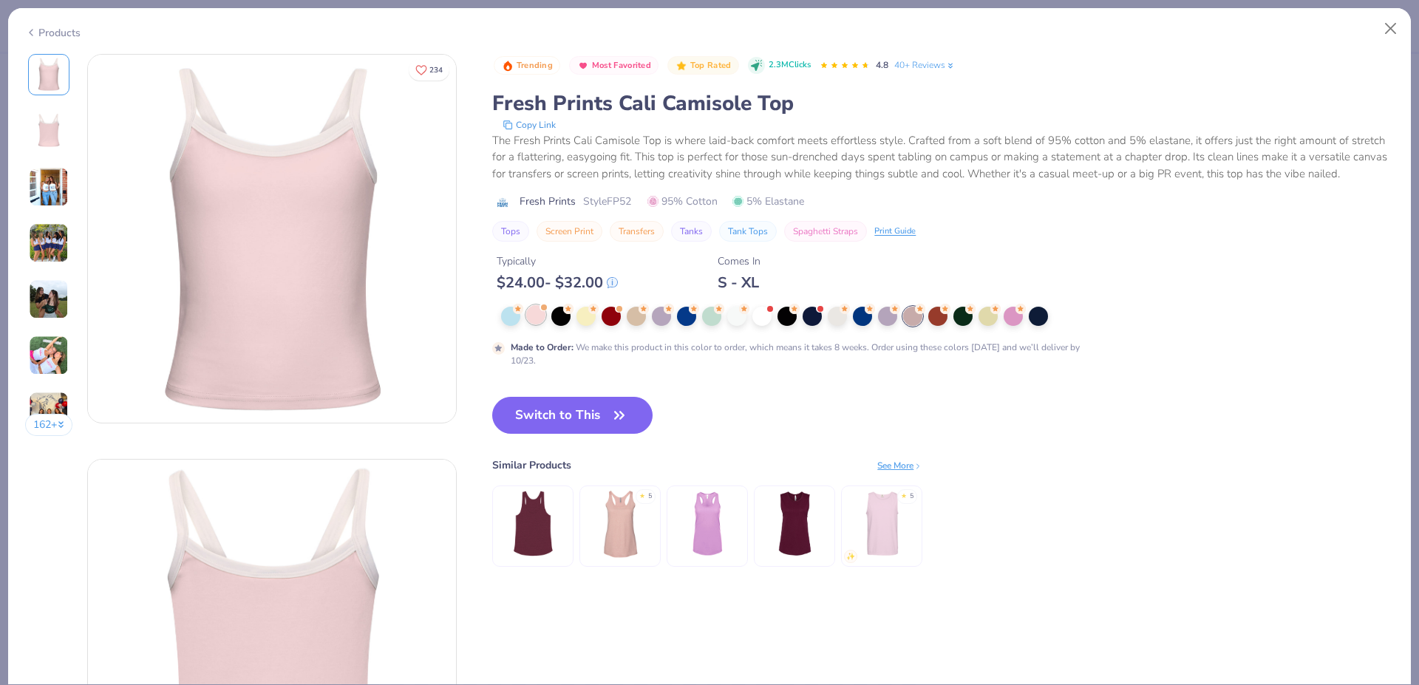
click at [543, 324] on div at bounding box center [535, 314] width 19 height 19
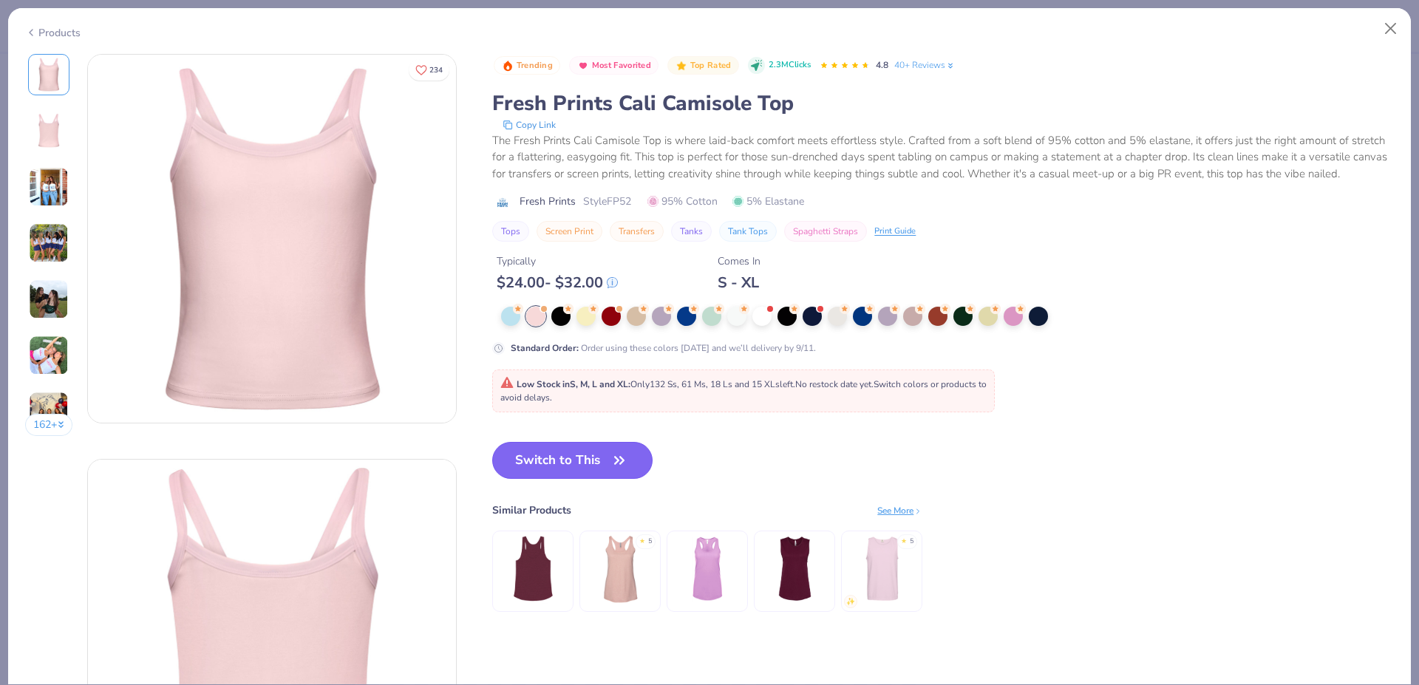
click at [550, 471] on button "Switch to This" at bounding box center [572, 460] width 160 height 37
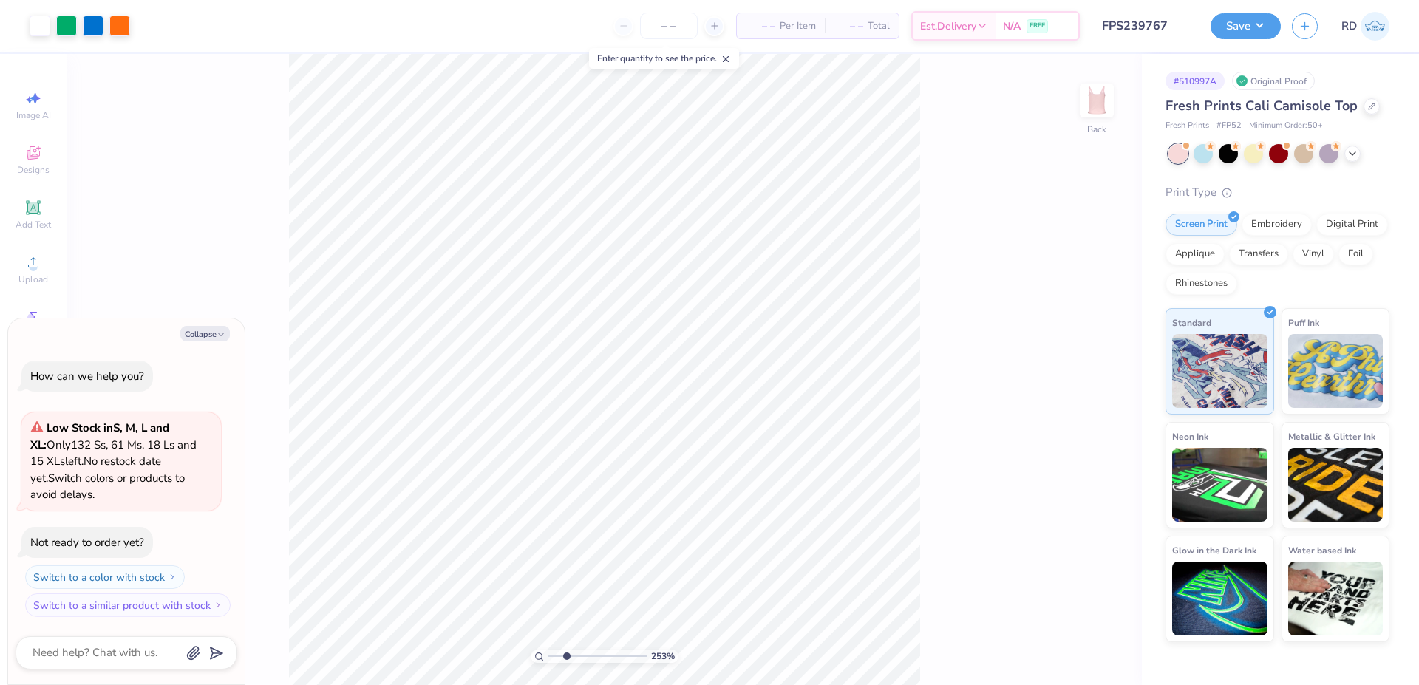
click at [566, 656] on input "range" at bounding box center [598, 655] width 100 height 13
drag, startPoint x: 568, startPoint y: 658, endPoint x: 548, endPoint y: 657, distance: 20.0
click at [548, 657] on input "range" at bounding box center [598, 655] width 100 height 13
click at [581, 651] on input "range" at bounding box center [598, 655] width 100 height 13
type input "4.09"
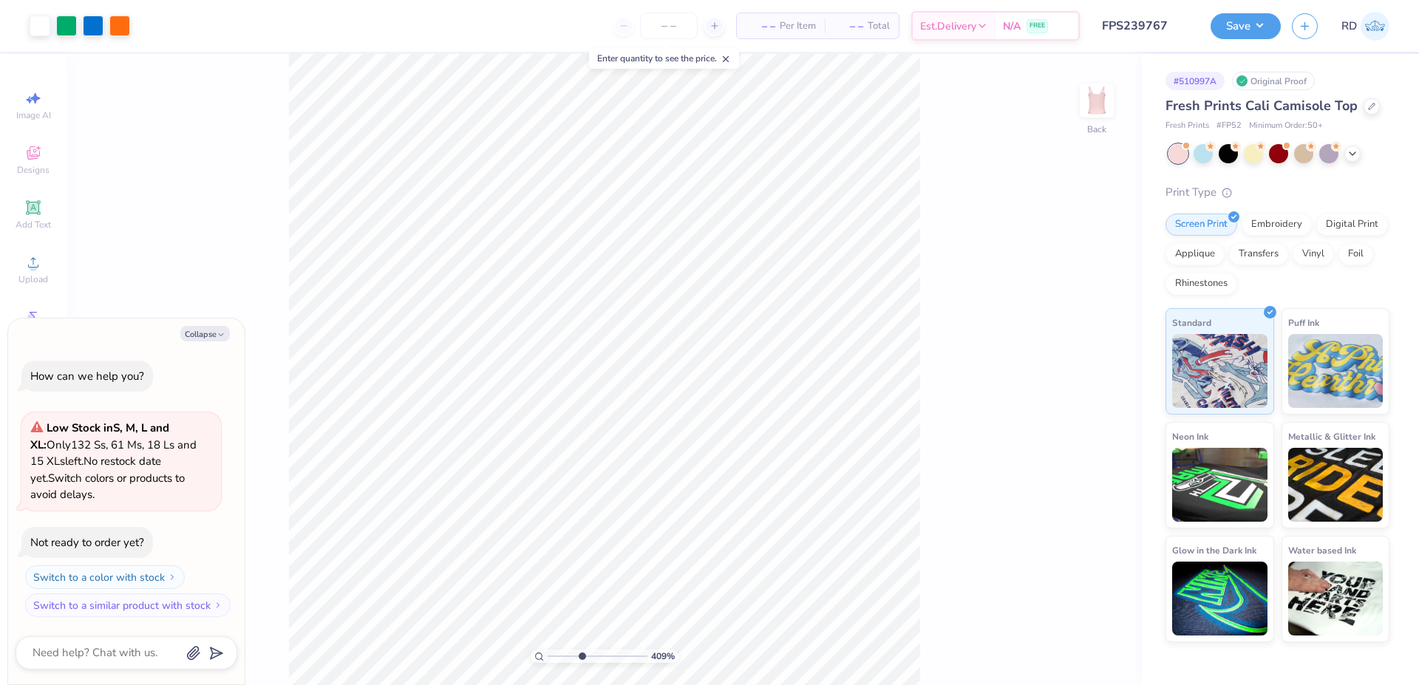
type textarea "x"
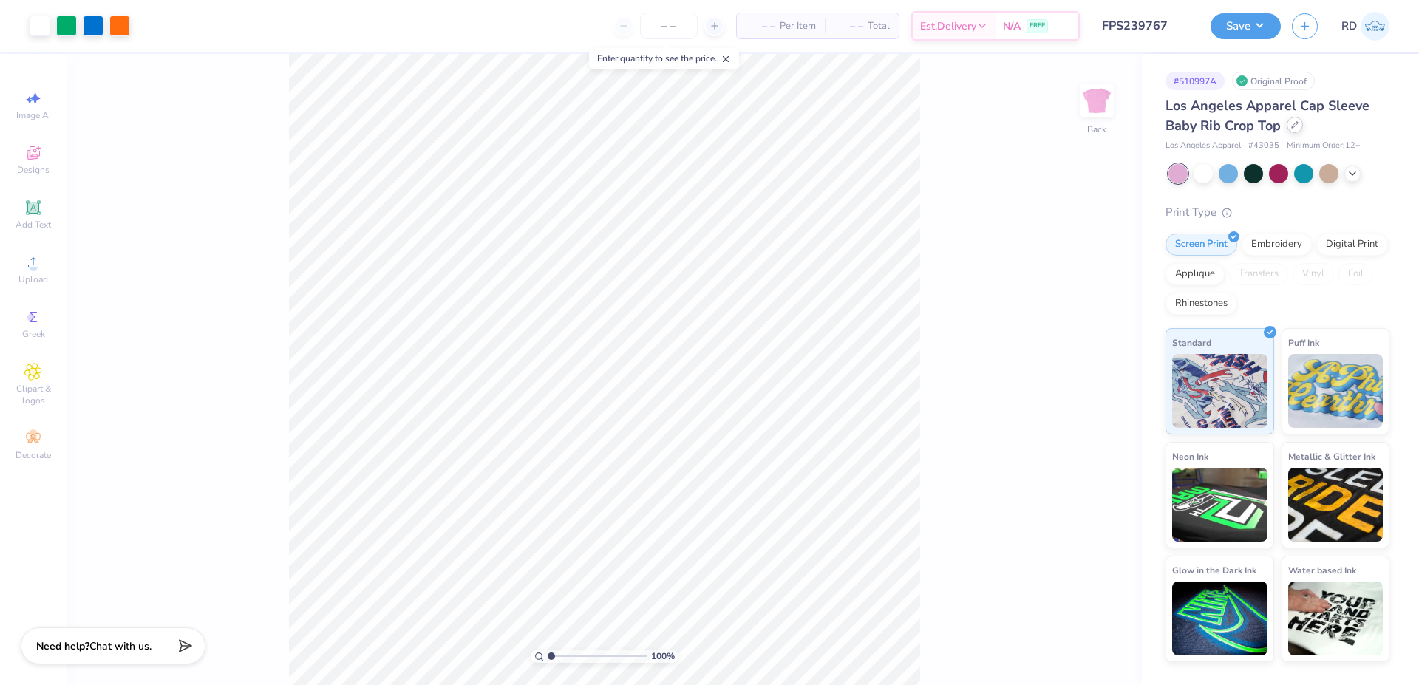
click at [1294, 127] on icon at bounding box center [1294, 124] width 7 height 7
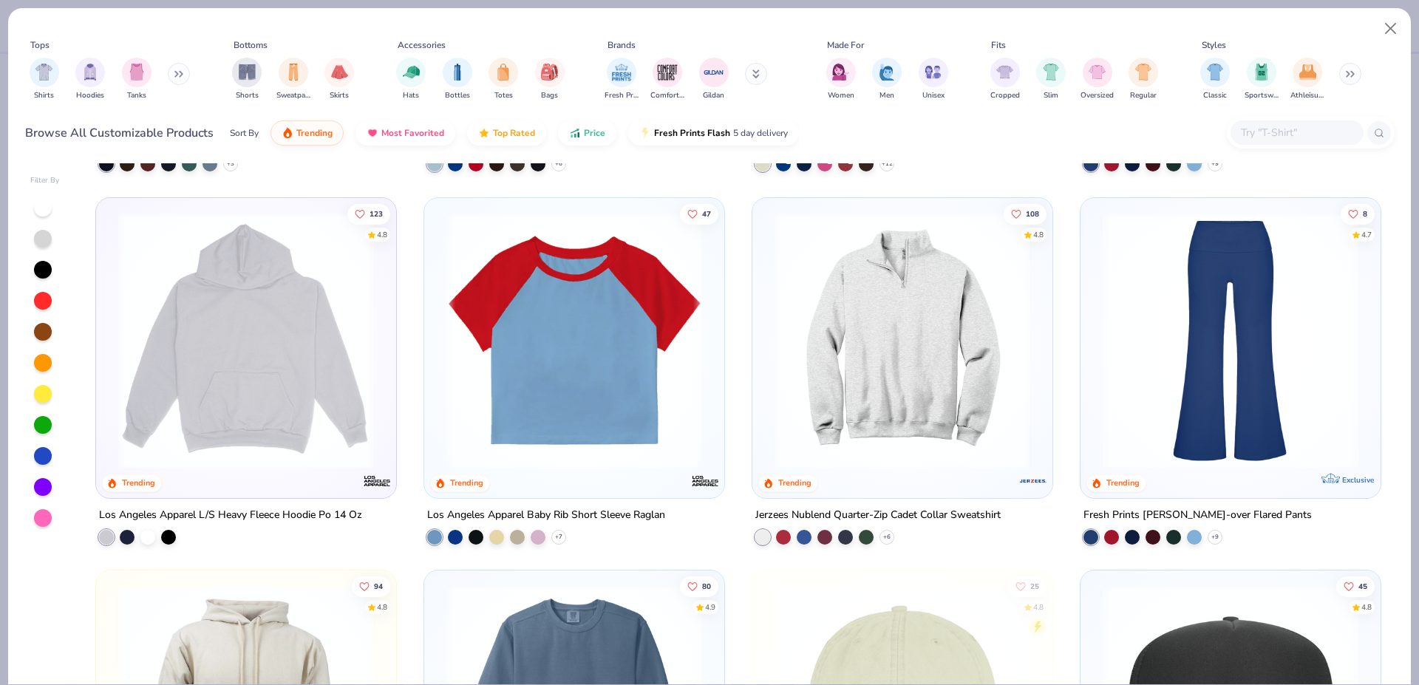
scroll to position [2699, 0]
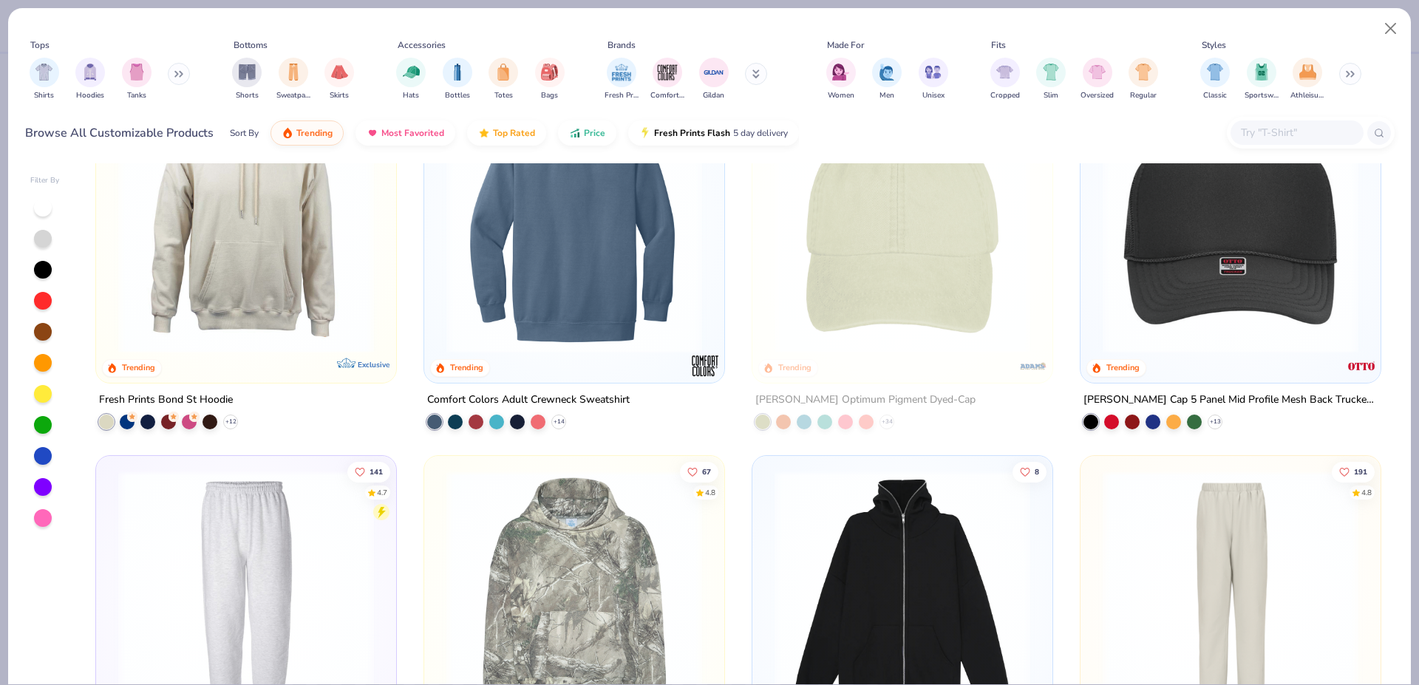
click at [38, 522] on div at bounding box center [43, 518] width 18 height 18
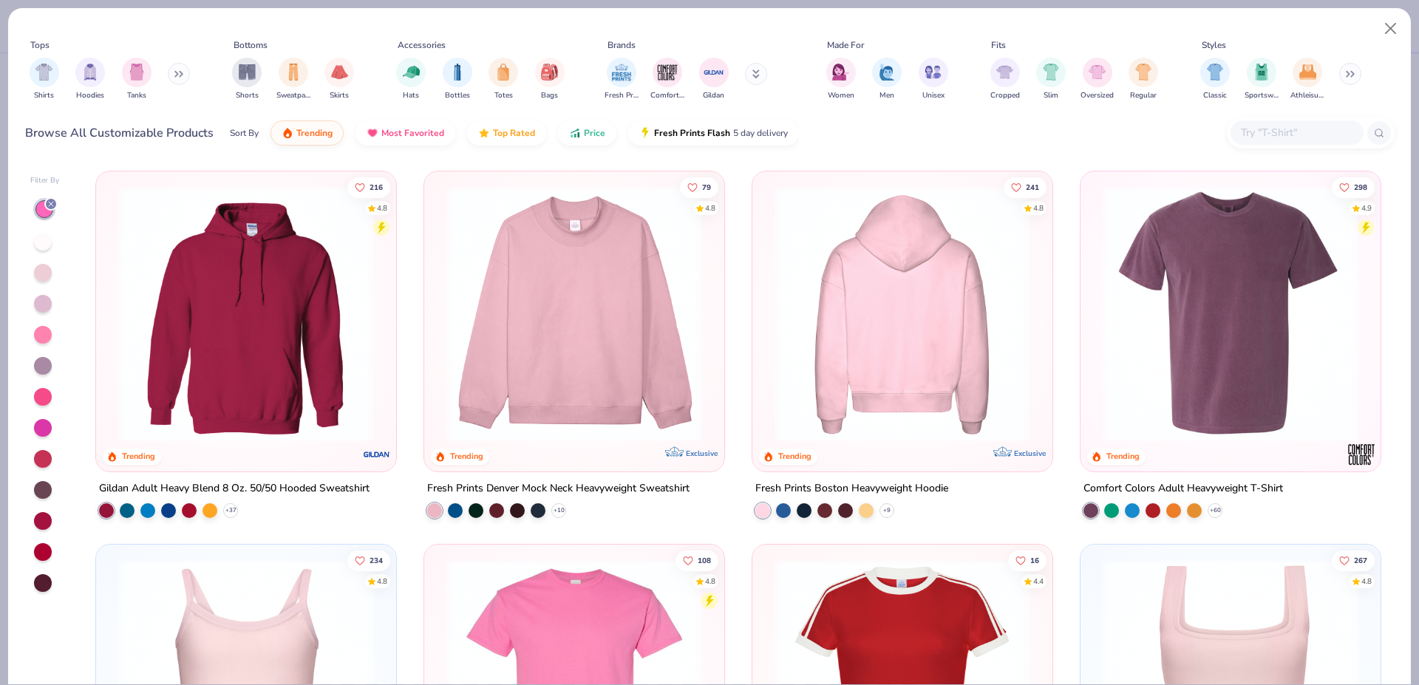
click at [915, 276] on img at bounding box center [902, 314] width 270 height 256
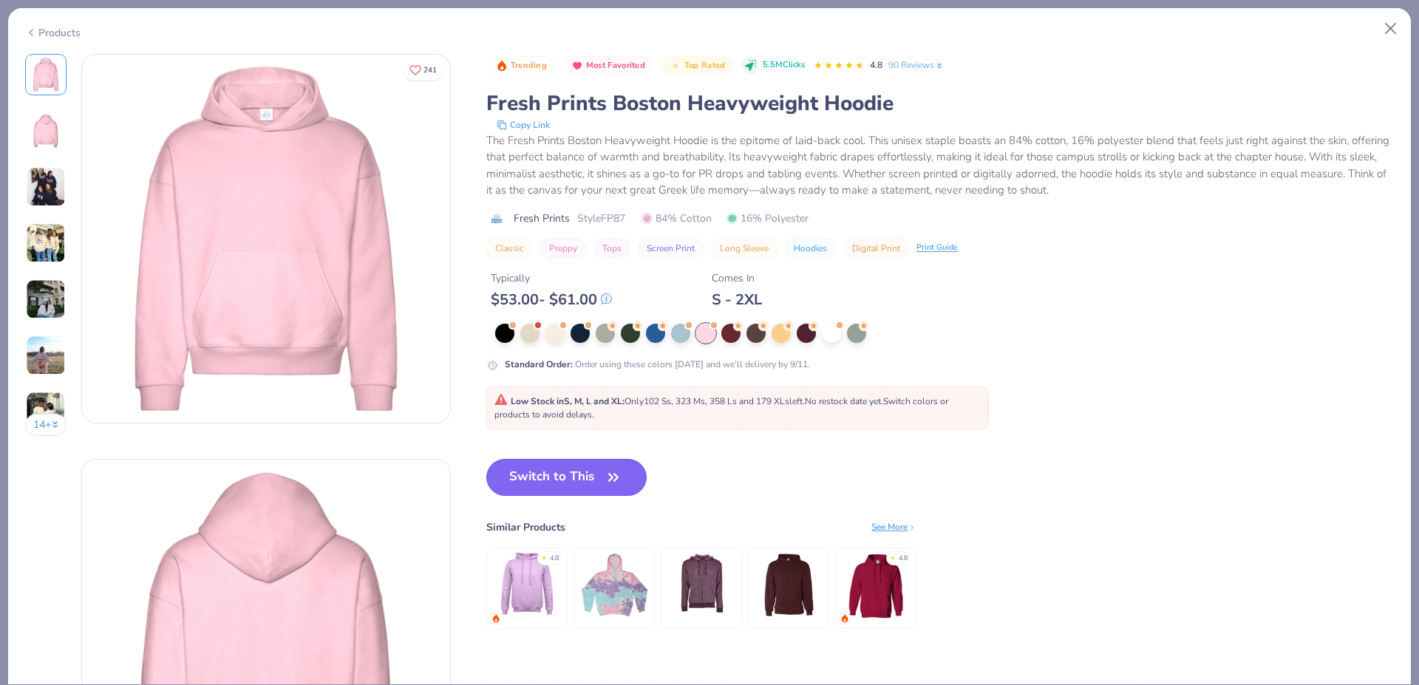
click at [559, 471] on button "Switch to This" at bounding box center [566, 477] width 160 height 37
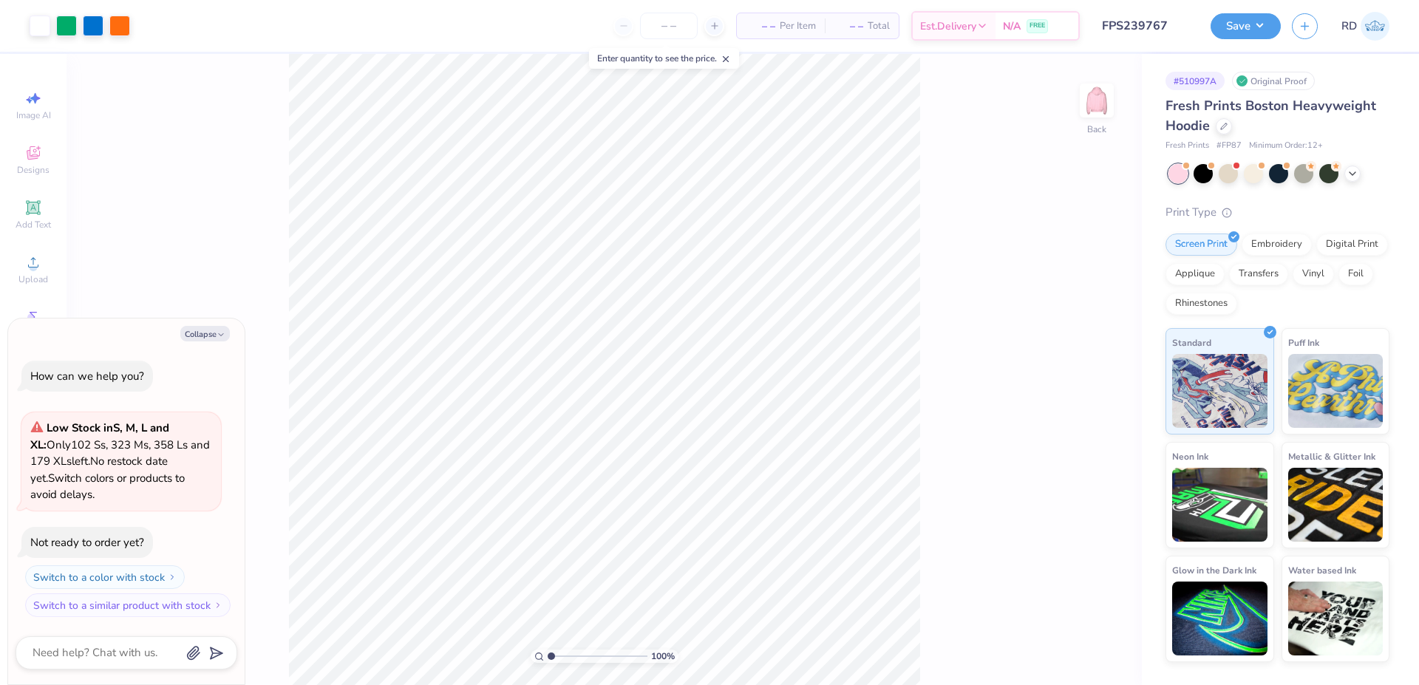
click at [1235, 139] on div "Fresh Prints Boston Heavyweight Hoodie Fresh Prints # FP87 Minimum Order: 12 +" at bounding box center [1277, 124] width 224 height 56
copy span "FP87"
type textarea "x"
click at [567, 655] on input "range" at bounding box center [598, 655] width 100 height 13
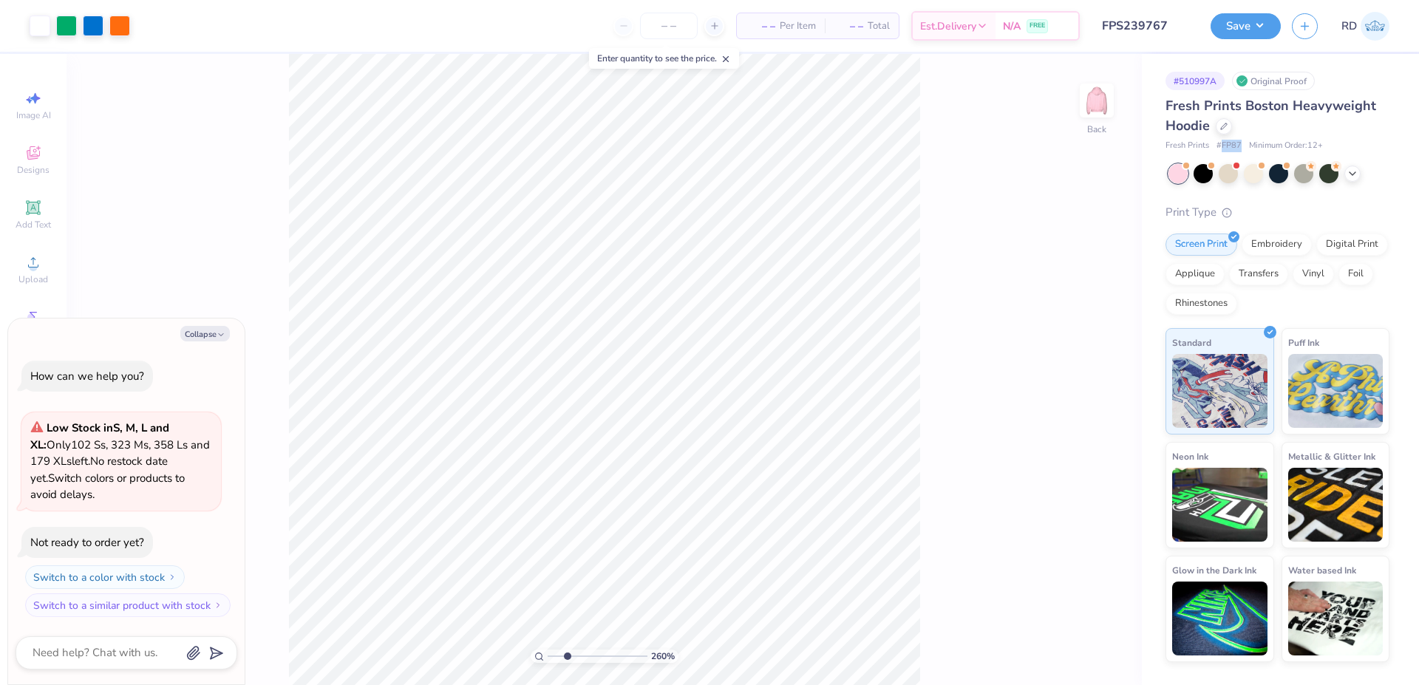
type input "2.6"
click at [27, 262] on icon at bounding box center [33, 262] width 18 height 18
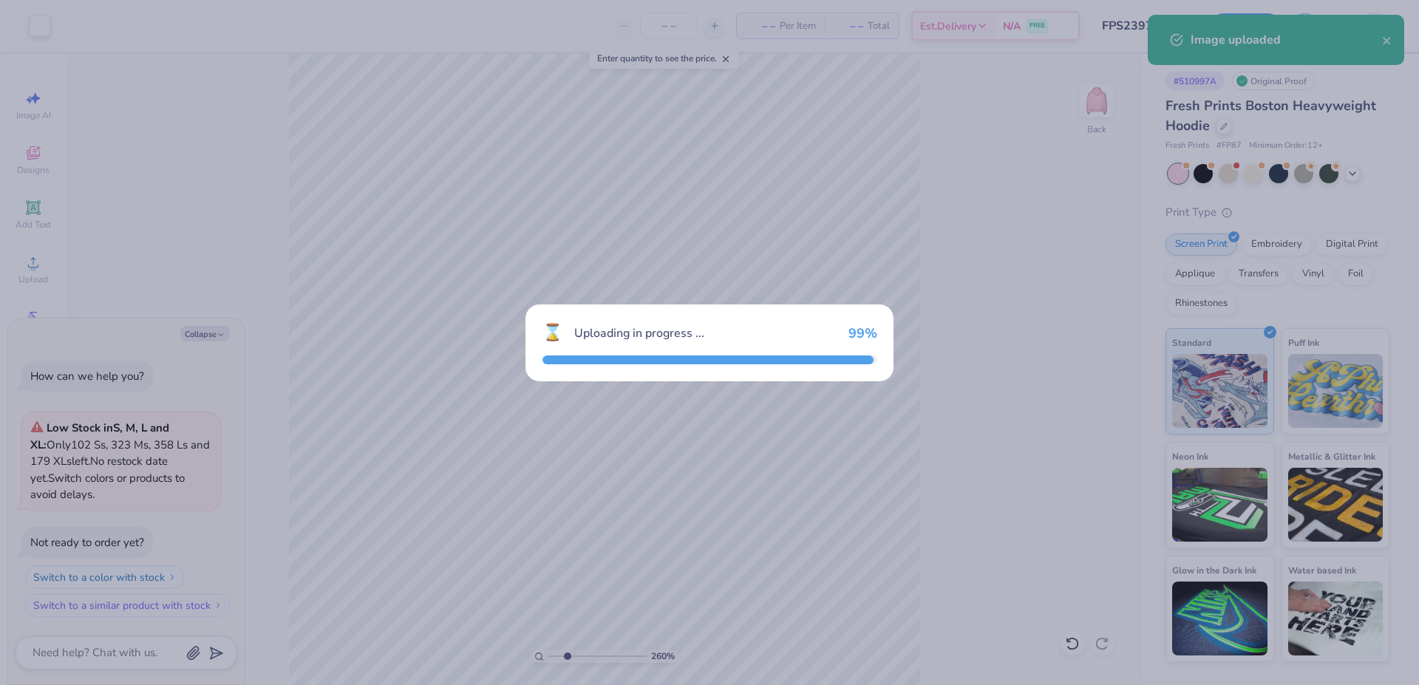
type textarea "x"
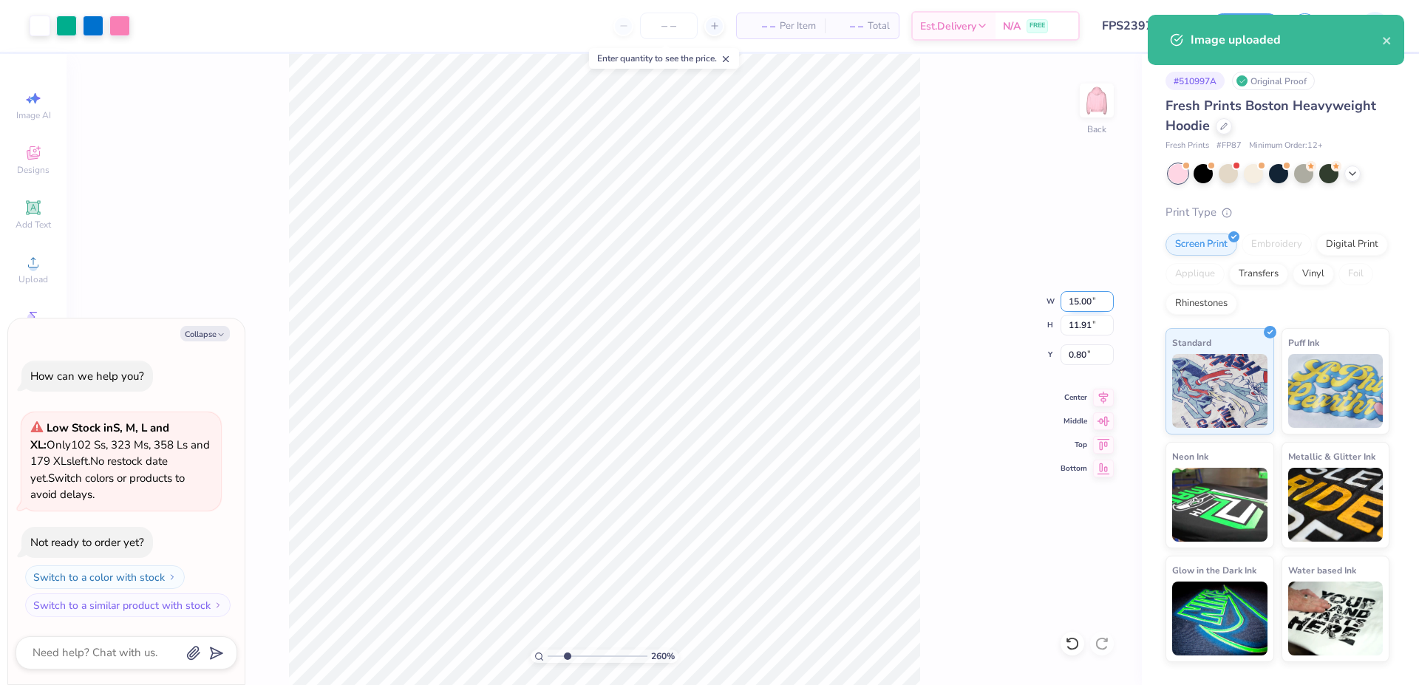
click at [1078, 304] on input "15.00" at bounding box center [1086, 301] width 53 height 21
type input "12"
type textarea "x"
type input "12.00"
type input "9.53"
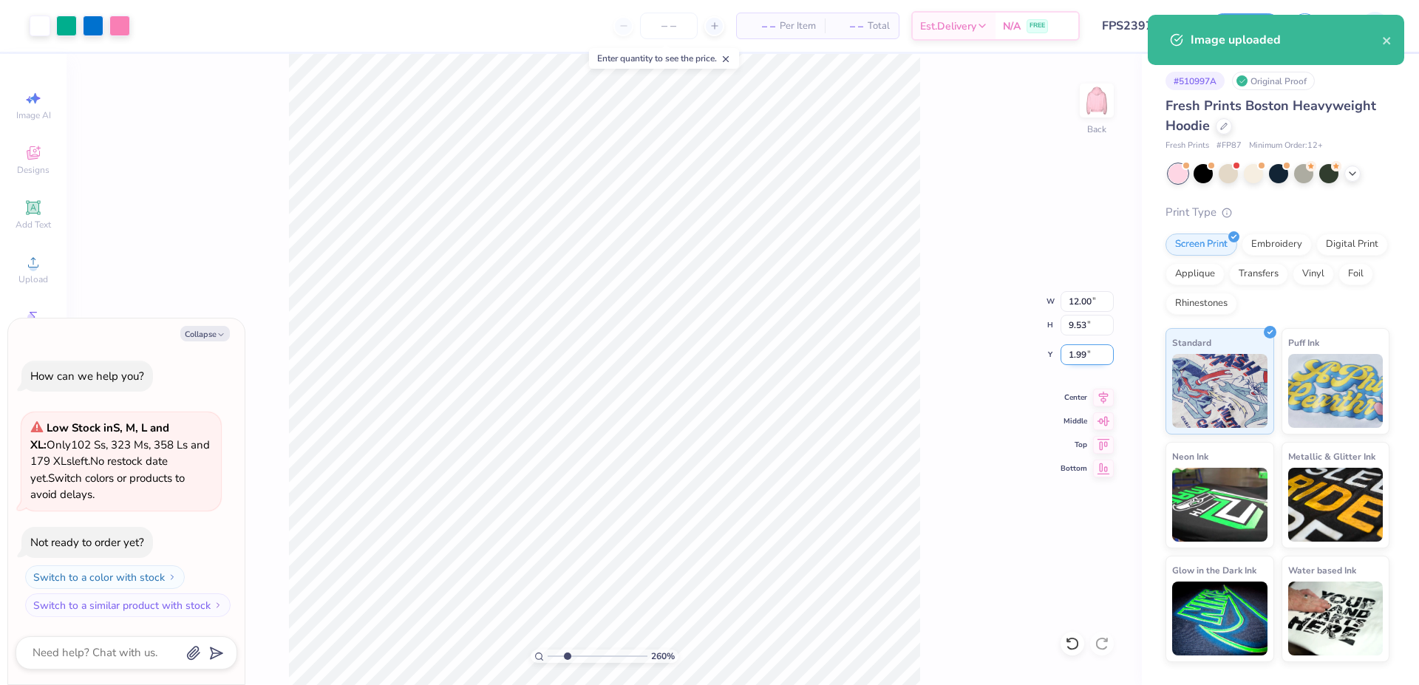
click at [1079, 355] on input "1.99" at bounding box center [1086, 354] width 53 height 21
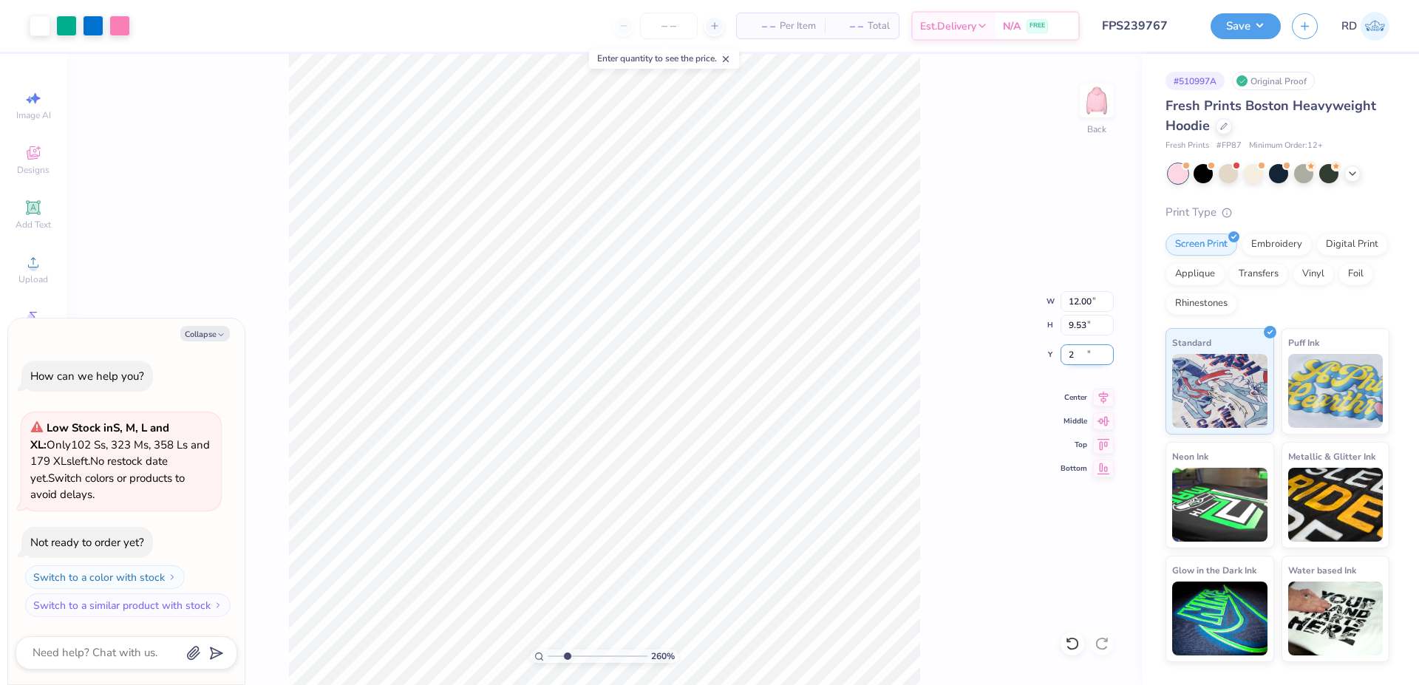
type input "2"
type textarea "x"
type input "2.00"
type textarea "x"
type input "0.96"
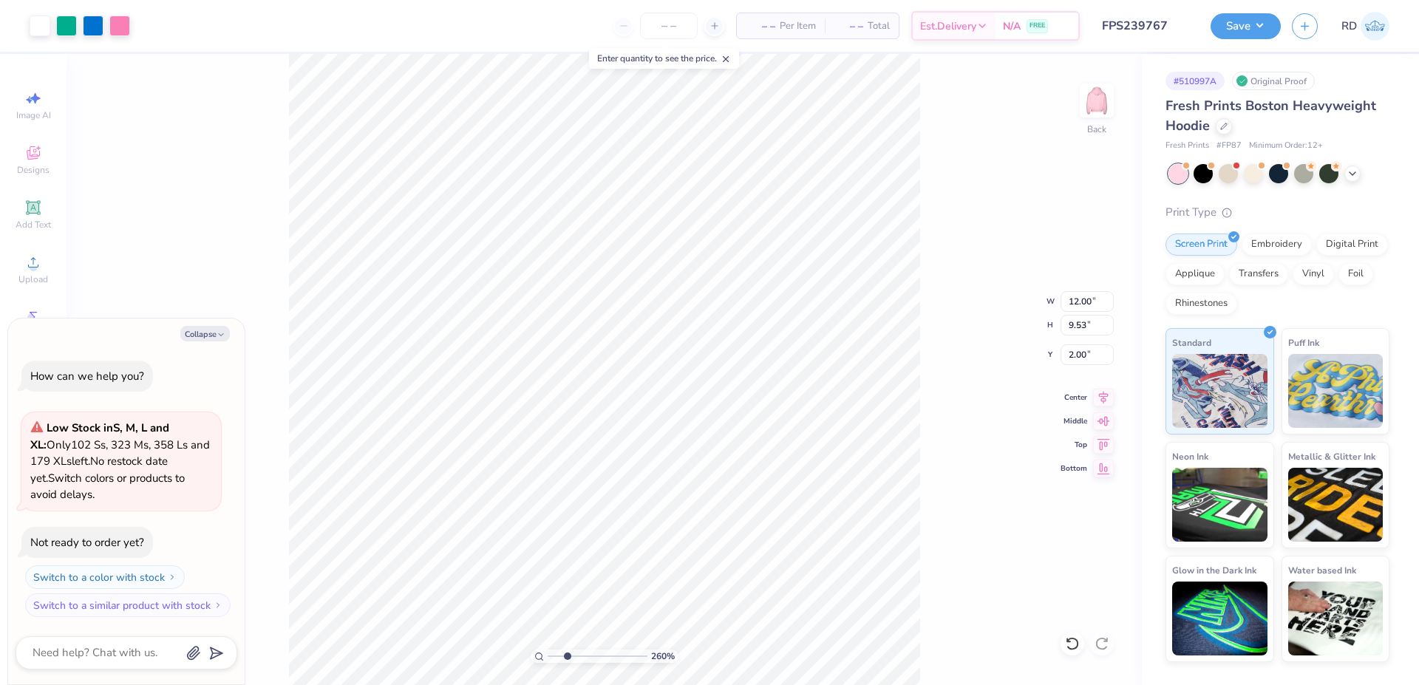
type input "0.72"
type input "11.93"
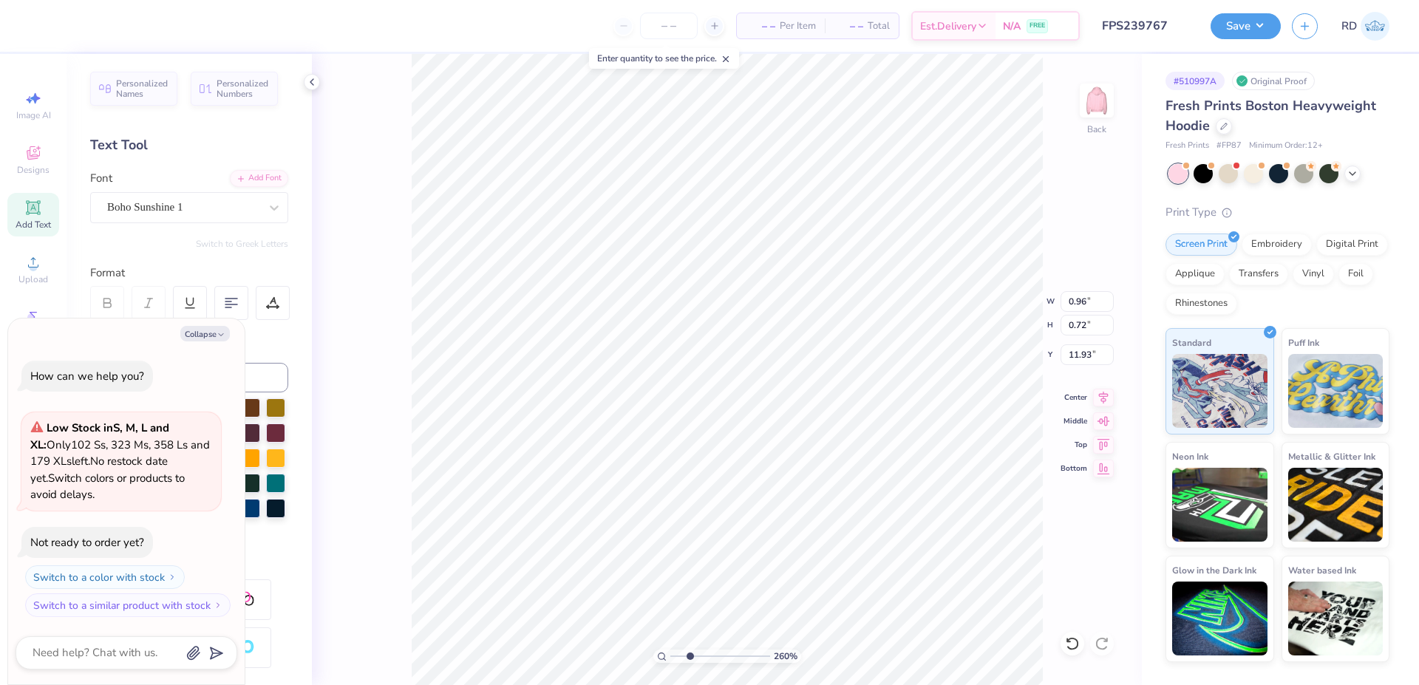
type textarea "x"
type input "3.02"
type input "1.07"
click at [257, 183] on div "Add Font" at bounding box center [259, 176] width 58 height 17
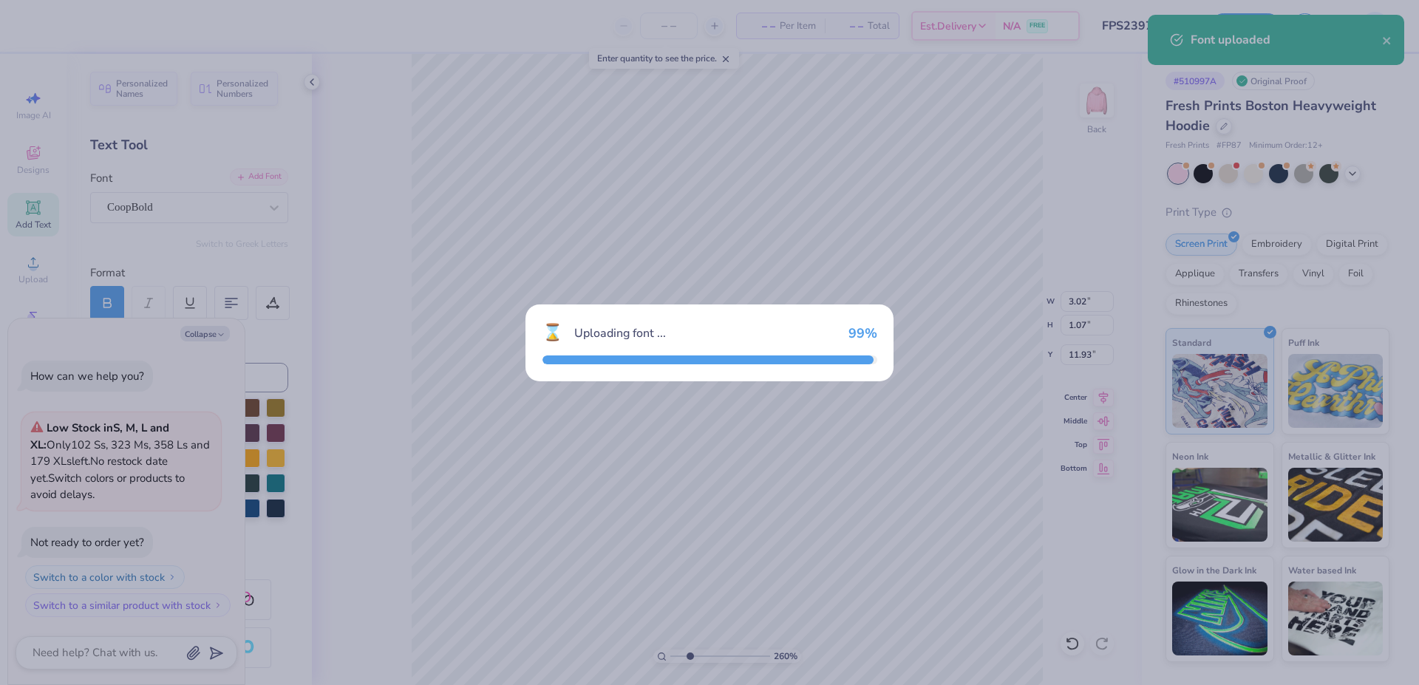
type textarea "x"
type input "2.20"
type input "0.81"
type input "12.06"
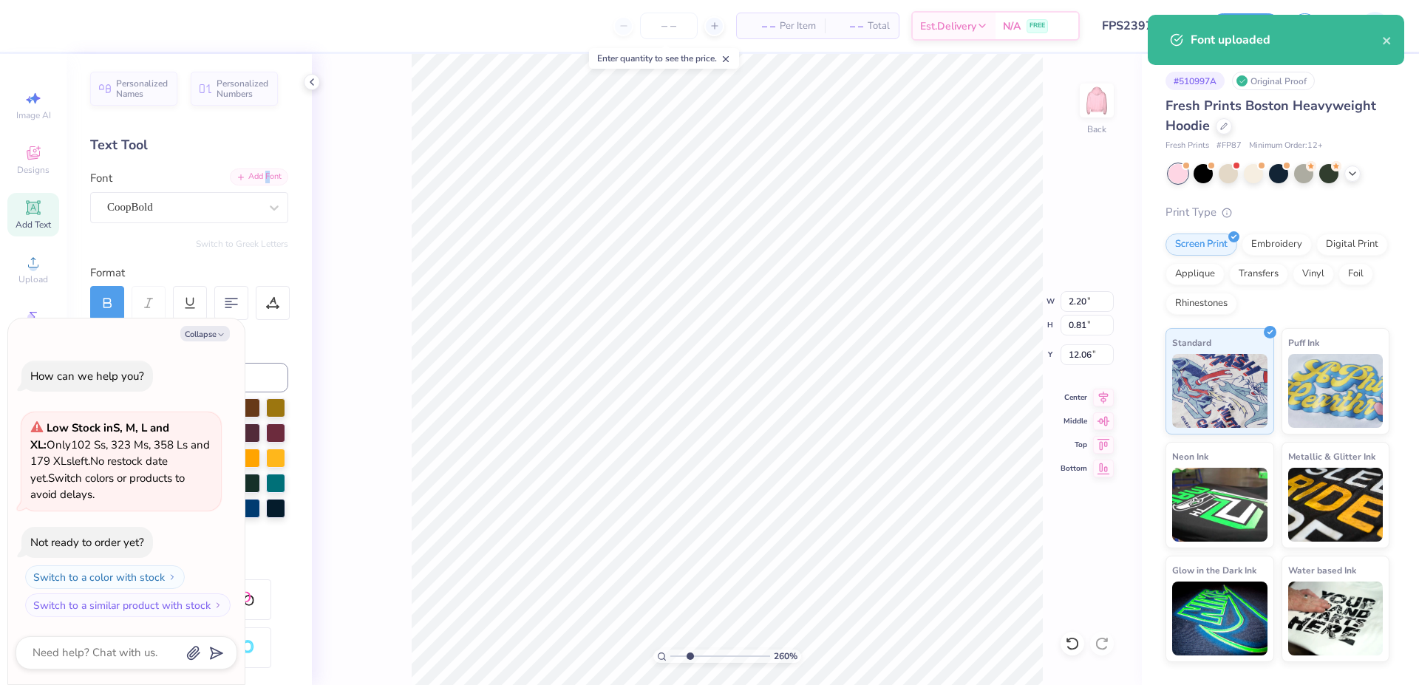
click at [251, 175] on div "Add Font" at bounding box center [259, 176] width 58 height 17
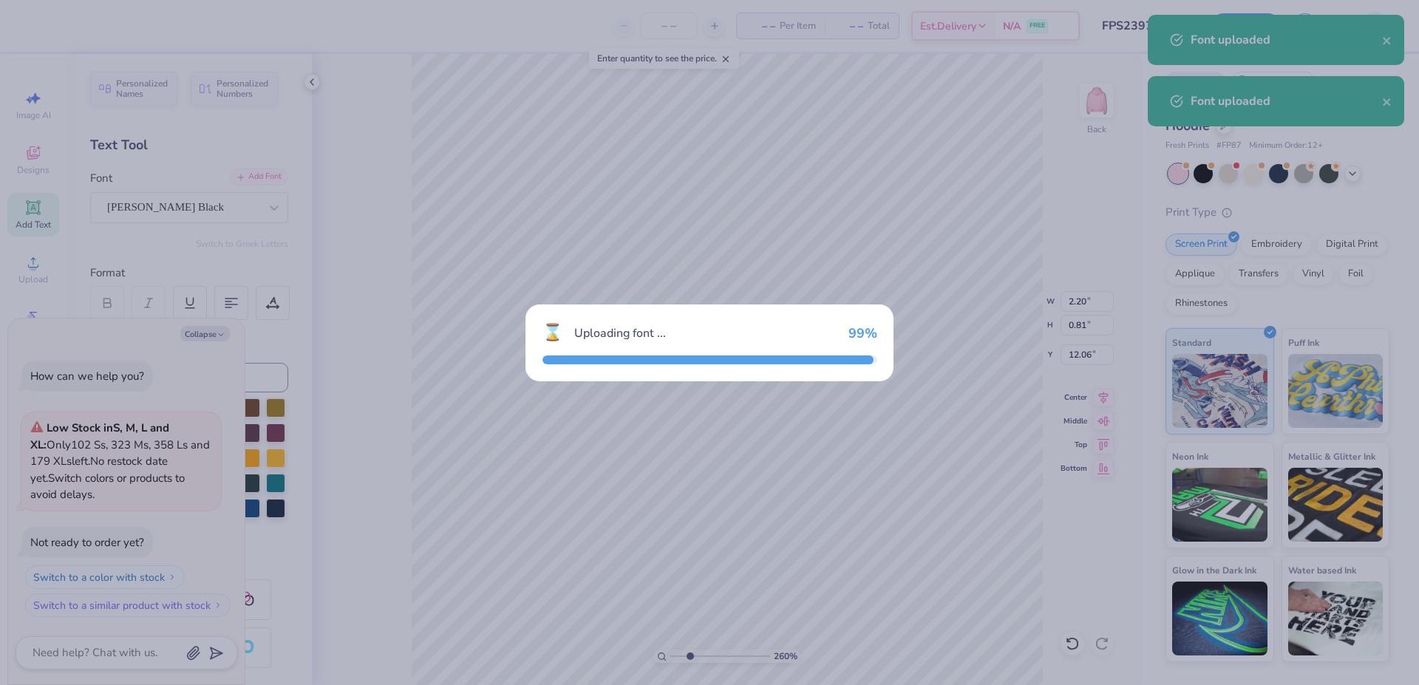
type textarea "x"
type input "3.72"
type input "0.74"
type input "12.09"
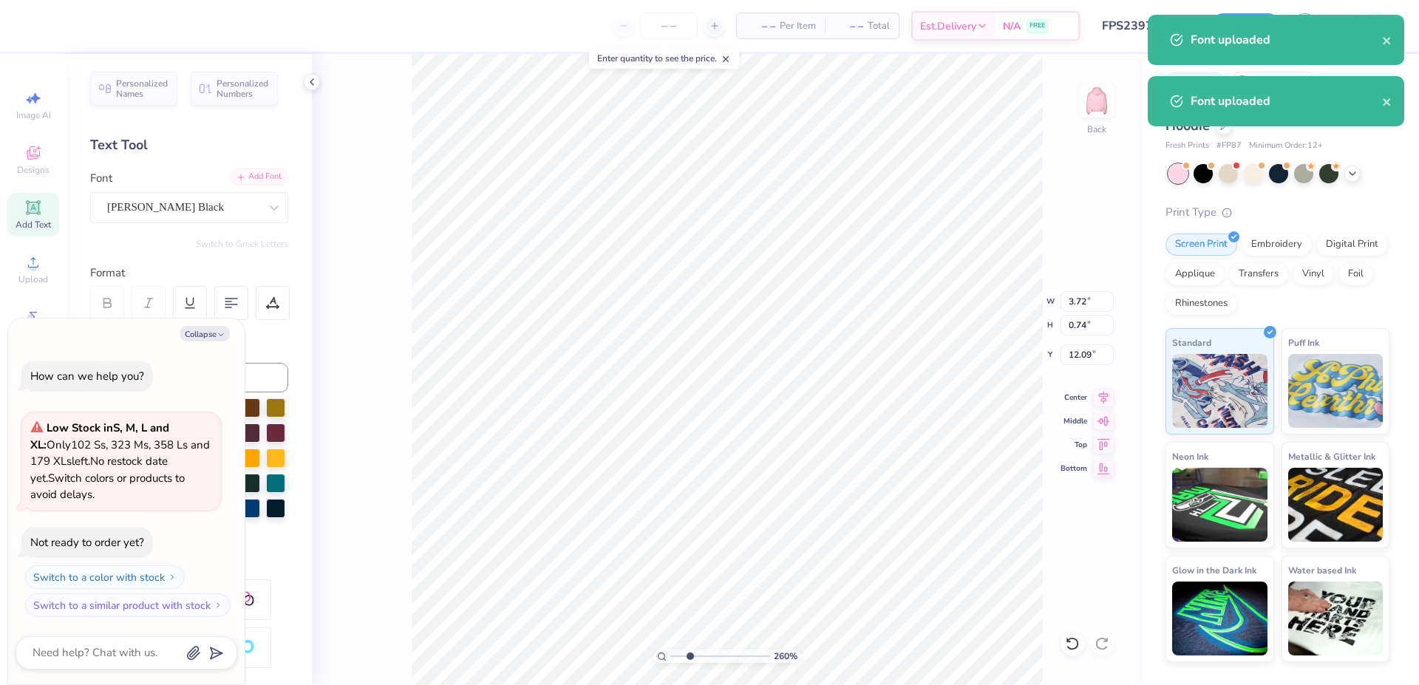
type textarea "x"
type input "11.69"
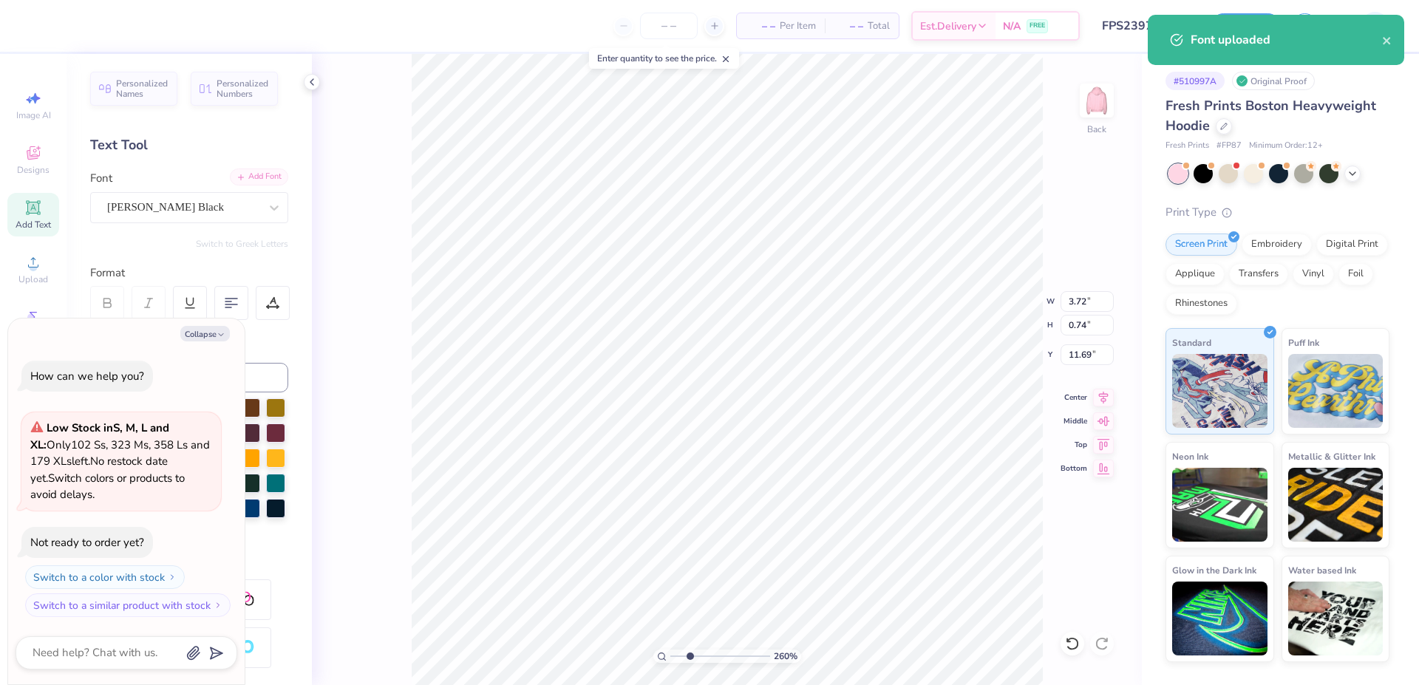
type textarea "x"
type textarea "F"
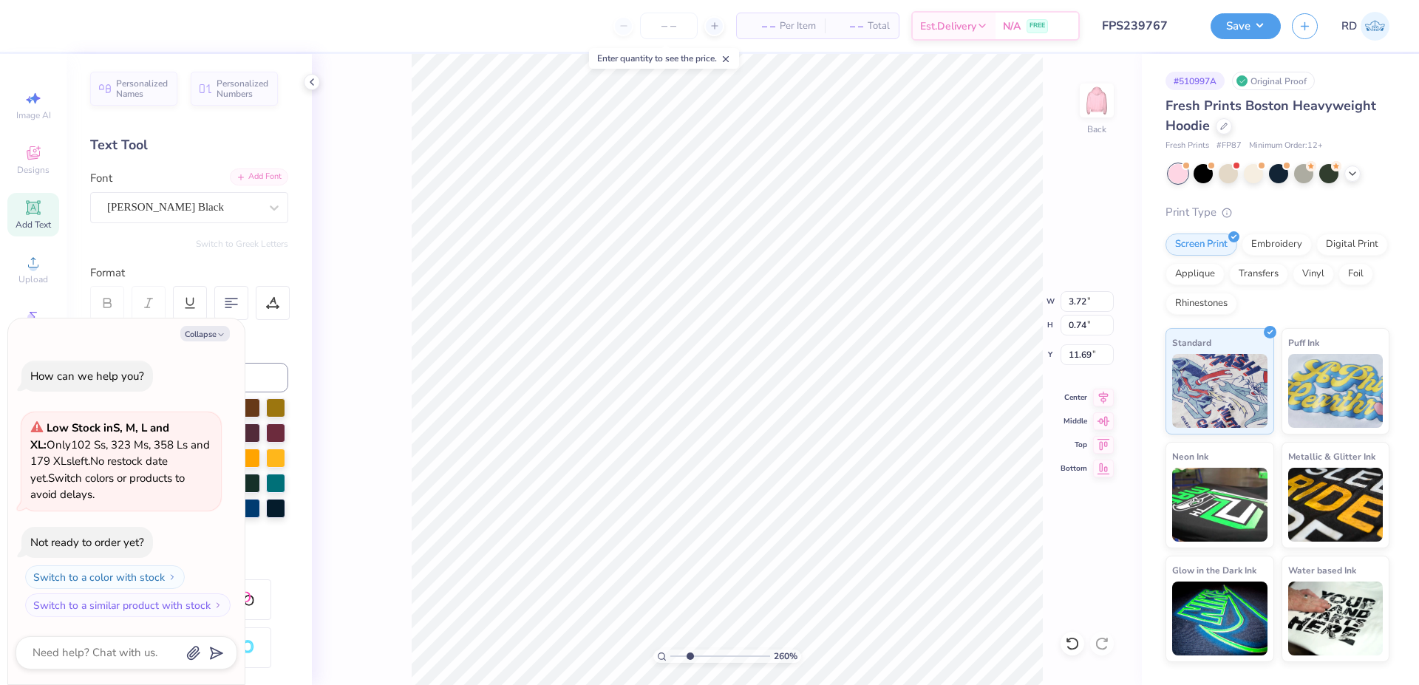
type textarea "x"
type textarea "FO"
type textarea "x"
type textarea "FOR"
type textarea "x"
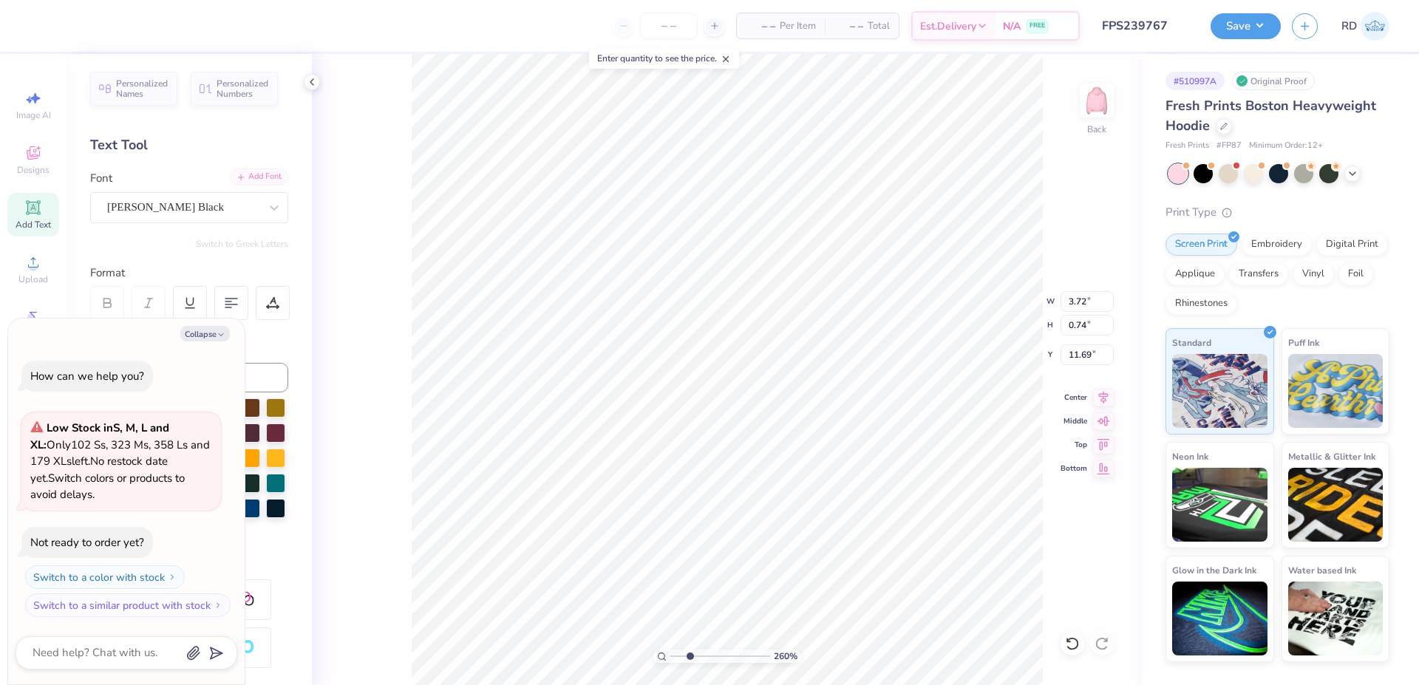
type textarea "FORM"
type textarea "x"
type textarea "FORMALK"
type textarea "x"
type textarea "FORMAL"
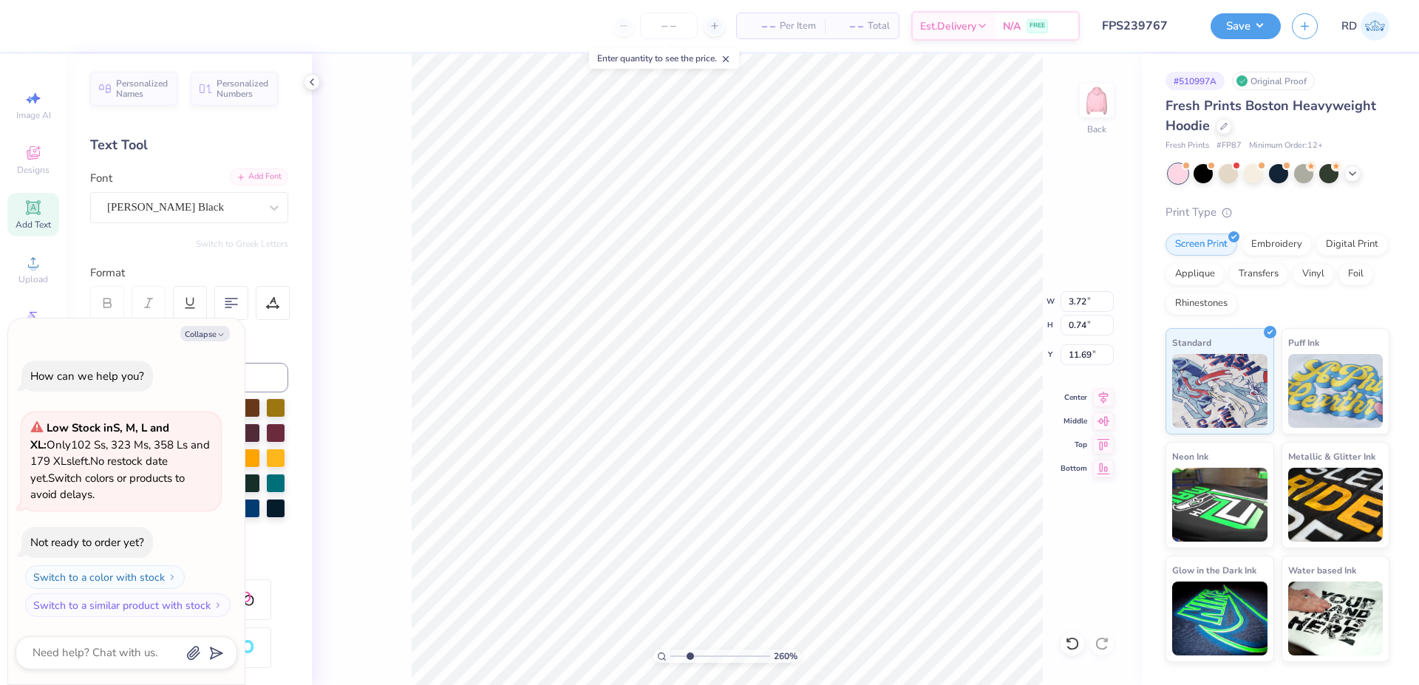
scroll to position [0, 4]
type textarea "x"
type textarea "FORMAL"
type textarea "x"
click at [1088, 303] on input "4.94" at bounding box center [1086, 301] width 53 height 21
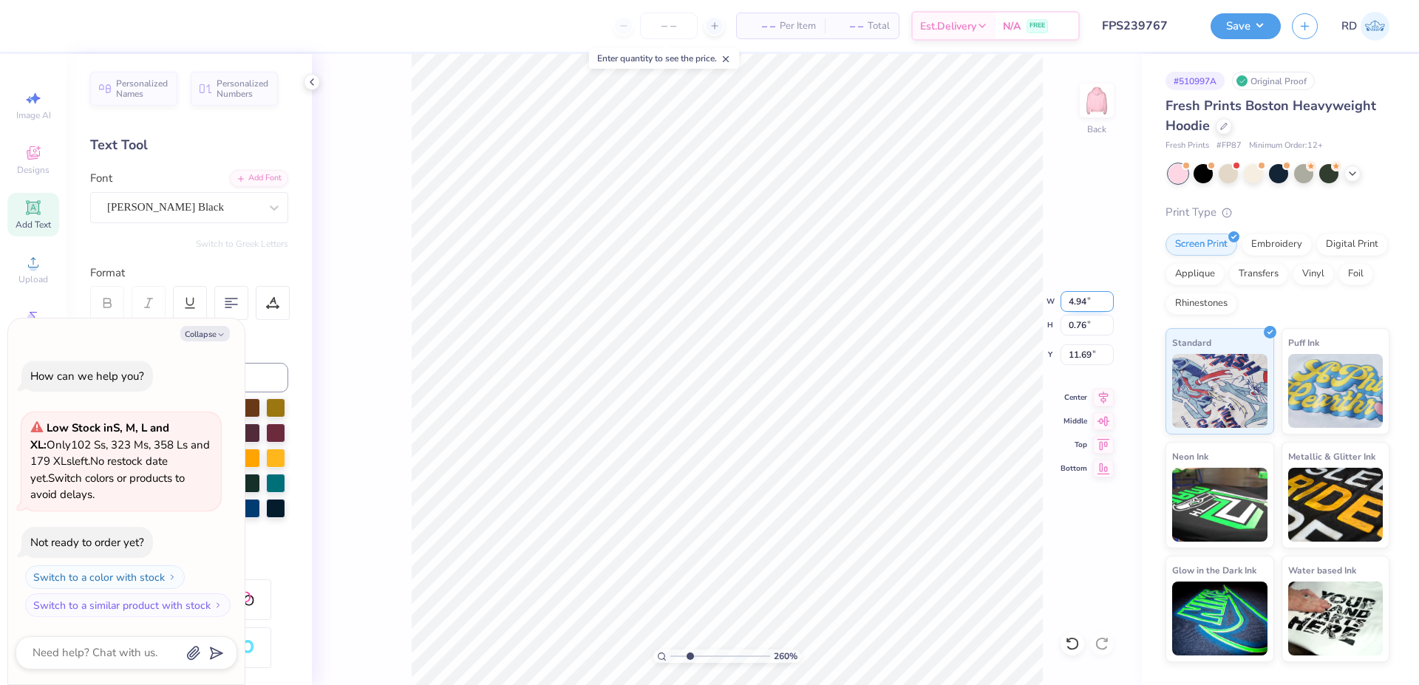
paste input "23"
type input "4.23"
type textarea "x"
type input "0.65"
type input "11.74"
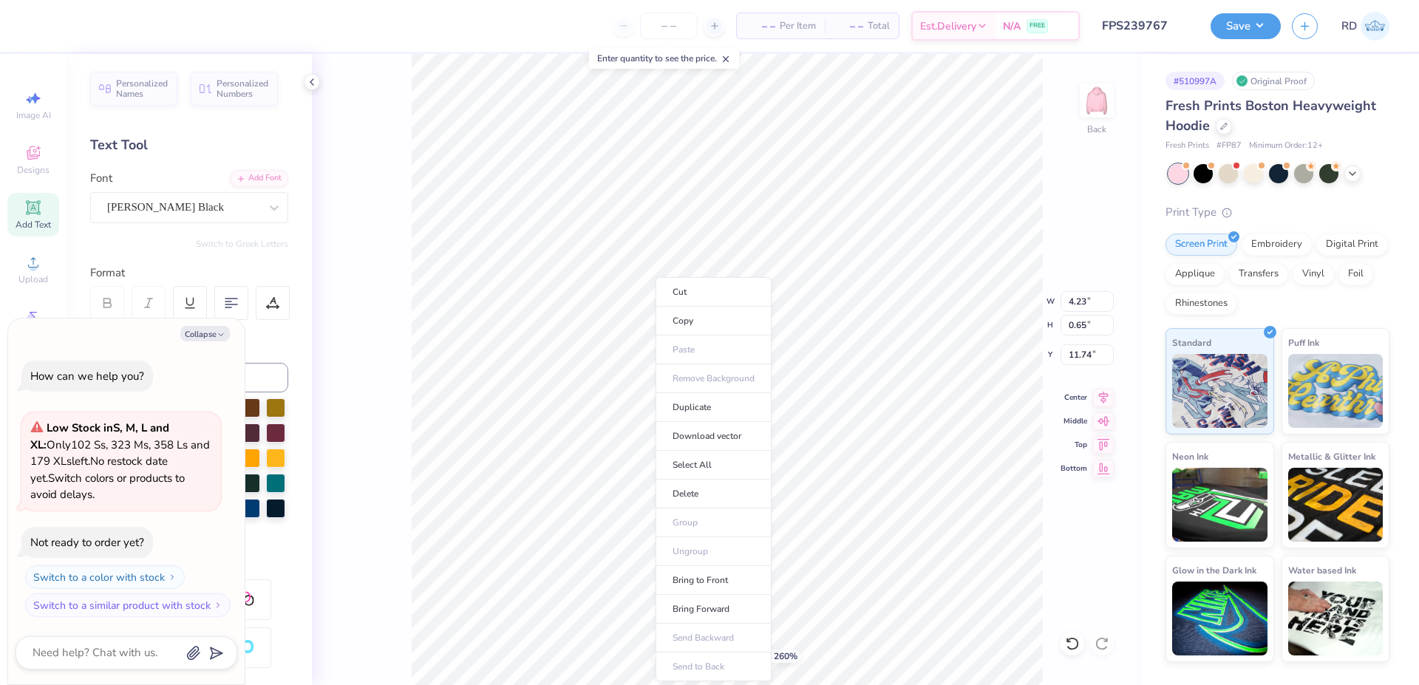
type textarea "x"
type input "11.62"
click at [683, 403] on li "Duplicate" at bounding box center [713, 407] width 116 height 29
type textarea "x"
type input "12.31"
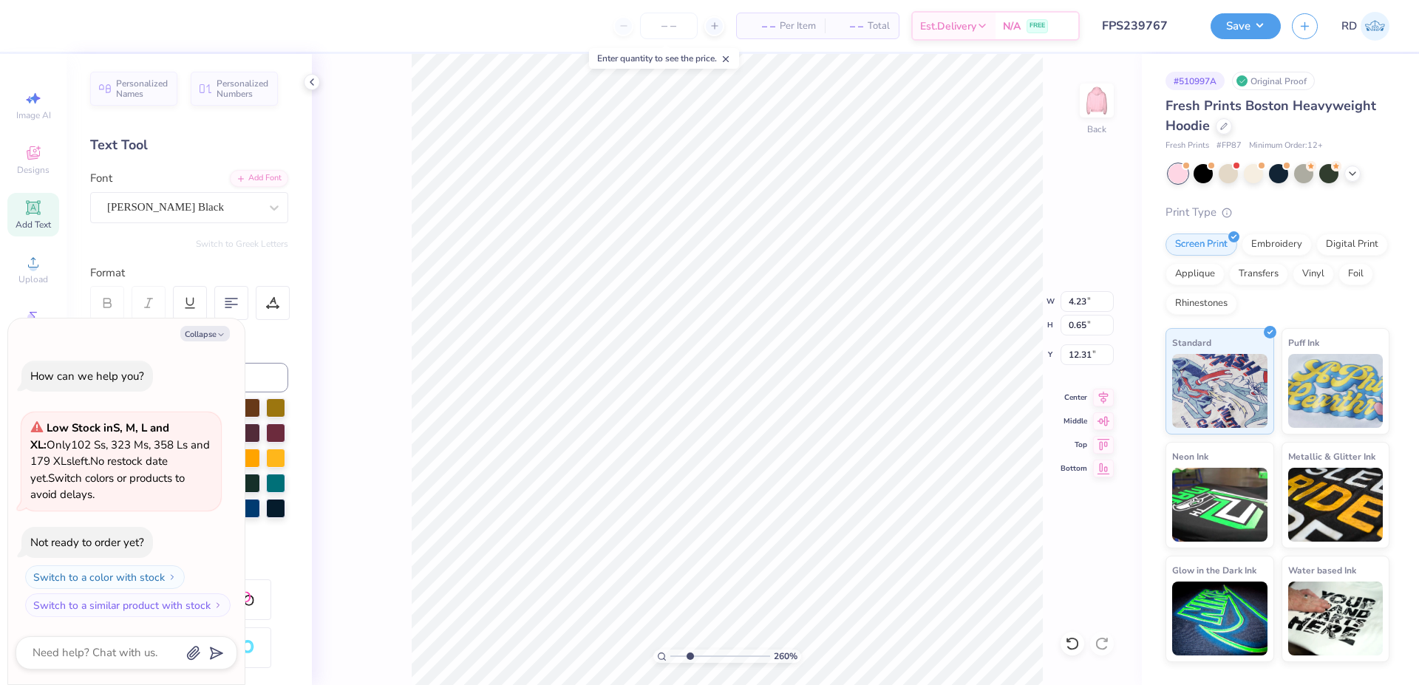
type textarea "x"
type input "11.62"
type textarea "x"
type textarea "2"
type textarea "x"
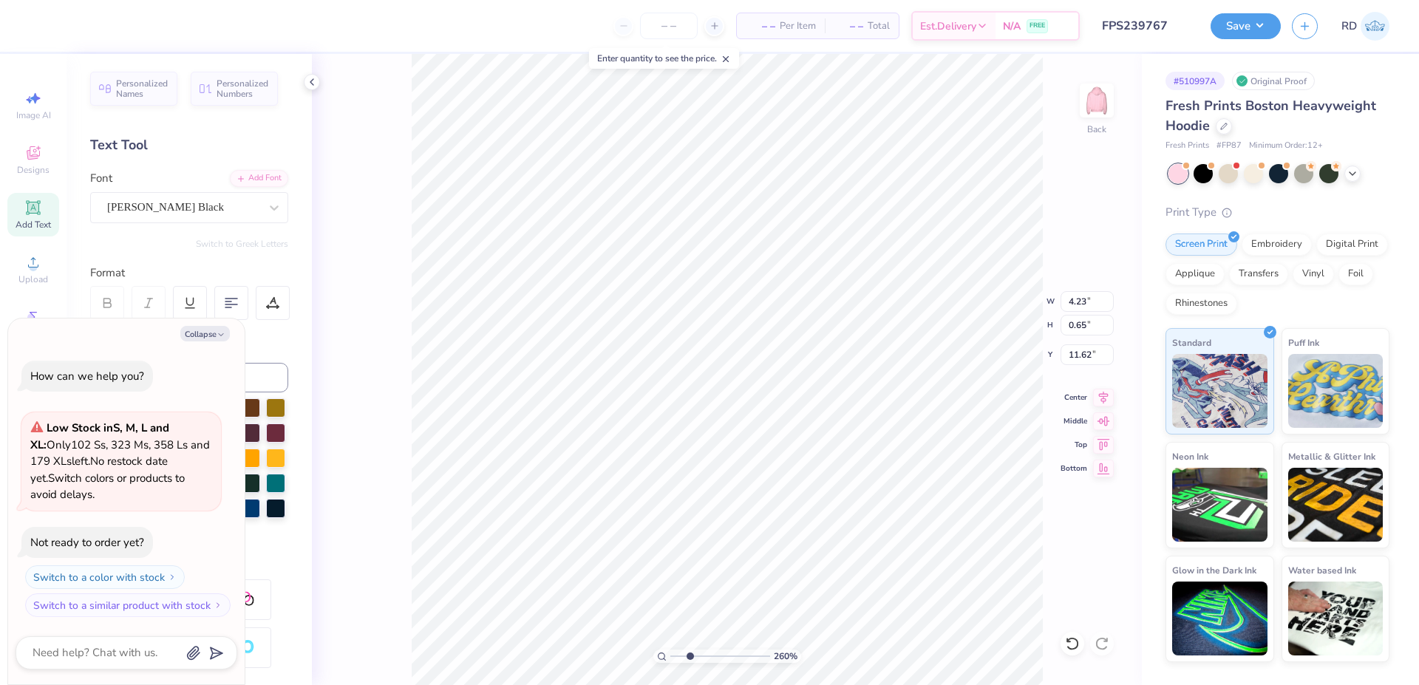
type textarea "20"
type textarea "x"
type textarea "202"
type textarea "x"
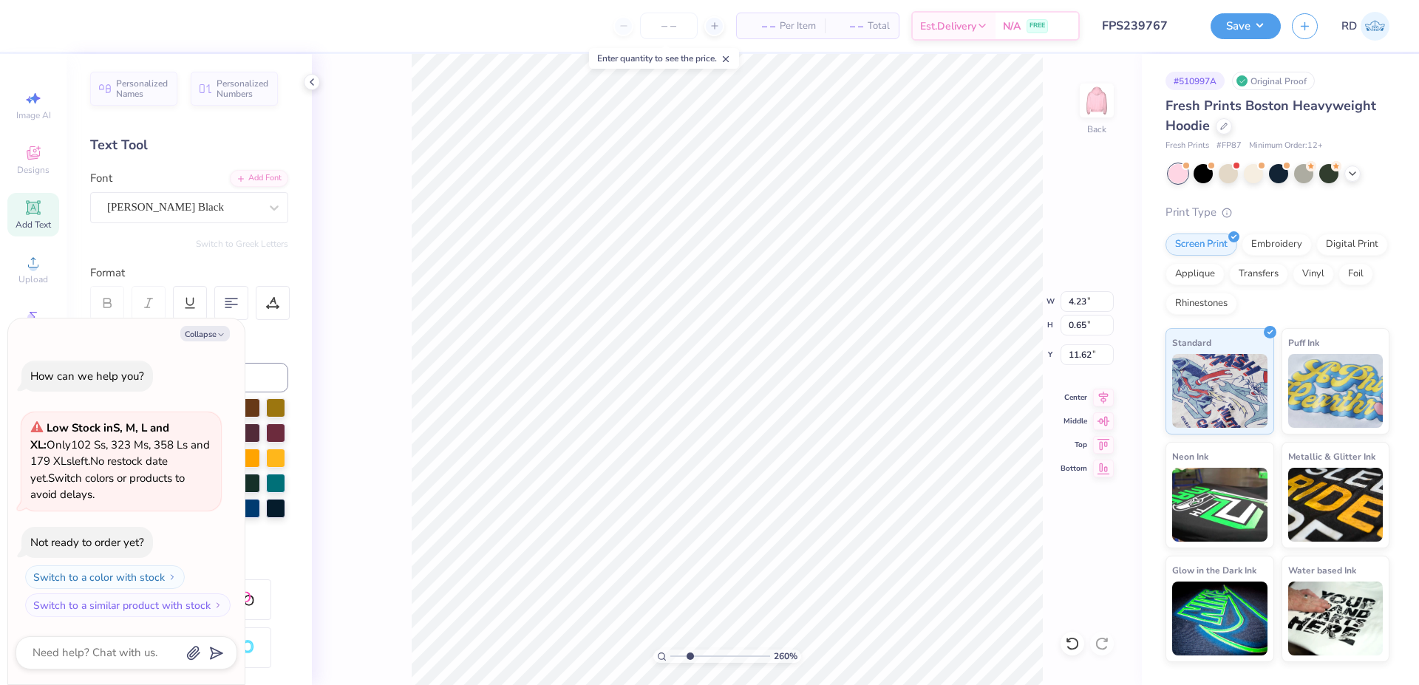
type textarea "2025"
click at [740, 651] on input "range" at bounding box center [720, 655] width 100 height 13
type input "7.67"
type textarea "x"
type input "2.20"
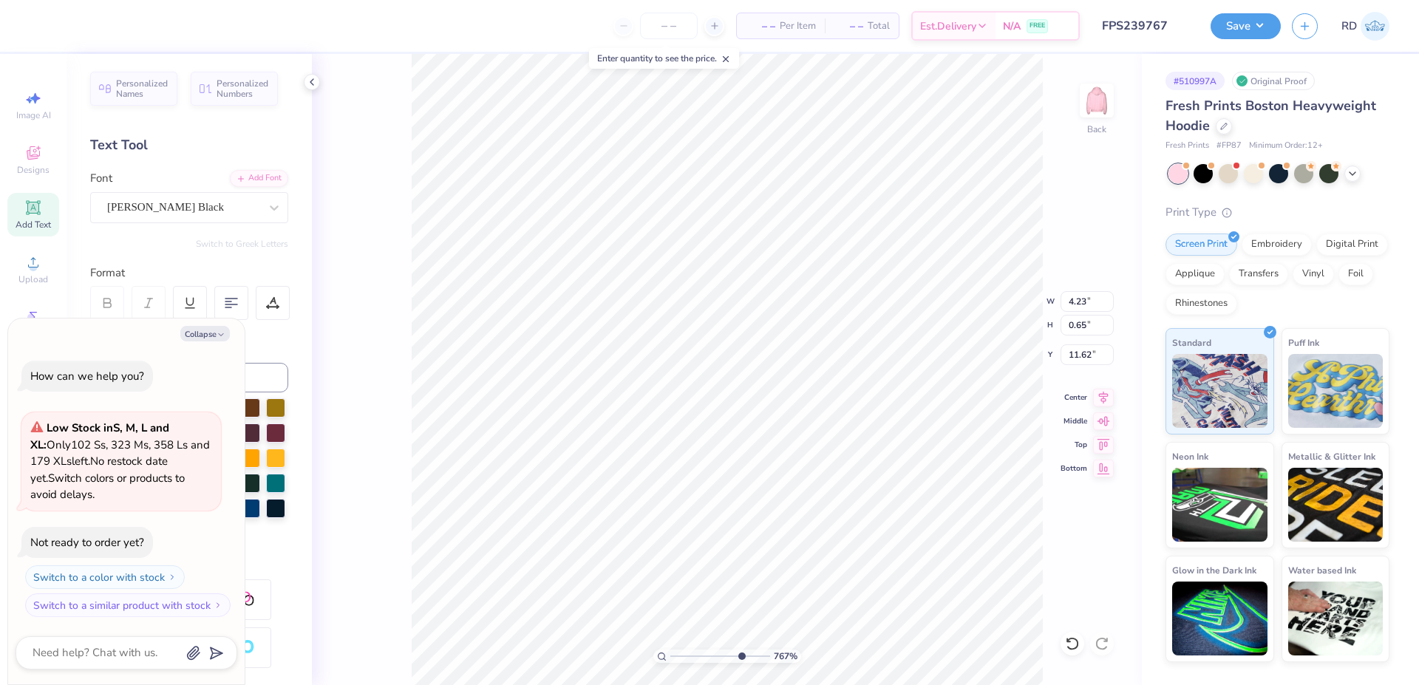
type input "0.62"
type input "11.64"
type textarea "x"
type input "11.65"
drag, startPoint x: 698, startPoint y: 656, endPoint x: 684, endPoint y: 657, distance: 14.1
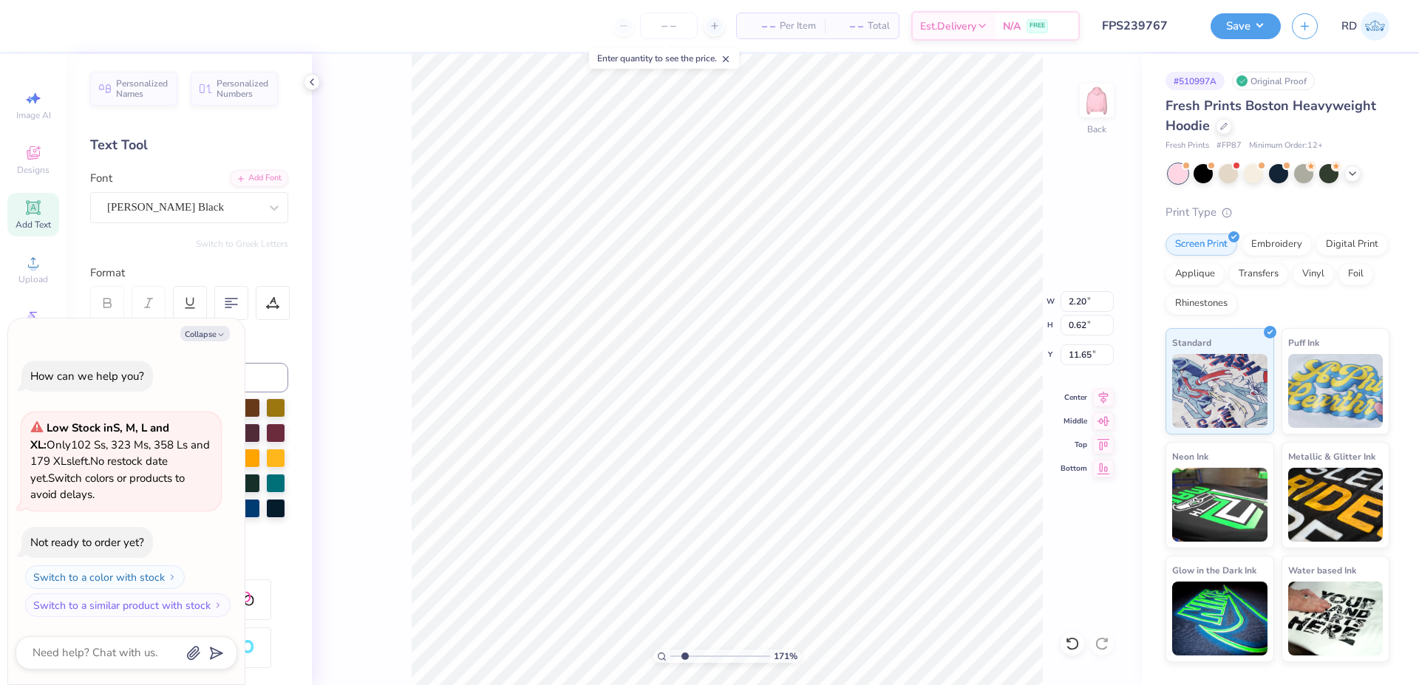
type input "2.08"
click at [684, 657] on input "range" at bounding box center [720, 655] width 100 height 13
type textarea "x"
type textarea "FORMAL"
type textarea "x"
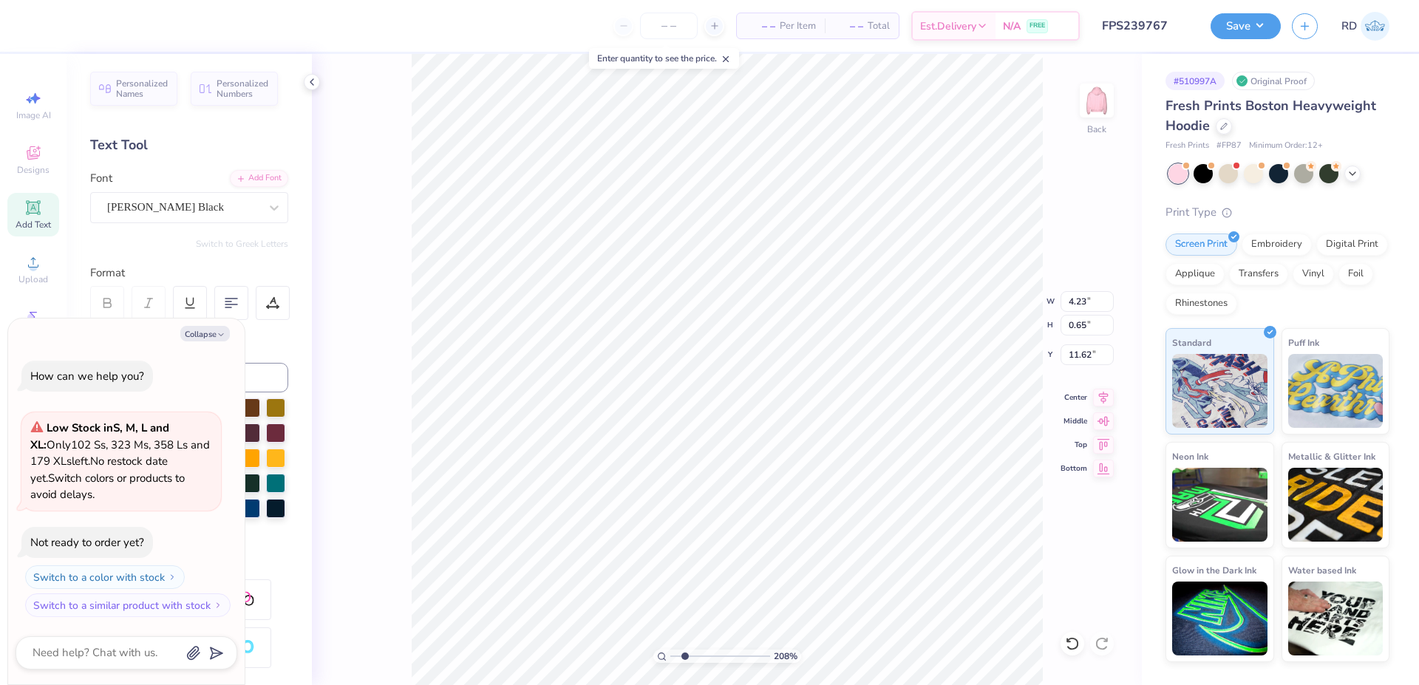
type textarea "FORMAL 2"
type textarea "x"
type textarea "FORMAL 20"
type textarea "x"
type textarea "FORMAL 202"
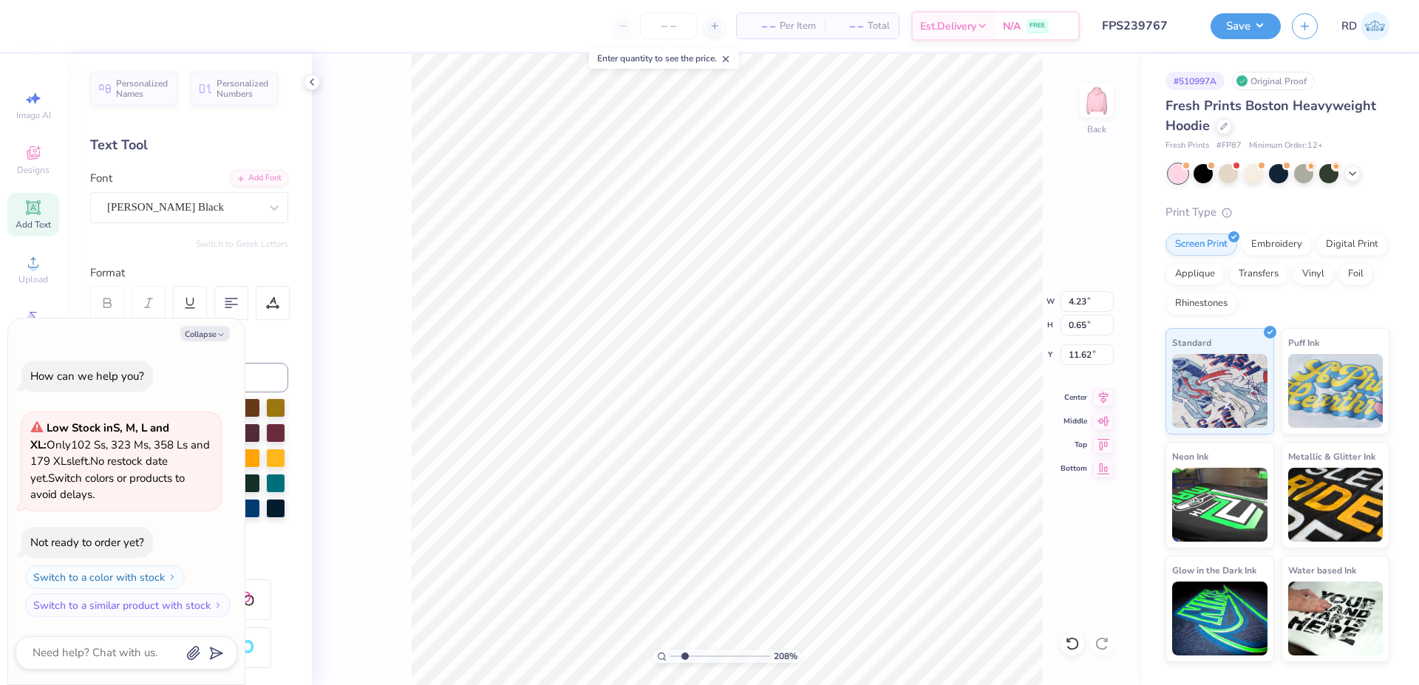
type textarea "x"
type textarea "FORMAL 2025"
click at [1099, 398] on icon at bounding box center [1103, 395] width 21 height 18
type textarea "x"
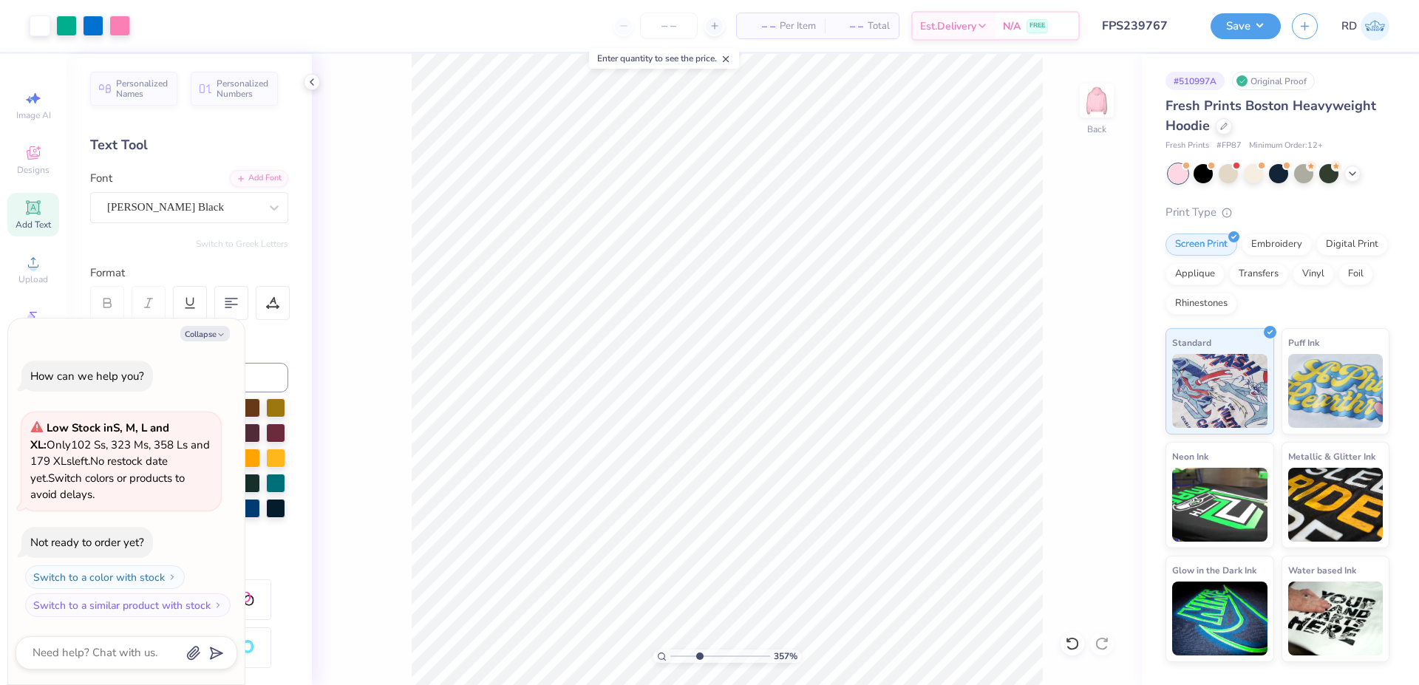
click at [699, 652] on input "range" at bounding box center [720, 655] width 100 height 13
type input "3.57"
type textarea "x"
type input "1.90"
drag, startPoint x: 683, startPoint y: 658, endPoint x: 666, endPoint y: 658, distance: 17.0
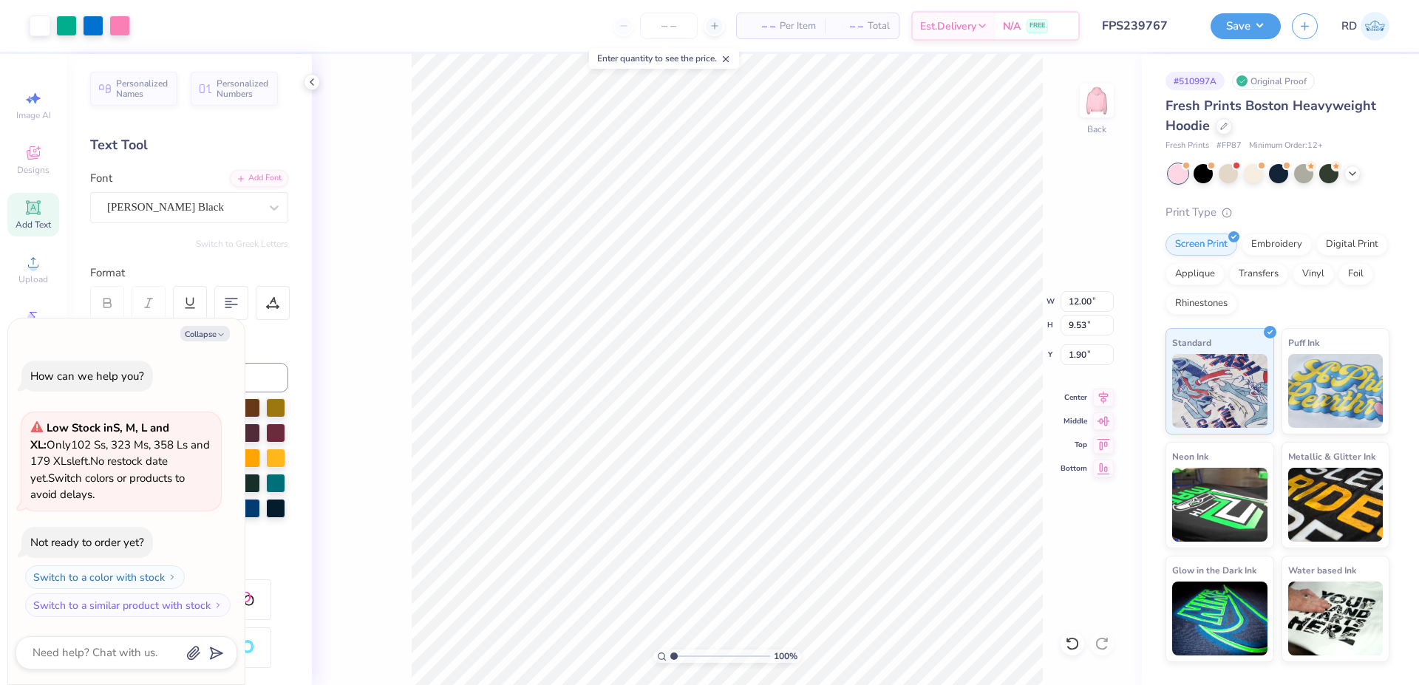
type input "1"
click at [670, 659] on input "range" at bounding box center [720, 655] width 100 height 13
click at [1103, 391] on icon at bounding box center [1104, 395] width 10 height 13
type textarea "x"
click at [1084, 360] on input "1.90" at bounding box center [1086, 354] width 53 height 21
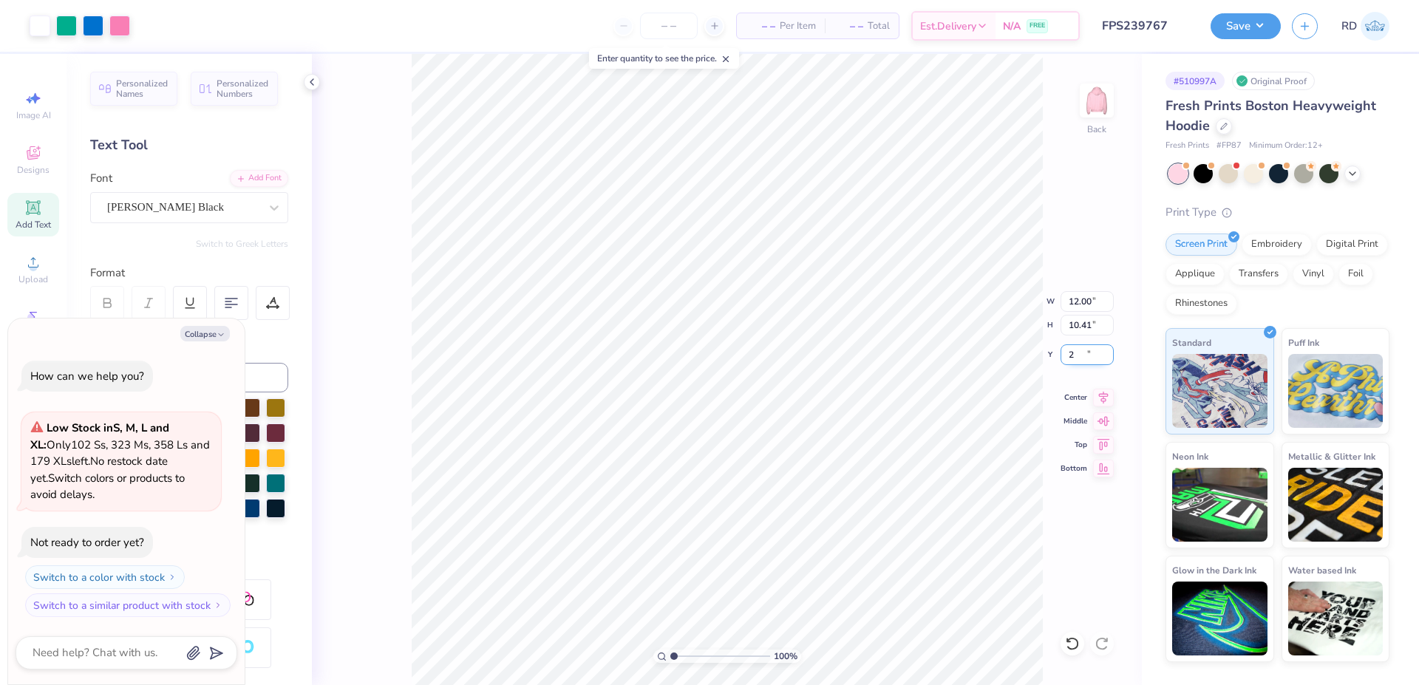
type input "2"
type textarea "x"
type input "2.00"
click at [1105, 390] on icon at bounding box center [1103, 395] width 21 height 18
type textarea "x"
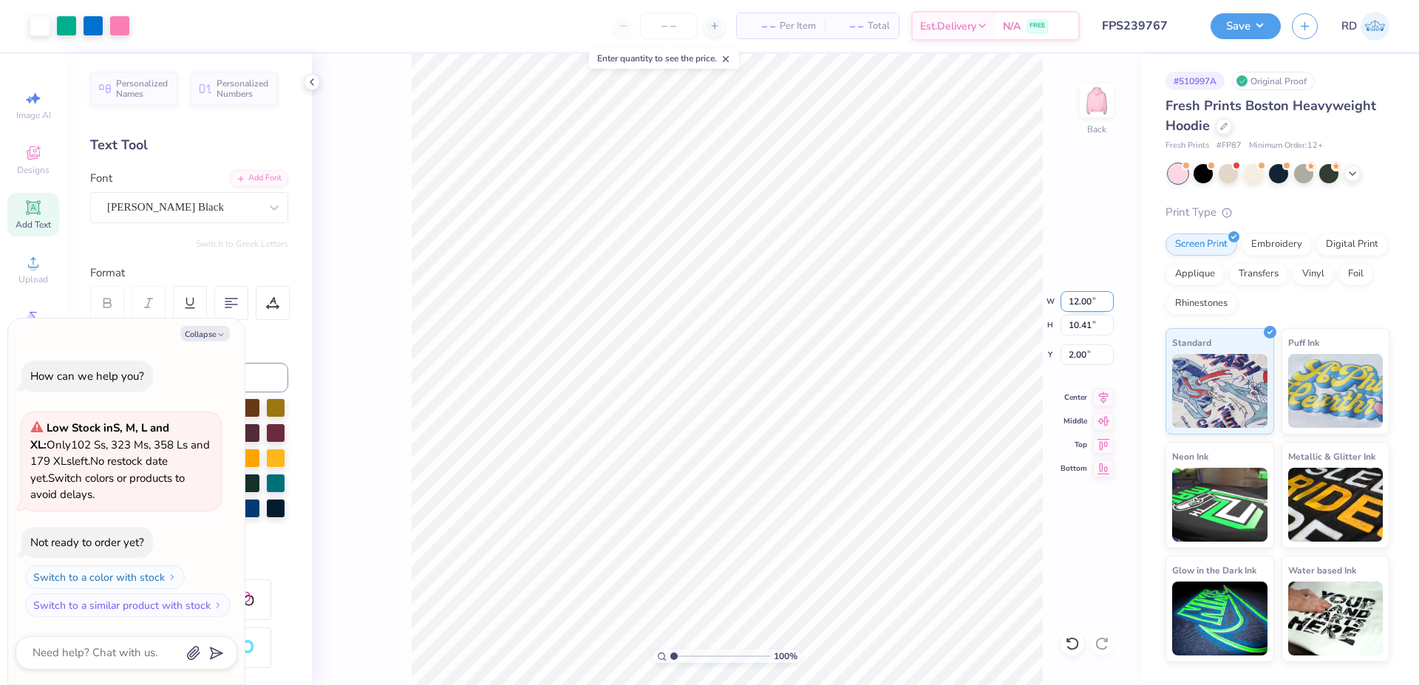
click at [1097, 300] on input "12.00" at bounding box center [1086, 301] width 53 height 21
type input "10"
type textarea "x"
type input "10.00"
type input "8.68"
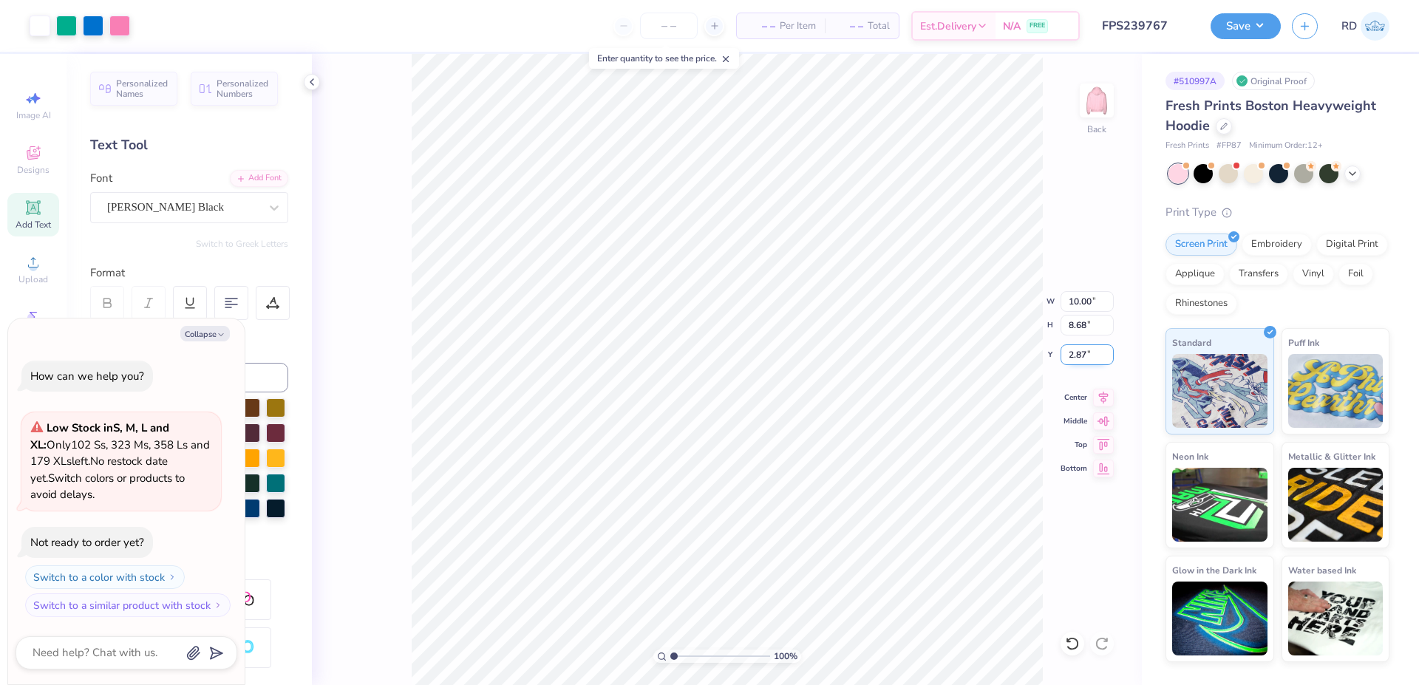
click at [1085, 358] on input "2.87" at bounding box center [1086, 354] width 53 height 21
type input "2"
type textarea "x"
type input "2.00"
click at [1082, 303] on input "10.00" at bounding box center [1086, 301] width 53 height 21
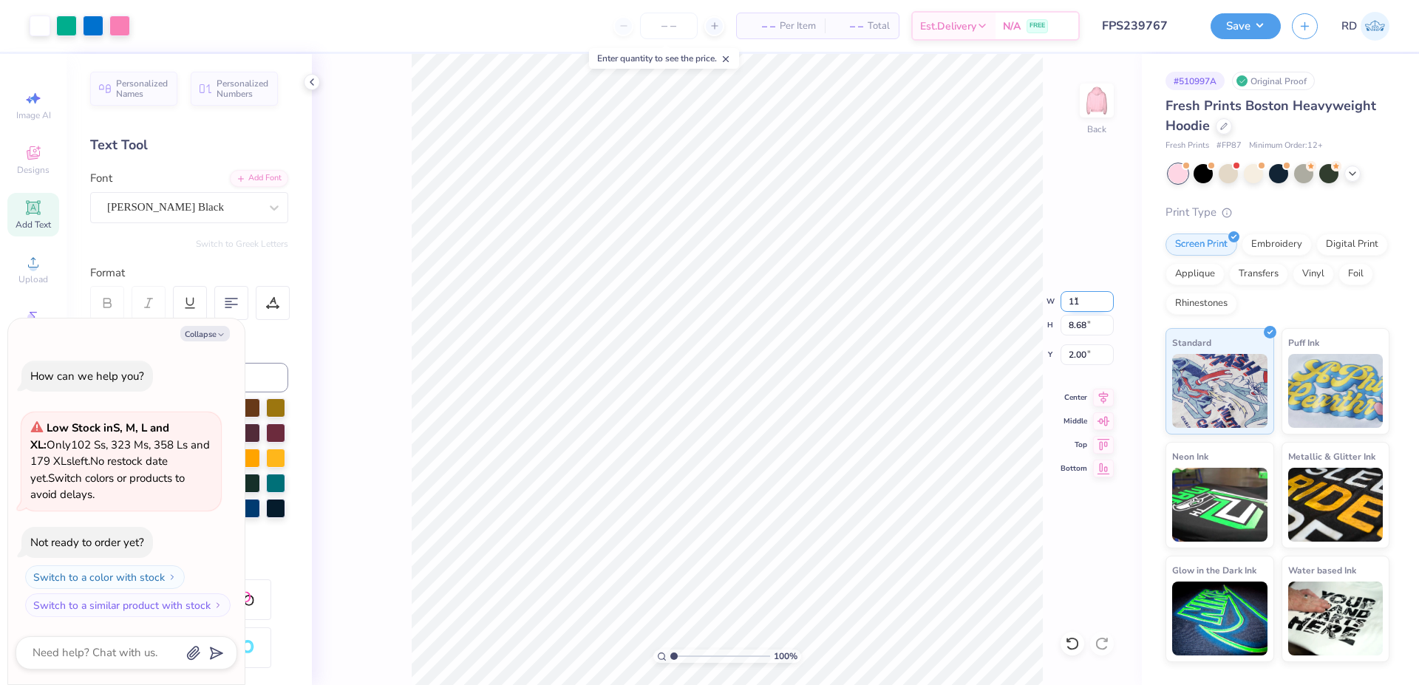
type input "11"
type textarea "x"
type input "11.00"
type input "9.55"
click at [1074, 357] on input "1.57" at bounding box center [1086, 354] width 53 height 21
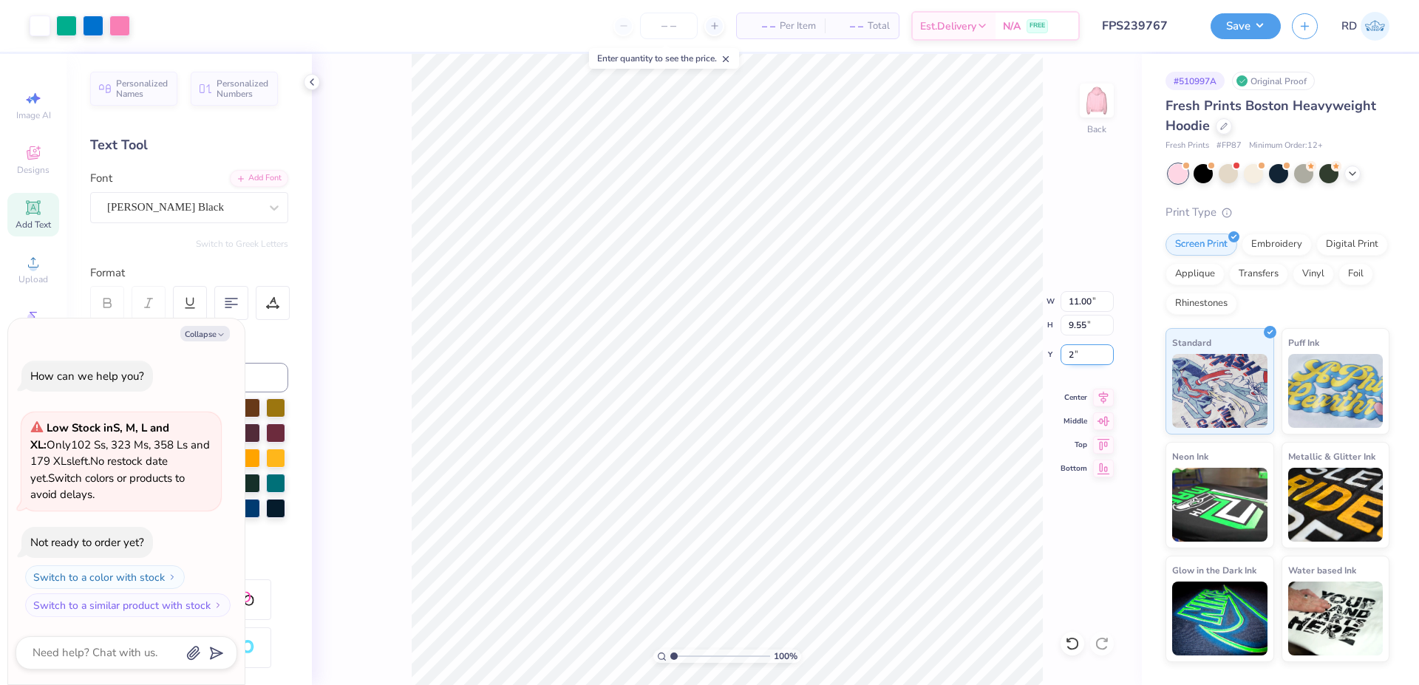
type input "2"
type textarea "x"
type input "2.00"
click at [1101, 387] on div "100 % Back W 11.00 11.00 " H 9.55 9.55 " Y 2.00 2.00 " Center Middle Top Bottom" at bounding box center [727, 369] width 830 height 631
click at [1099, 395] on div "100 % Back" at bounding box center [727, 369] width 830 height 631
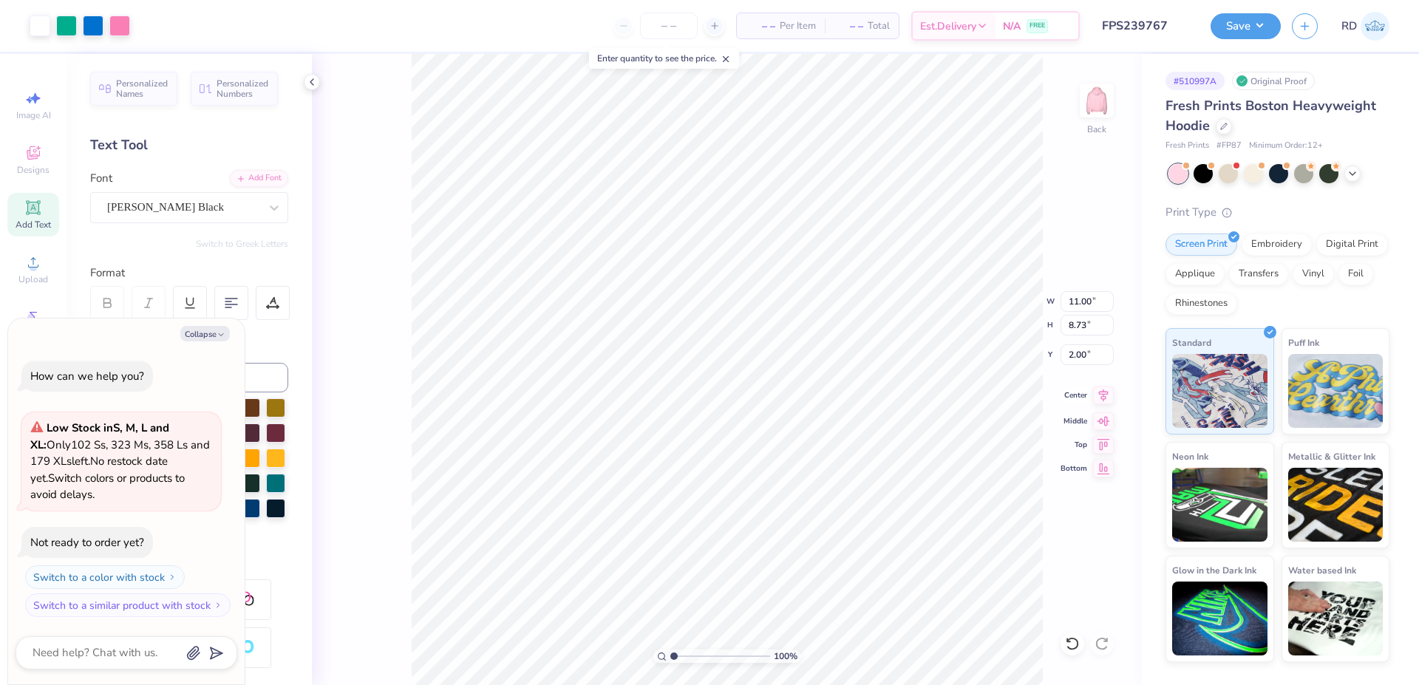
click at [1104, 397] on icon at bounding box center [1104, 395] width 10 height 13
click at [1108, 398] on icon at bounding box center [1103, 395] width 21 height 18
click at [1230, 24] on button "Save" at bounding box center [1245, 24] width 70 height 26
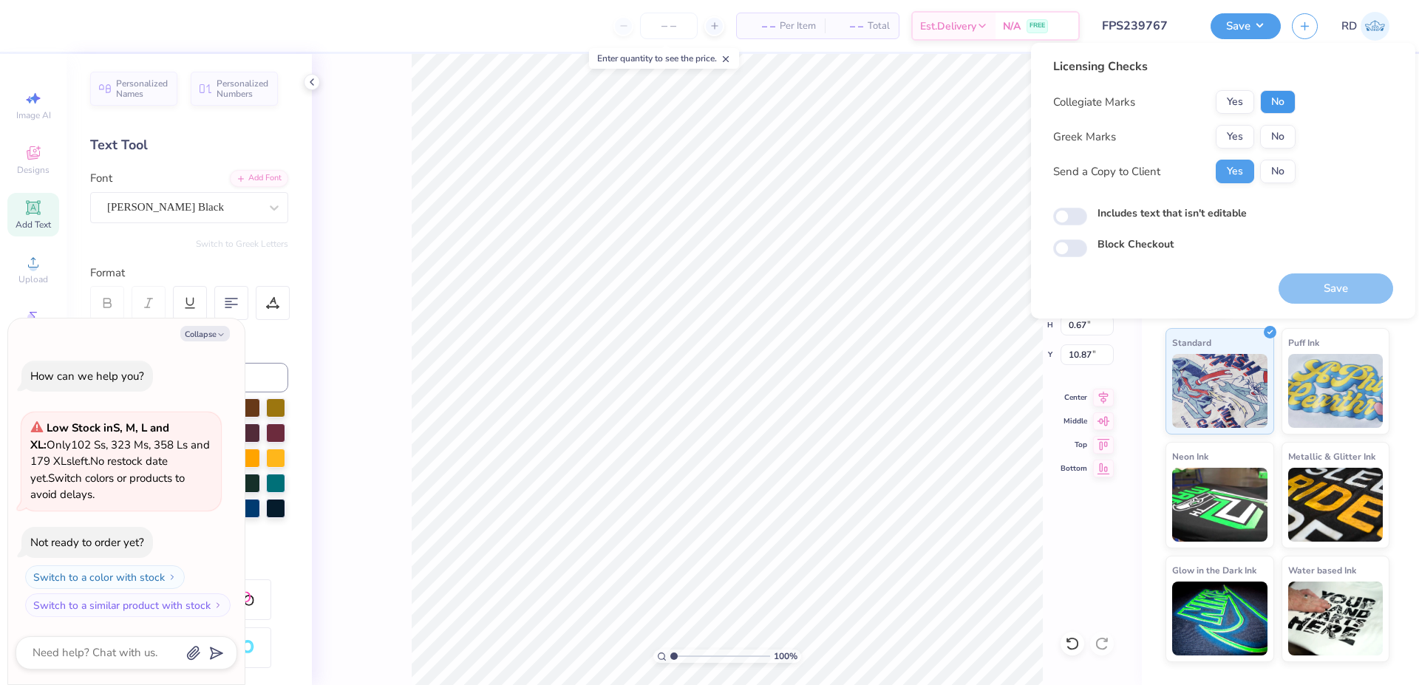
click at [1284, 112] on button "No" at bounding box center [1277, 102] width 35 height 24
click at [1244, 127] on button "Yes" at bounding box center [1234, 137] width 38 height 24
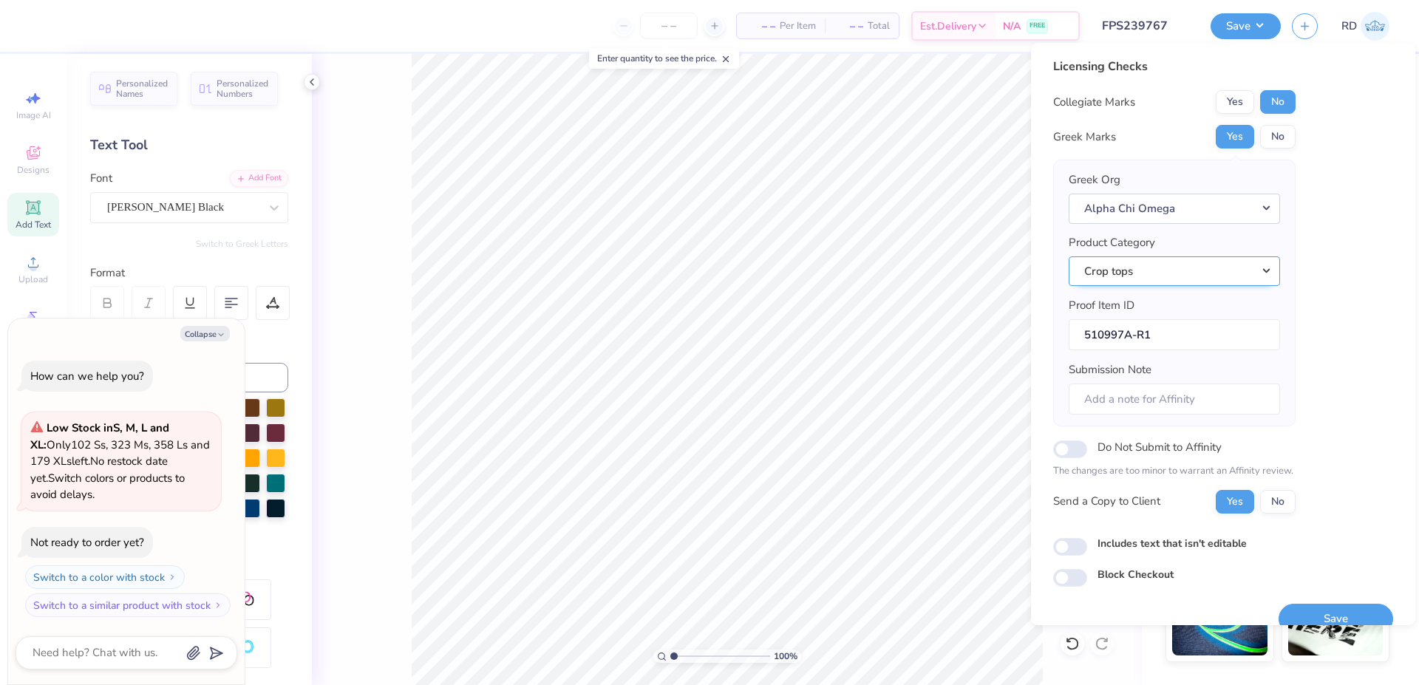
click at [1226, 267] on button "Crop tops" at bounding box center [1173, 271] width 211 height 30
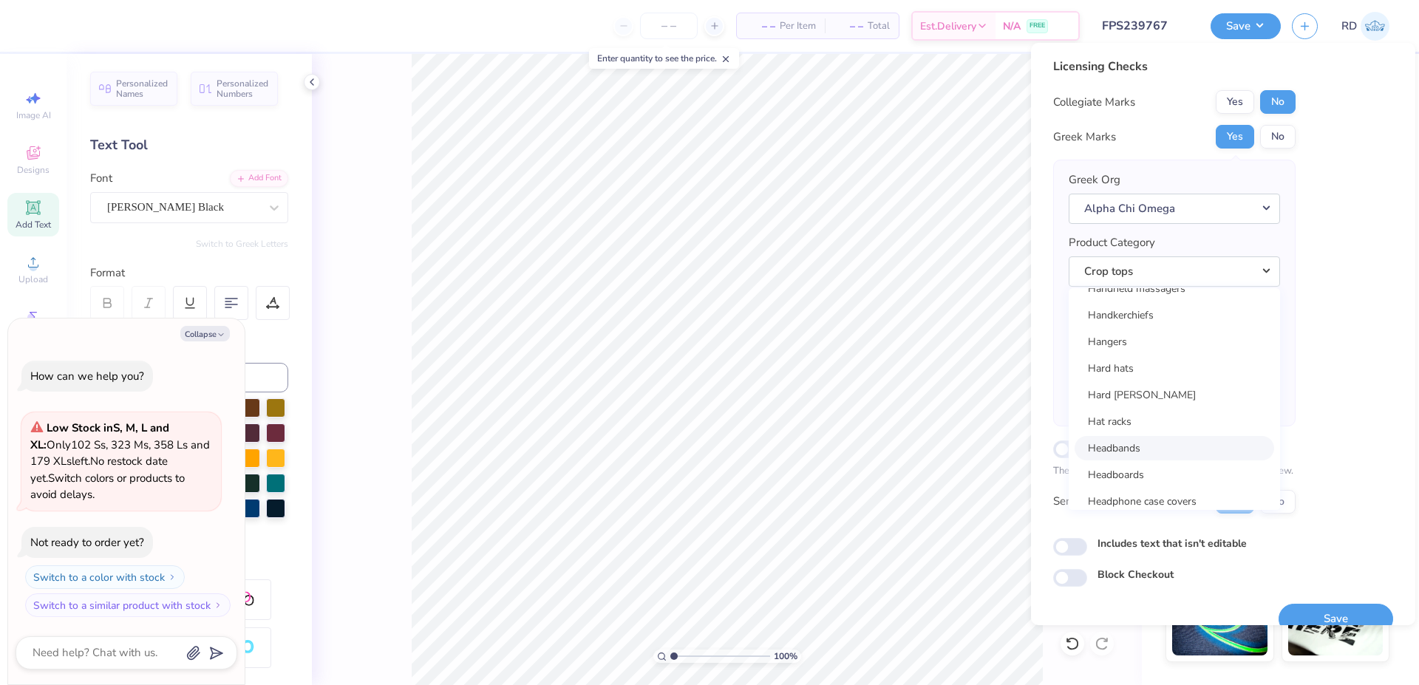
scroll to position [12475, 0]
click at [1171, 443] on link "Hooded sweatshirts" at bounding box center [1173, 439] width 199 height 24
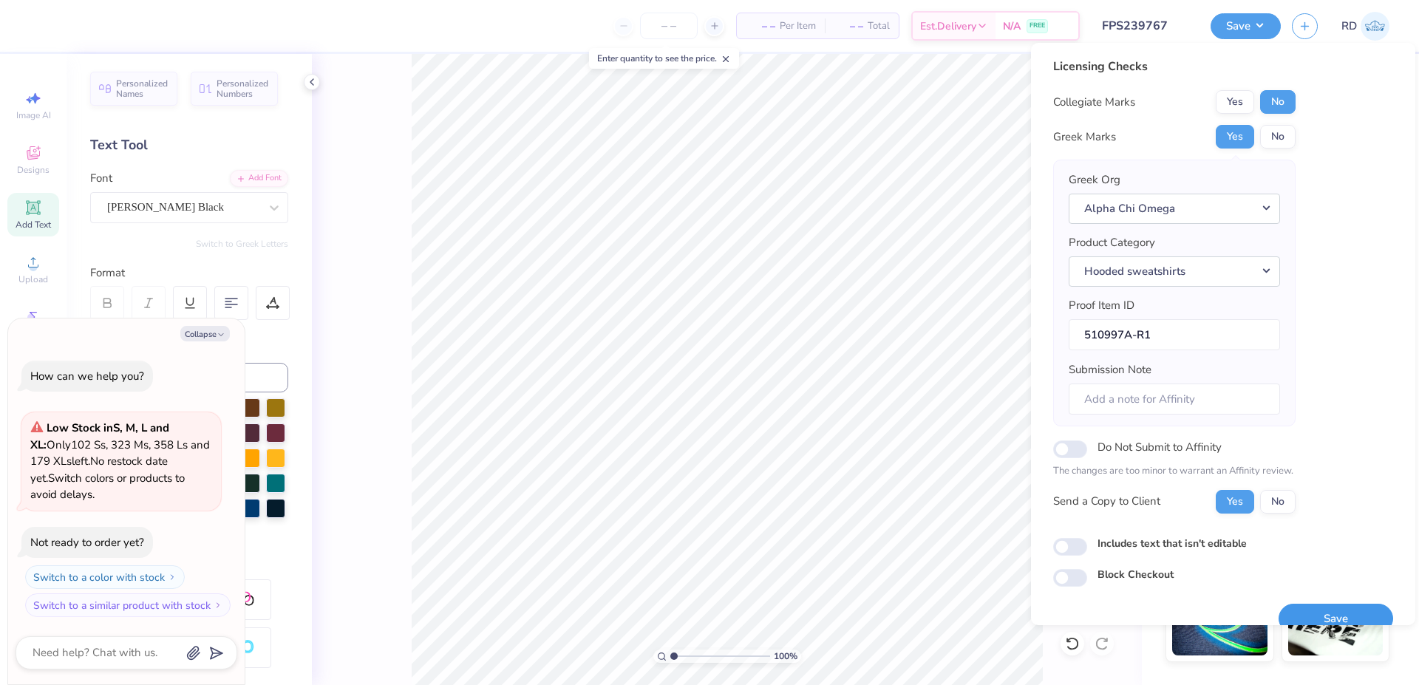
click at [1327, 617] on button "Save" at bounding box center [1335, 619] width 115 height 30
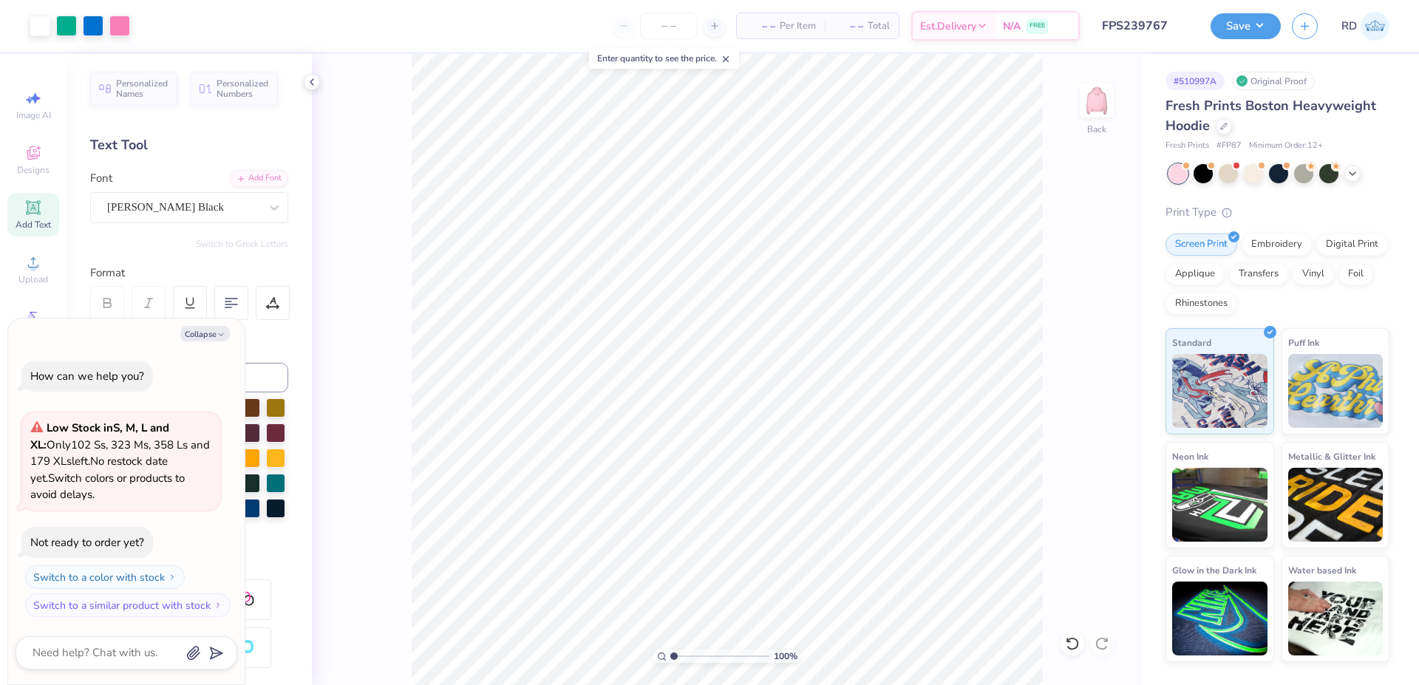
type textarea "x"
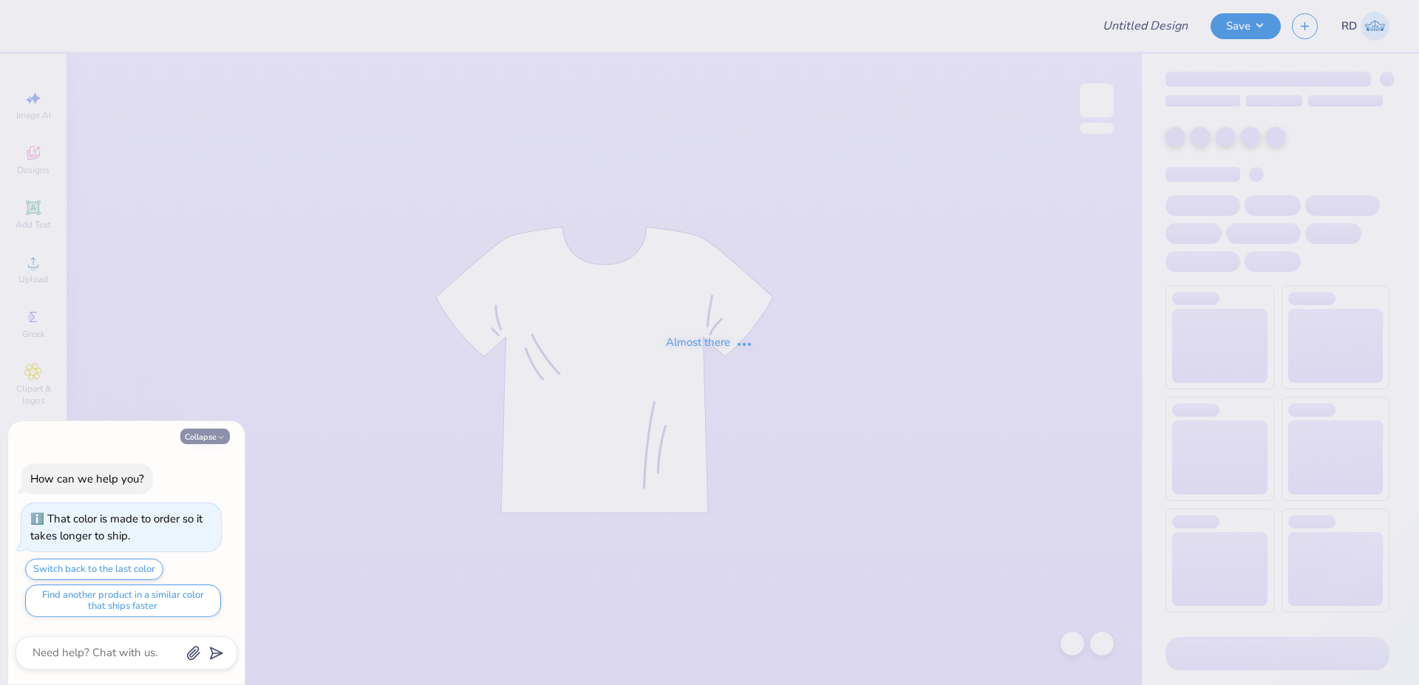
click at [216, 429] on button "Collapse" at bounding box center [205, 437] width 50 height 16
type textarea "x"
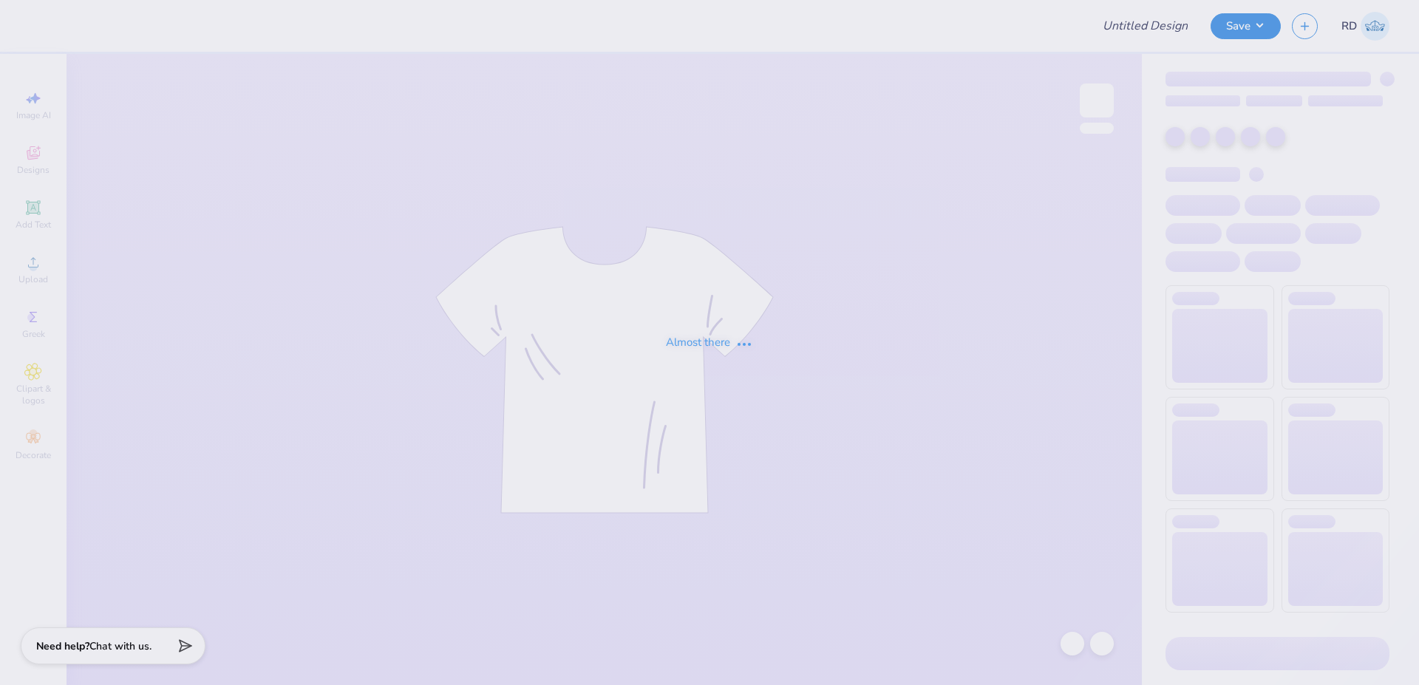
type input "FPS239769"
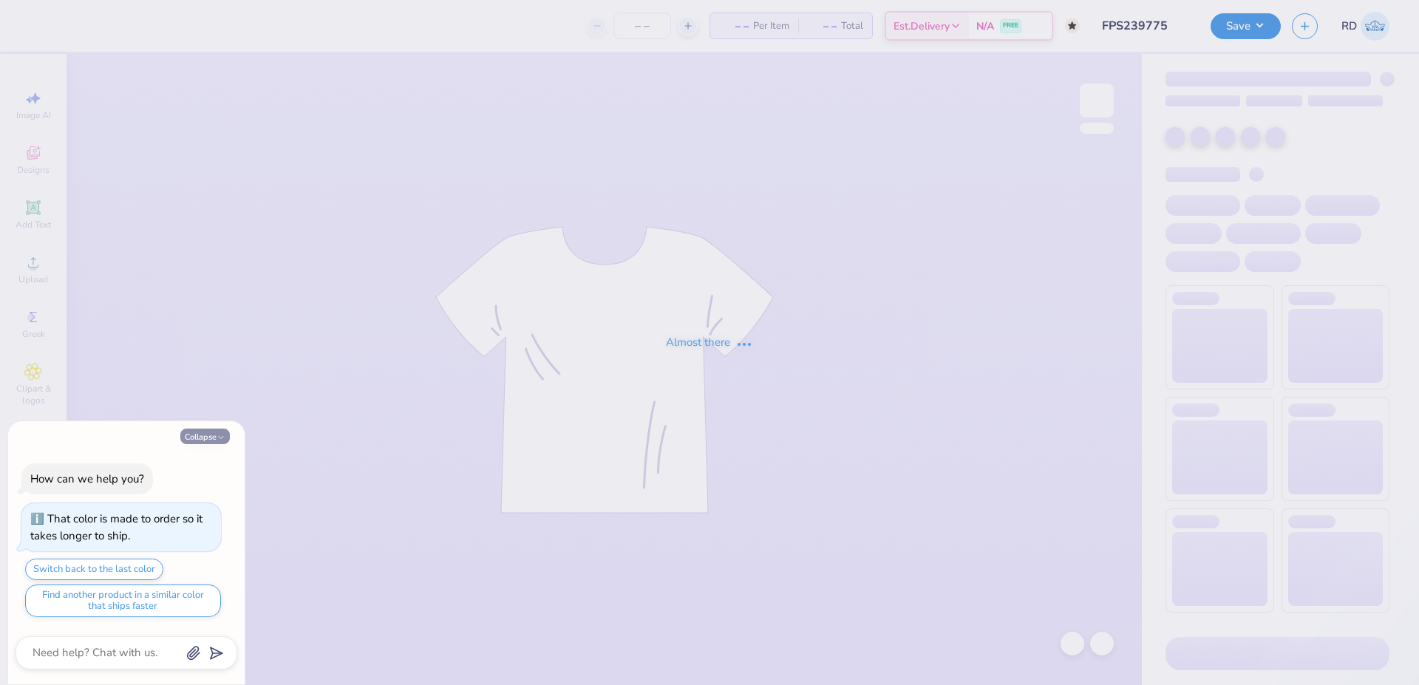
click at [214, 437] on button "Collapse" at bounding box center [205, 437] width 50 height 16
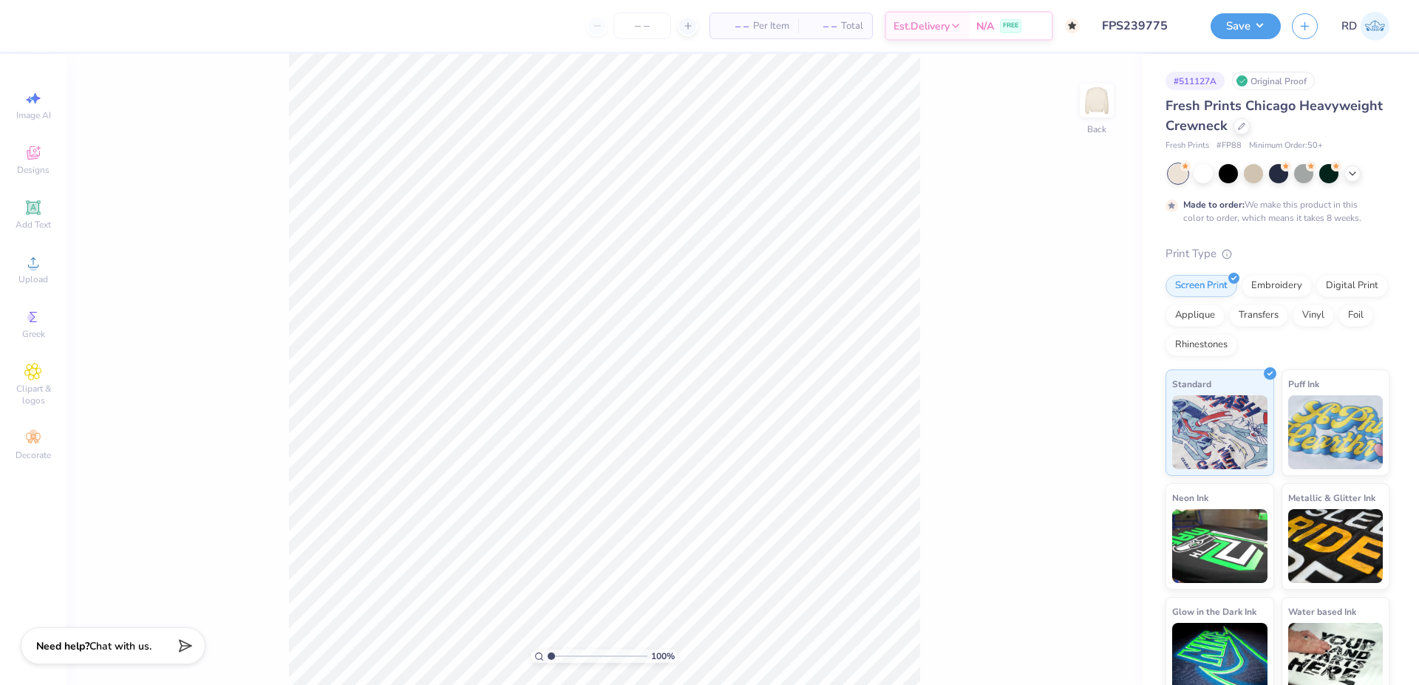
type textarea "x"
drag, startPoint x: 559, startPoint y: 653, endPoint x: 570, endPoint y: 652, distance: 11.2
click at [567, 655] on input "range" at bounding box center [598, 655] width 100 height 13
drag, startPoint x: 584, startPoint y: 650, endPoint x: 562, endPoint y: 648, distance: 22.3
click at [562, 649] on input "range" at bounding box center [598, 655] width 100 height 13
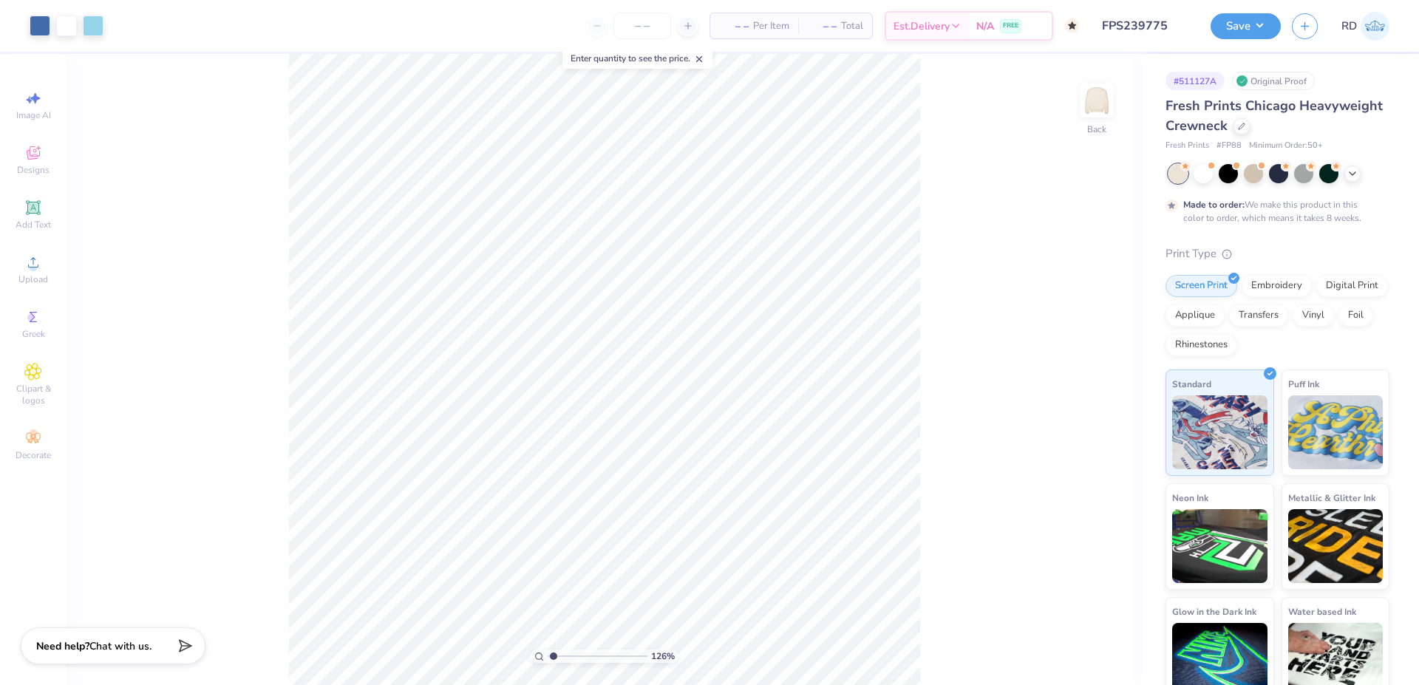
drag, startPoint x: 567, startPoint y: 652, endPoint x: 553, endPoint y: 649, distance: 14.3
click at [553, 656] on input "range" at bounding box center [598, 655] width 100 height 13
type input "1.26"
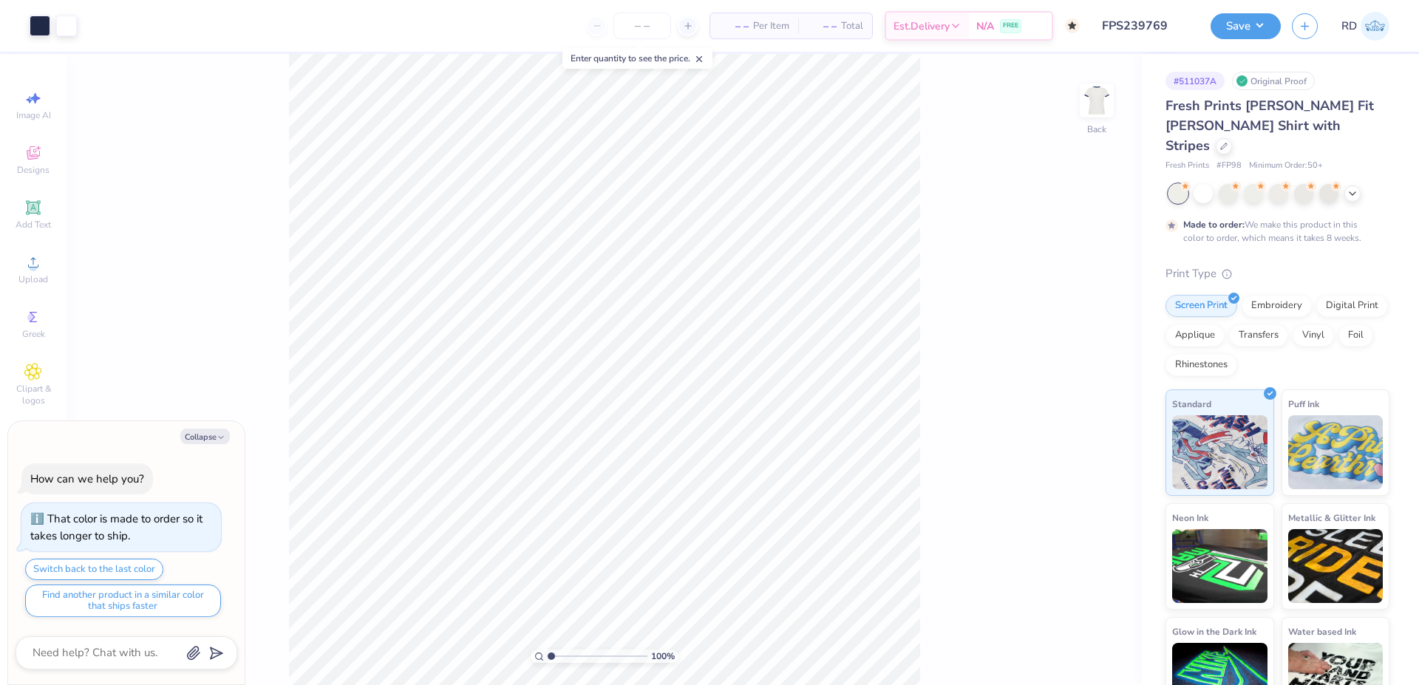
type textarea "x"
